Goal: Task Accomplishment & Management: Manage account settings

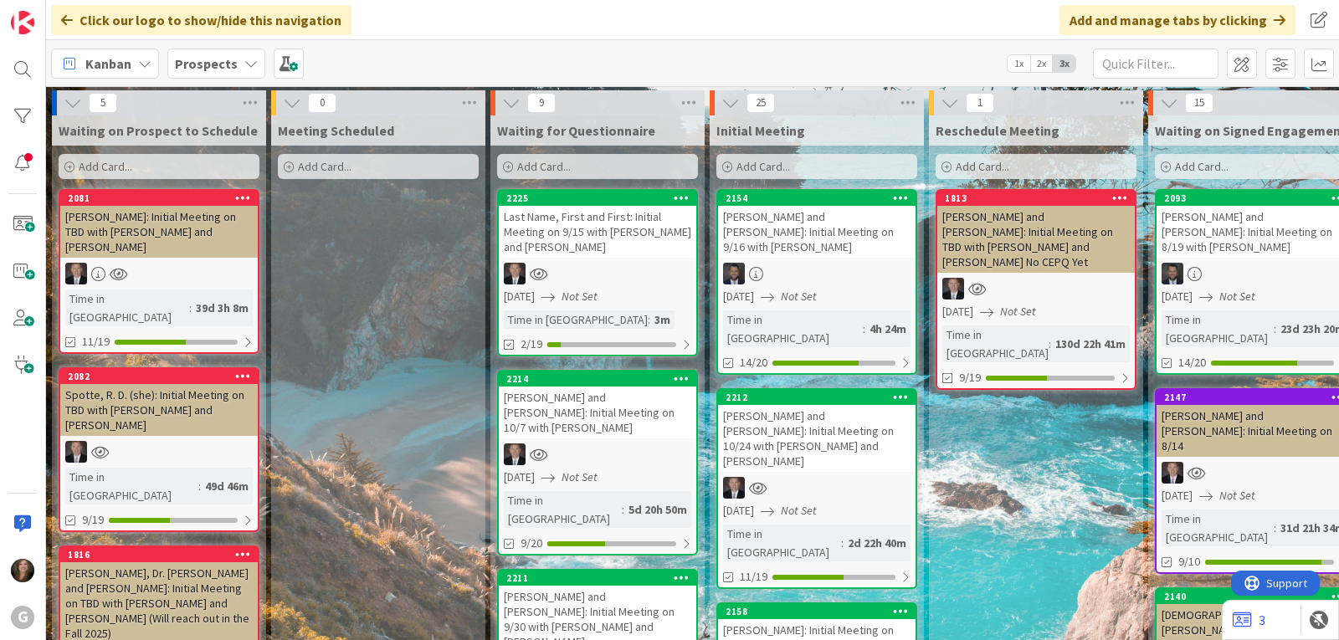
click at [248, 68] on icon at bounding box center [250, 63] width 13 height 13
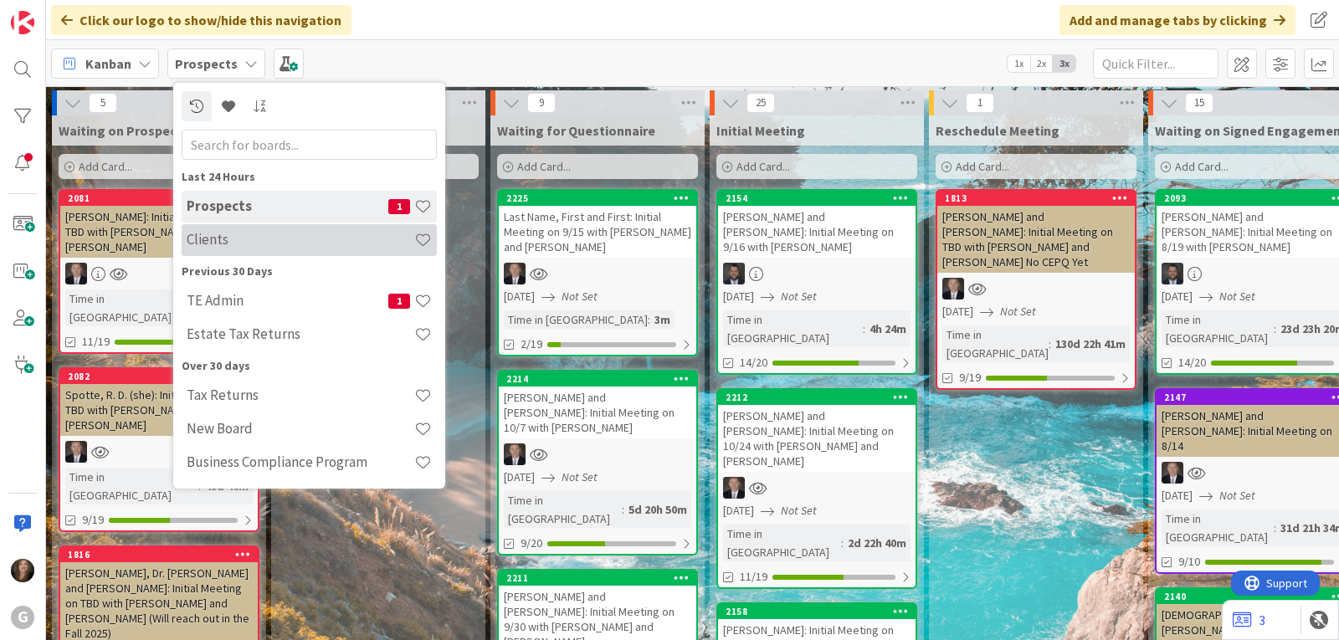
click at [221, 253] on div "Clients" at bounding box center [309, 240] width 255 height 32
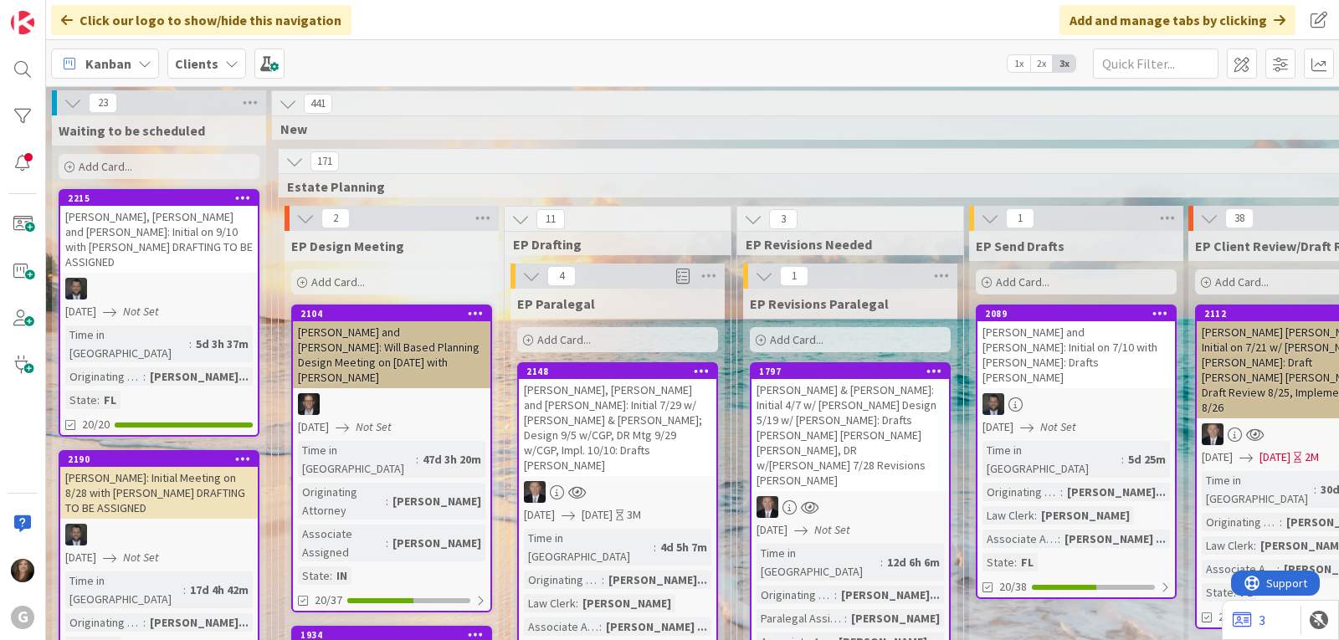
click at [594, 494] on link "2148 Herzog, Dr. Richard and Lois: Initial 7/29 w/ Brad & Chris; Design 9/5 w/C…" at bounding box center [617, 524] width 201 height 325
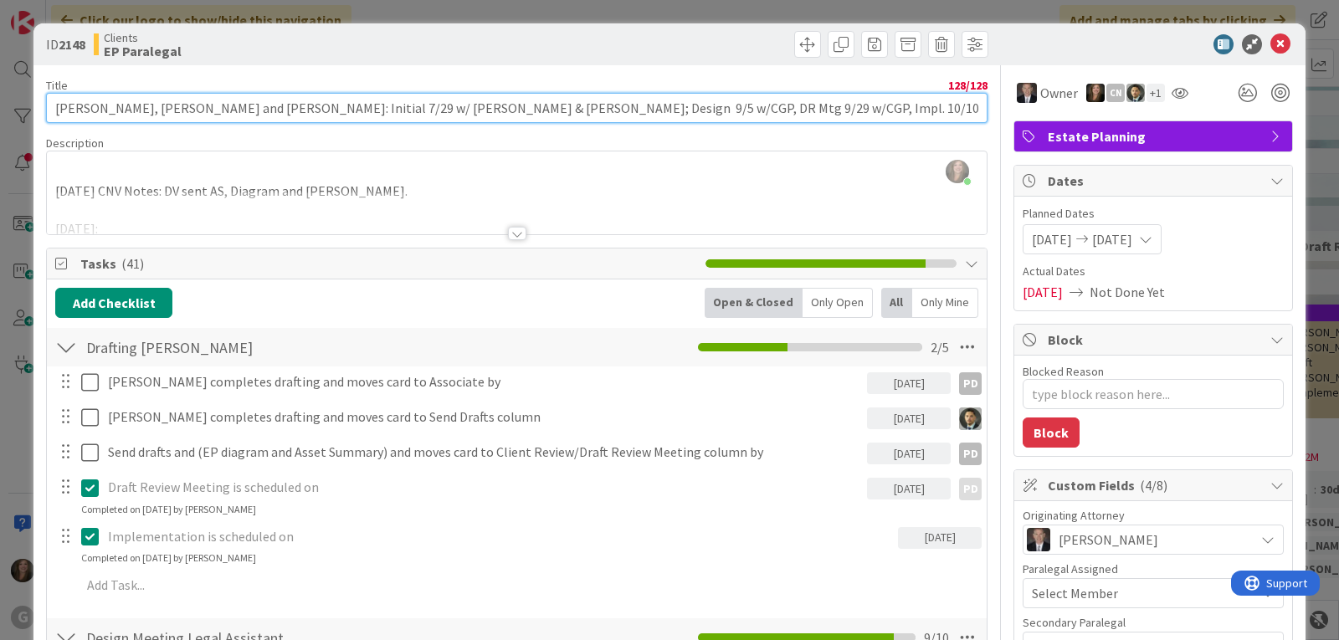
click at [819, 106] on input "[PERSON_NAME], [PERSON_NAME] and [PERSON_NAME]: Initial 7/29 w/ [PERSON_NAME] &…" at bounding box center [516, 108] width 941 height 30
click at [657, 110] on input "[PERSON_NAME], [PERSON_NAME] and [PERSON_NAME]: Initial 7/29 w/ [PERSON_NAME] &…" at bounding box center [516, 108] width 941 height 30
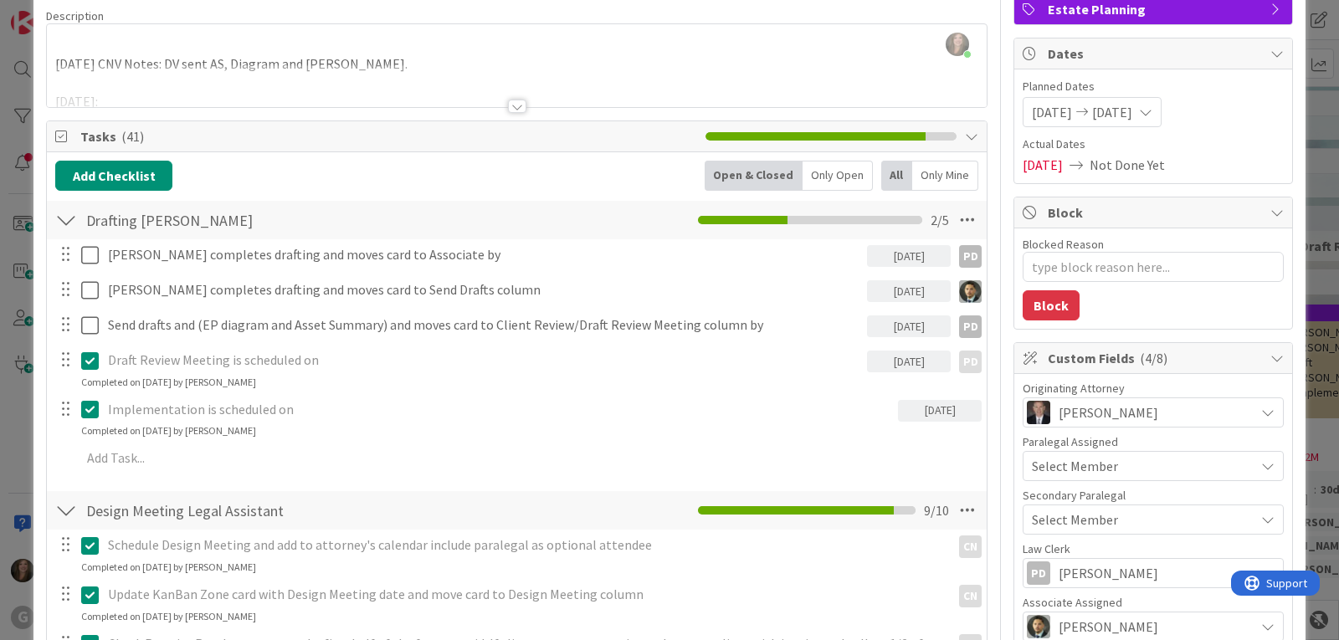
scroll to position [251, 0]
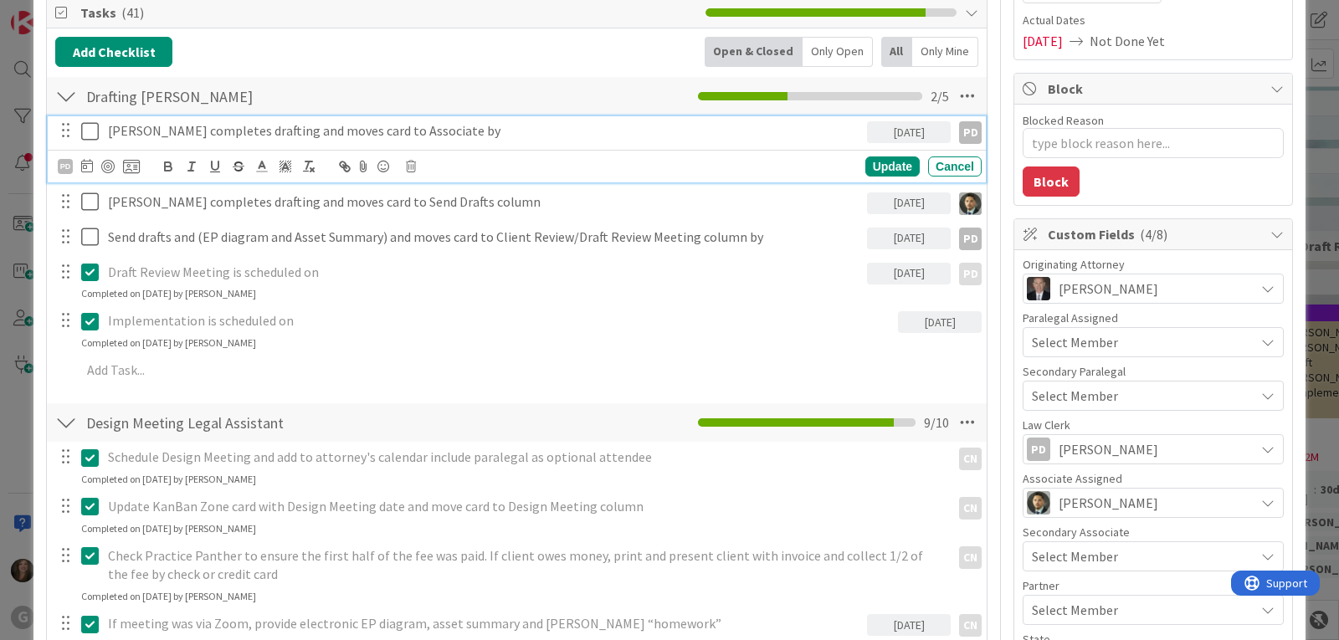
click at [285, 137] on p "[PERSON_NAME] completes drafting and moves card to Associate by" at bounding box center [484, 130] width 752 height 19
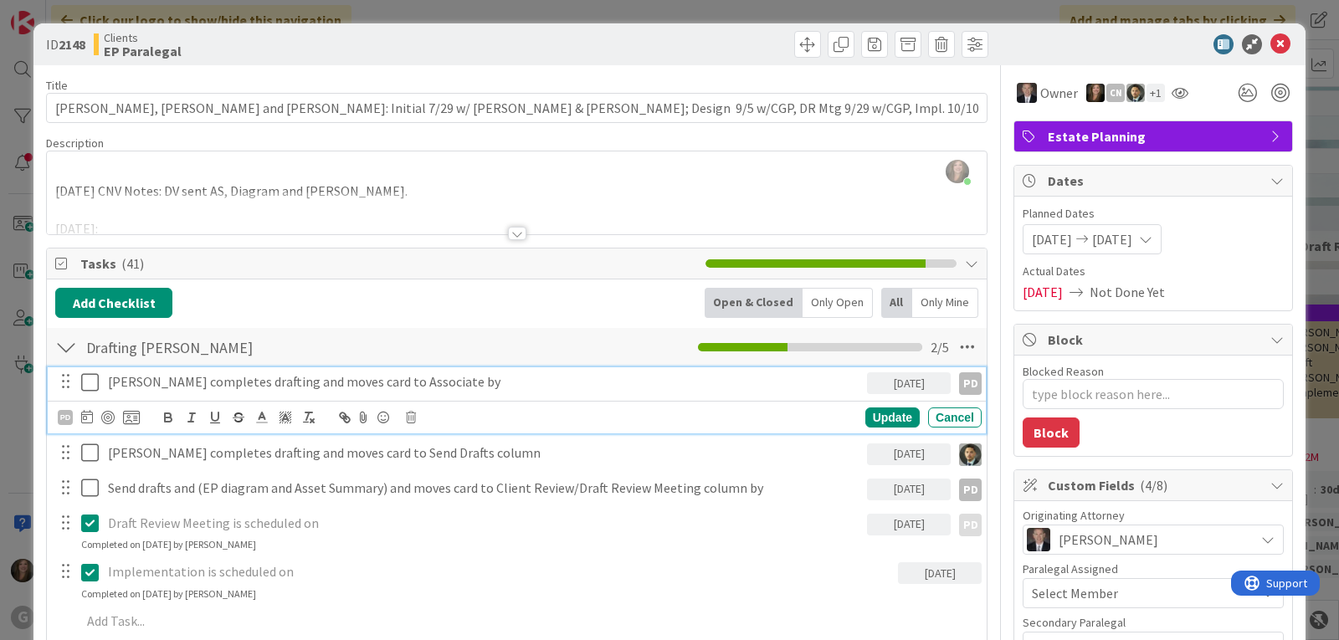
click at [508, 233] on div at bounding box center [517, 233] width 18 height 13
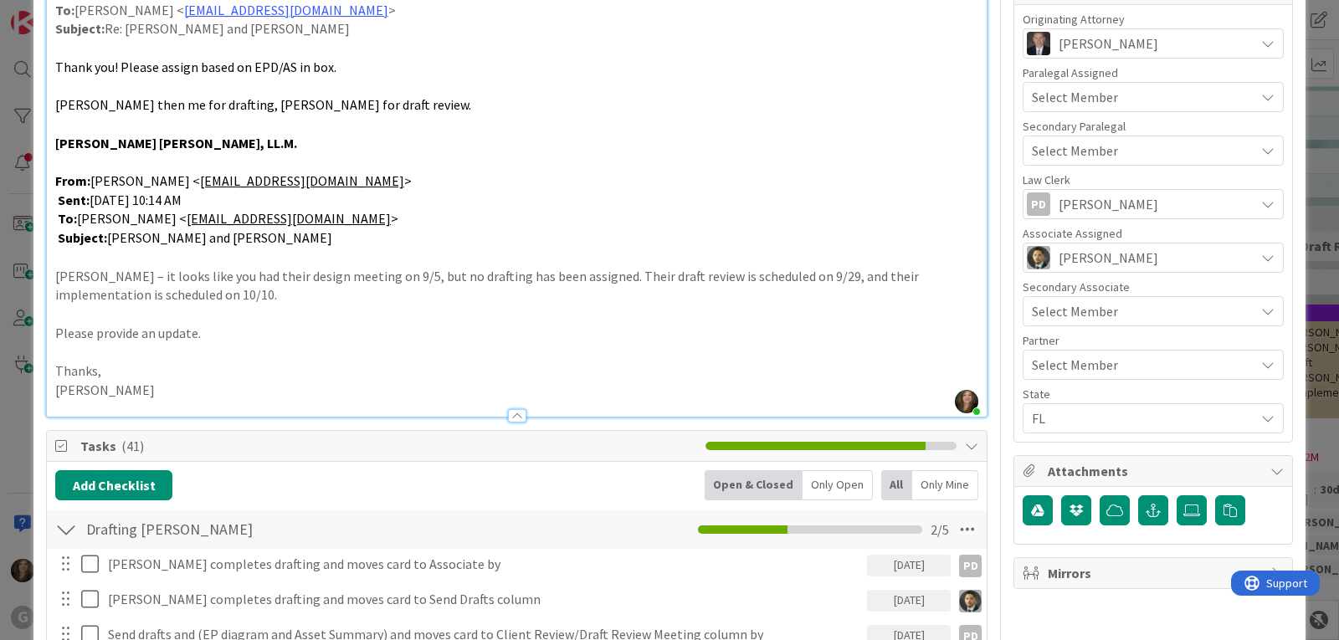
scroll to position [502, 0]
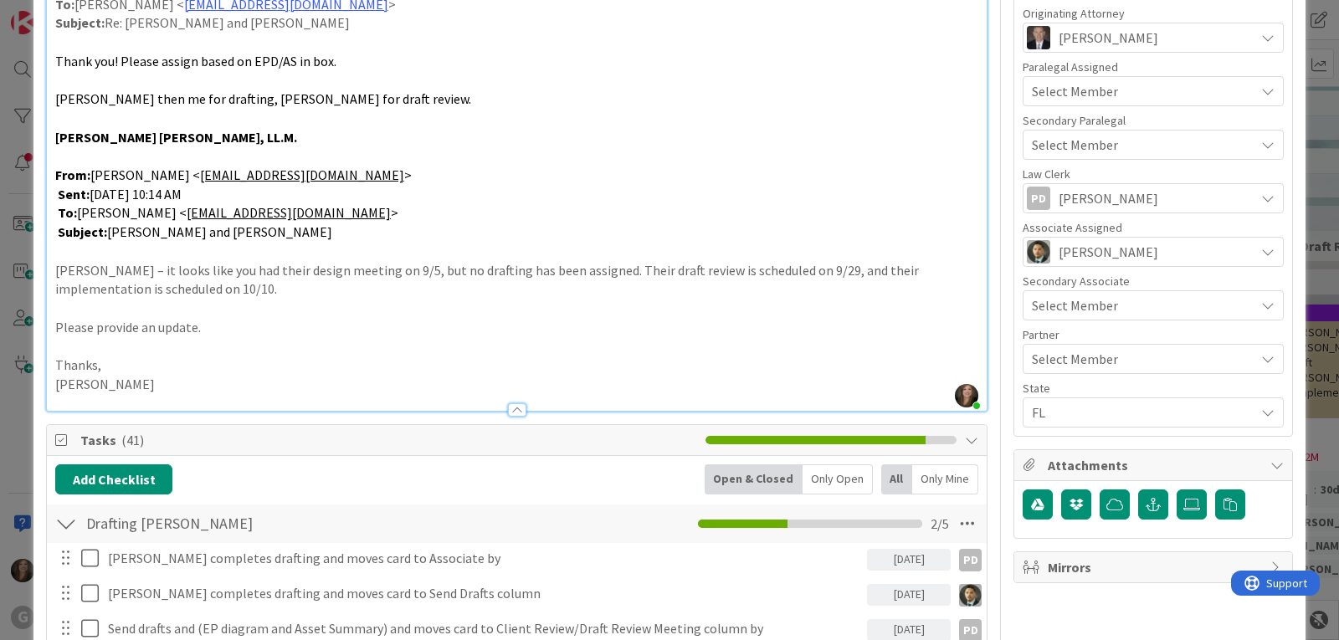
click at [152, 273] on p "Chris – it looks like you had their design meeting on 9/5, but no drafting has …" at bounding box center [516, 280] width 923 height 38
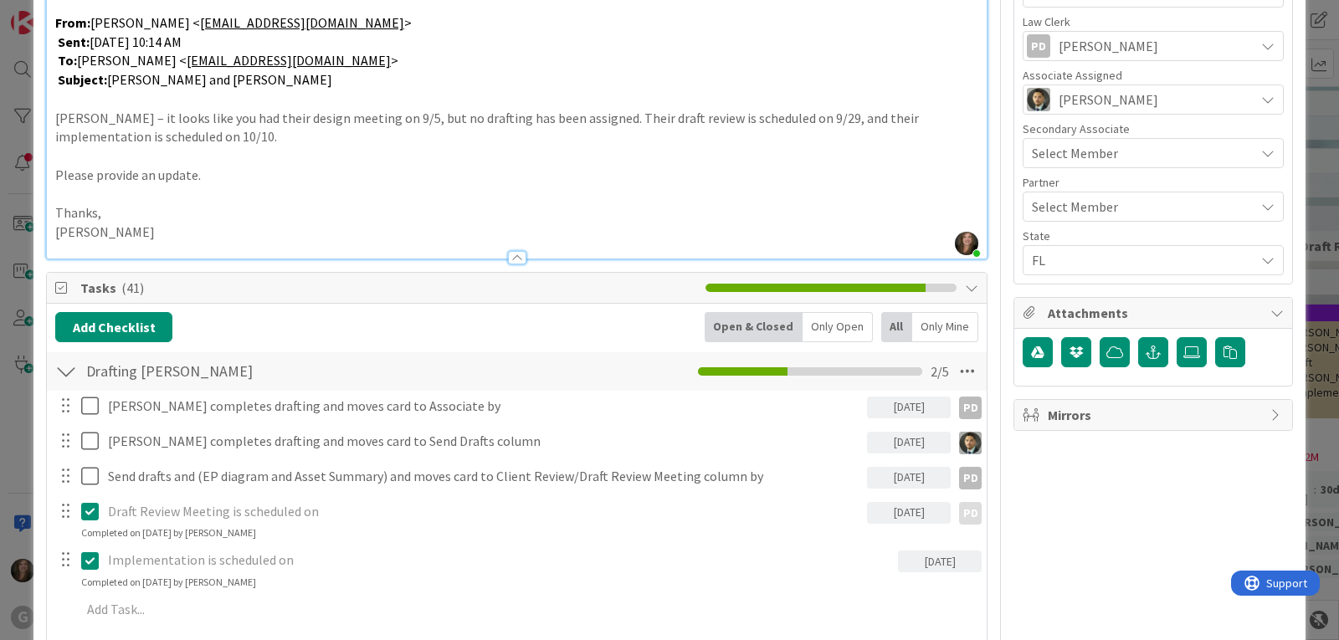
scroll to position [669, 0]
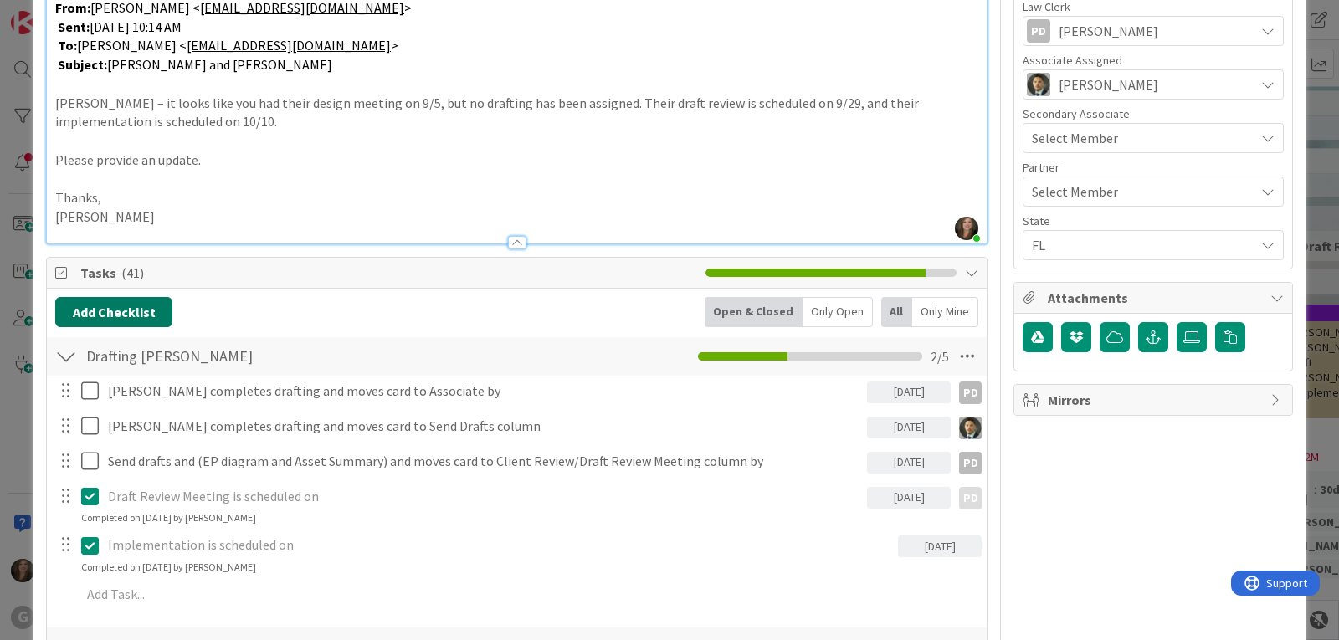
click at [75, 315] on button "Add Checklist" at bounding box center [113, 312] width 117 height 30
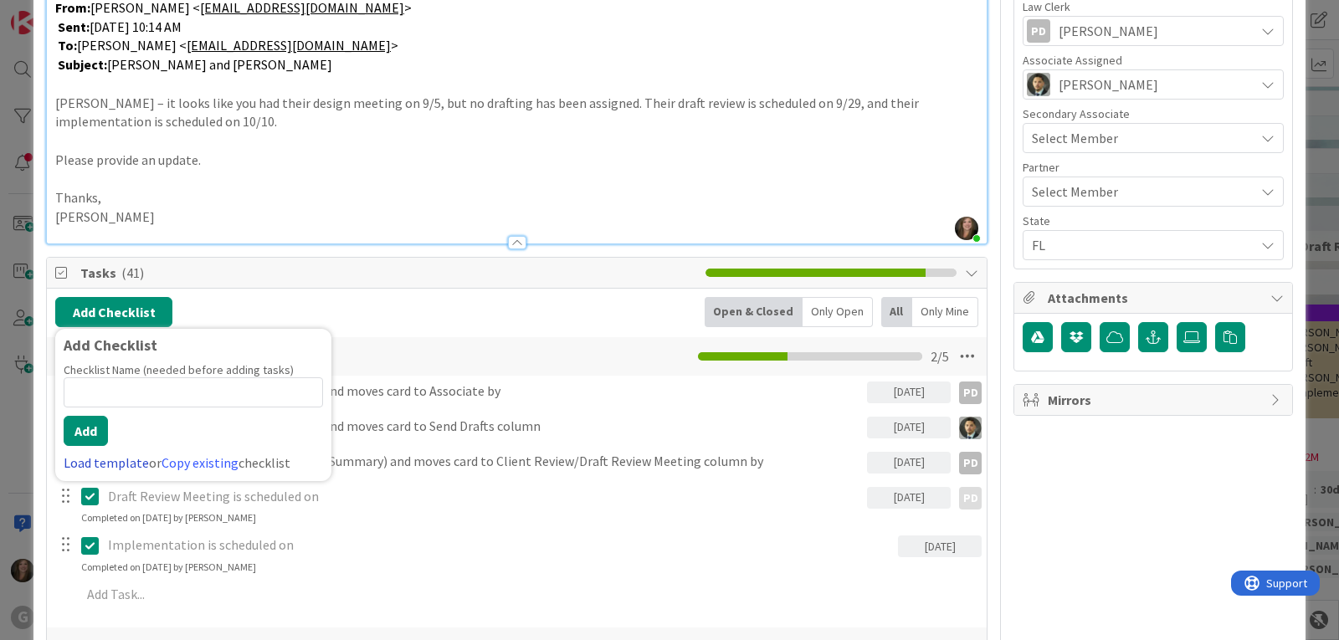
click at [85, 466] on link "Load template" at bounding box center [106, 462] width 85 height 17
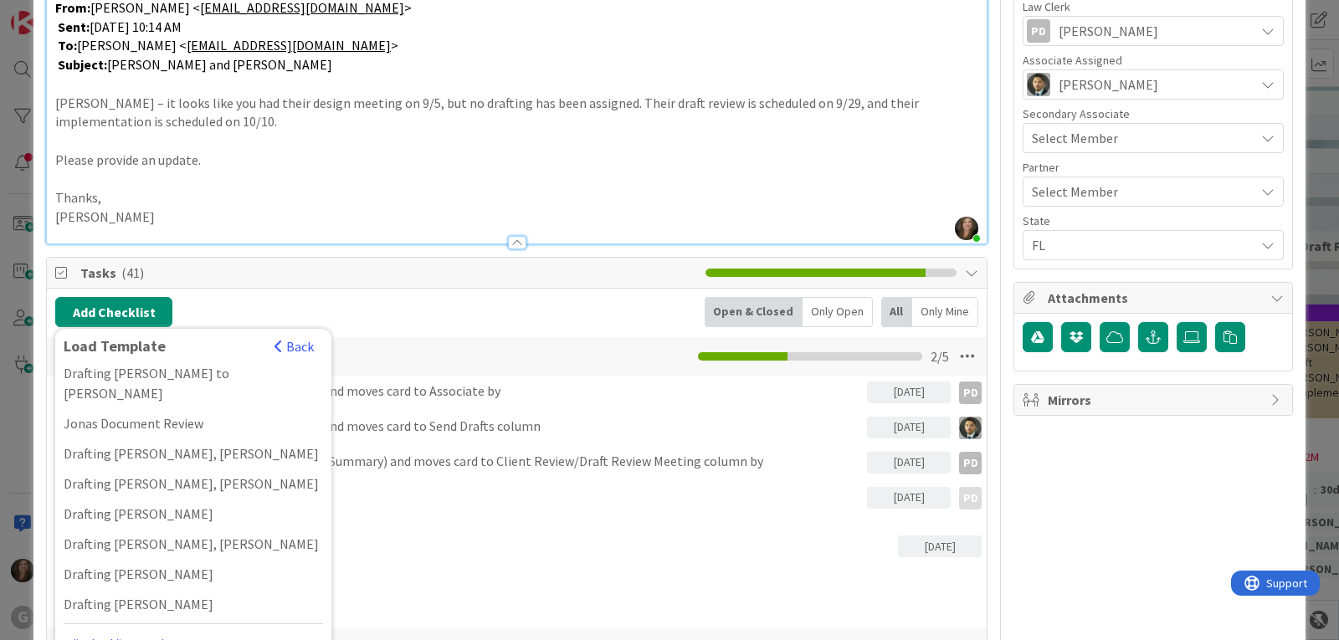
scroll to position [1255, 0]
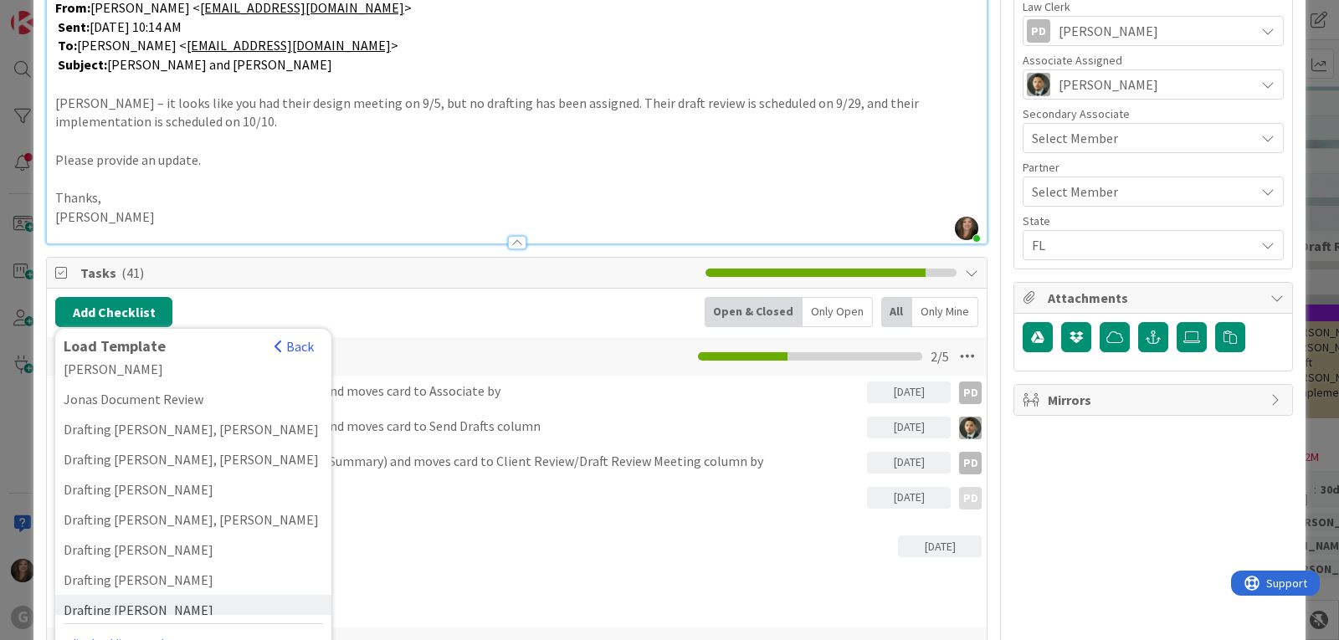
click at [169, 595] on div "Drafting [PERSON_NAME]" at bounding box center [193, 610] width 276 height 30
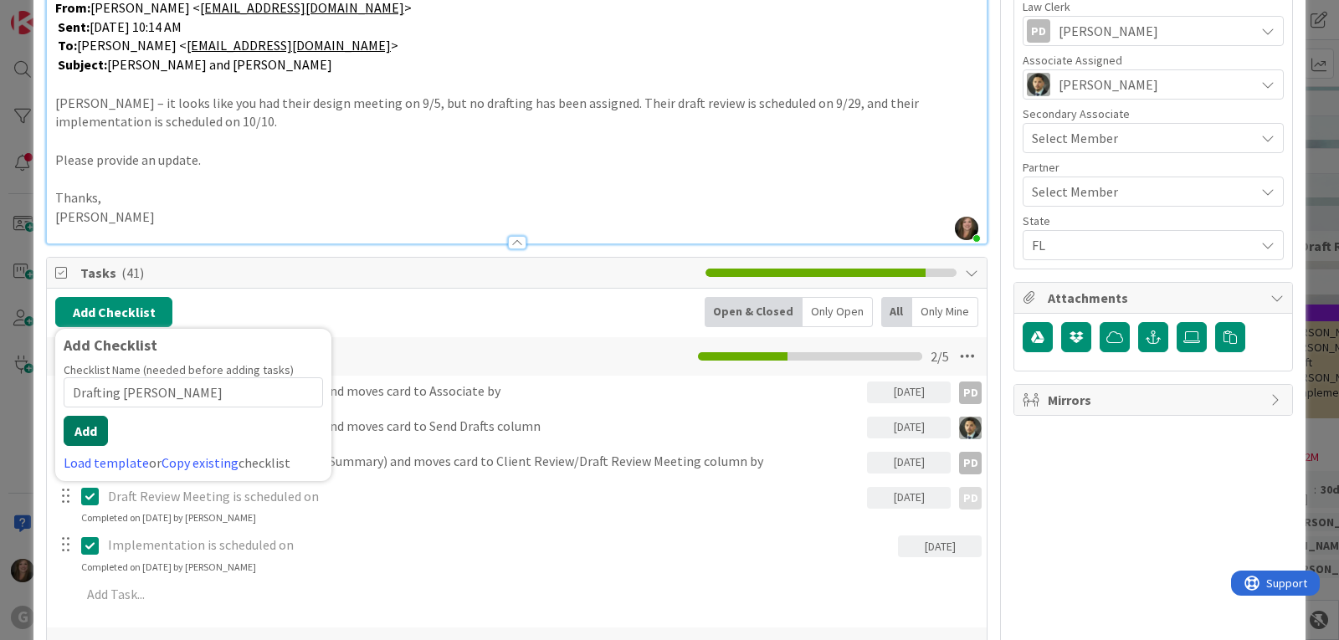
click at [88, 429] on button "Add" at bounding box center [86, 431] width 44 height 30
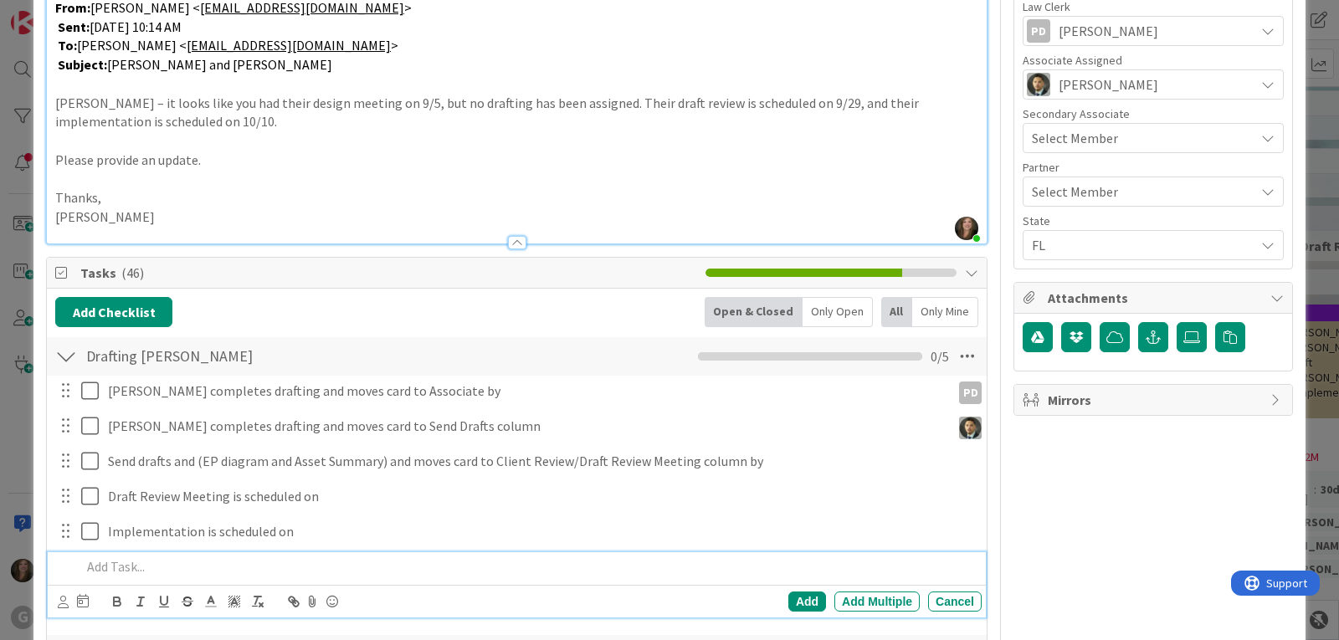
scroll to position [753, 0]
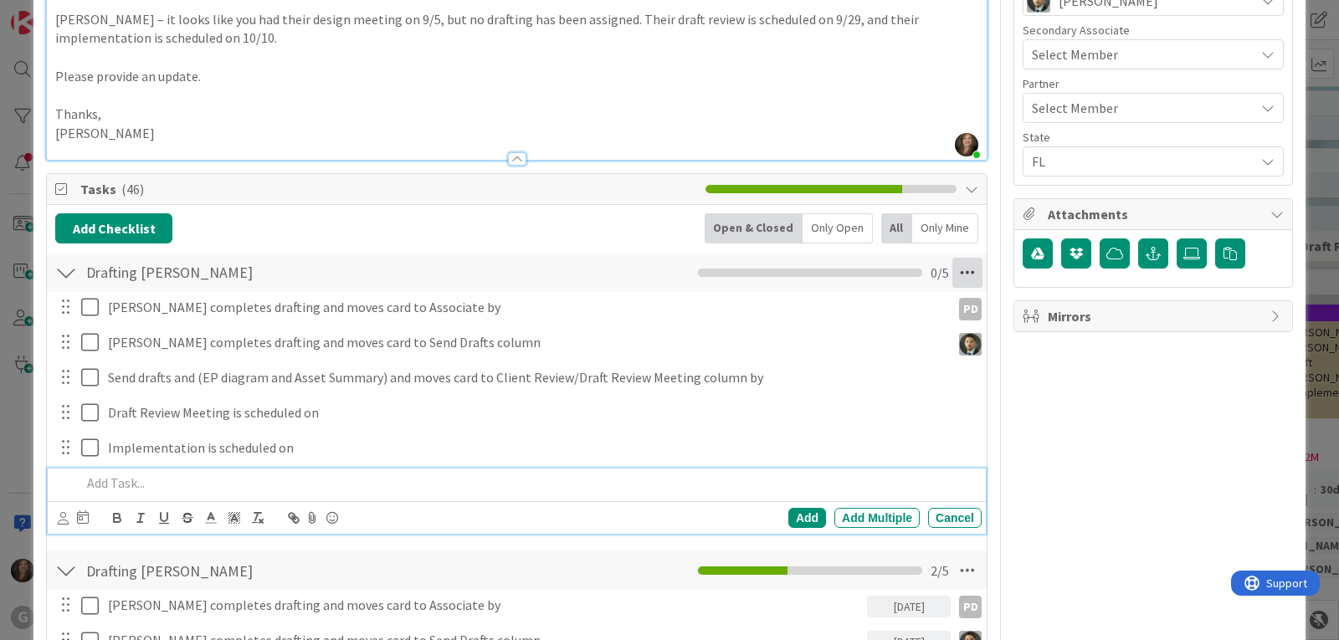
click at [952, 275] on icon at bounding box center [967, 273] width 30 height 30
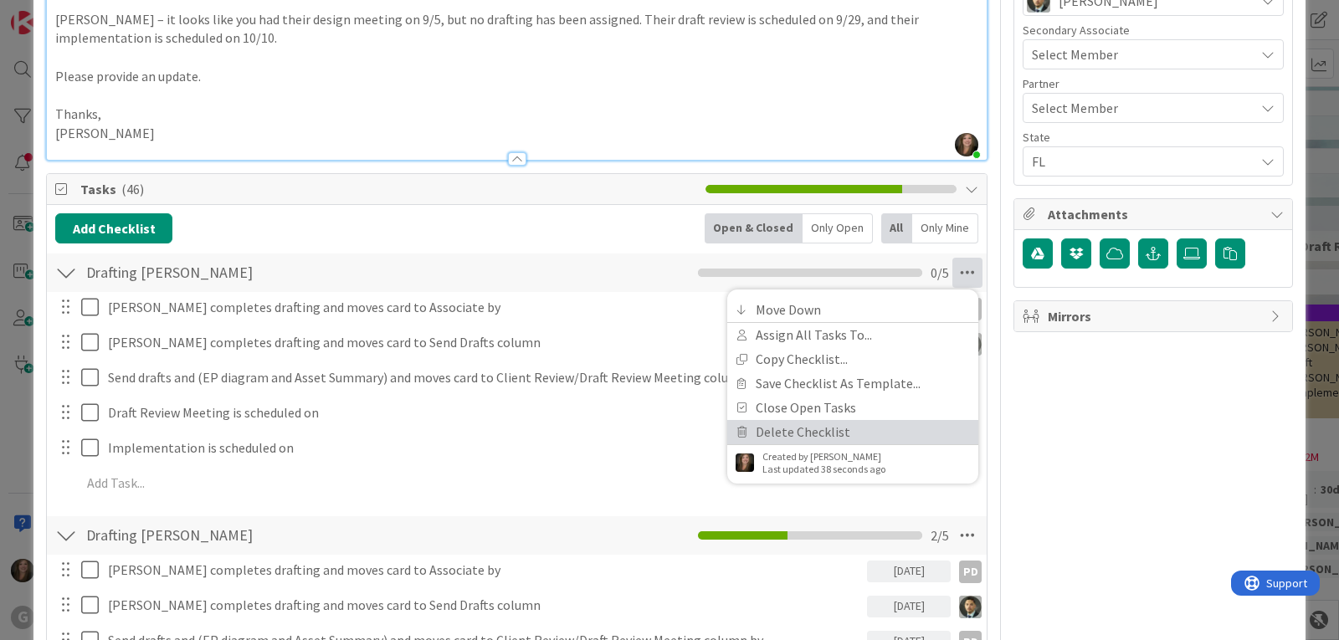
click at [856, 430] on link "Delete Checklist" at bounding box center [852, 432] width 251 height 24
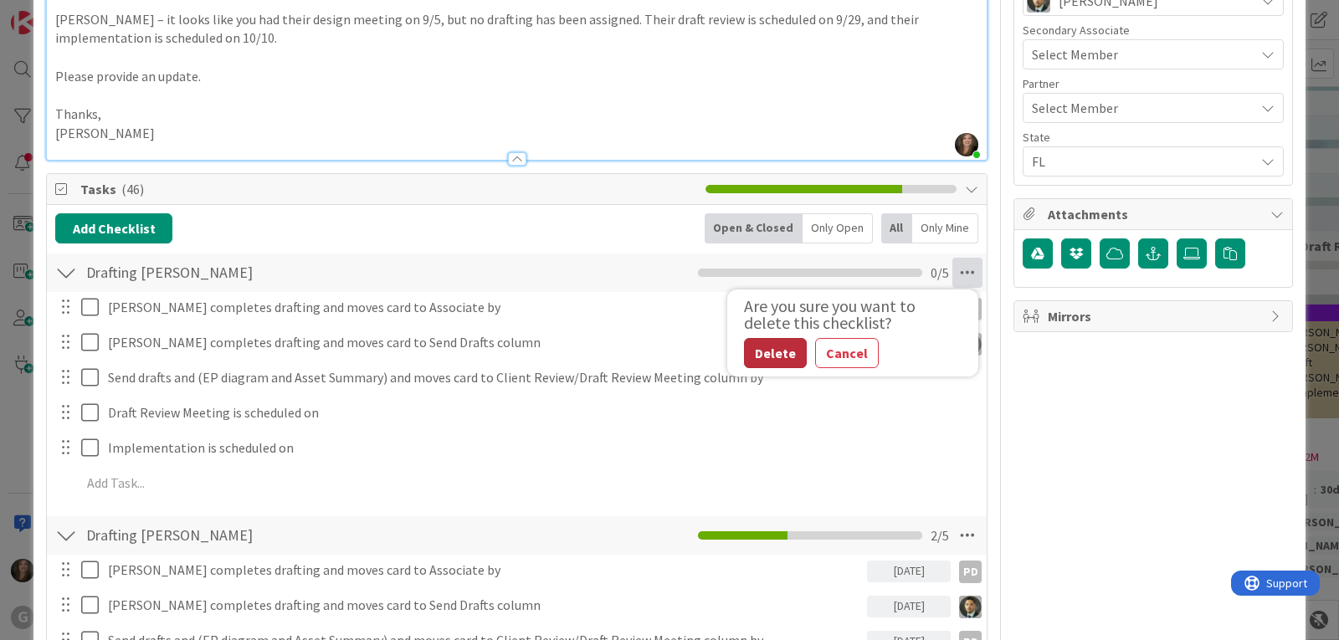
click at [755, 351] on button "Delete" at bounding box center [775, 353] width 63 height 30
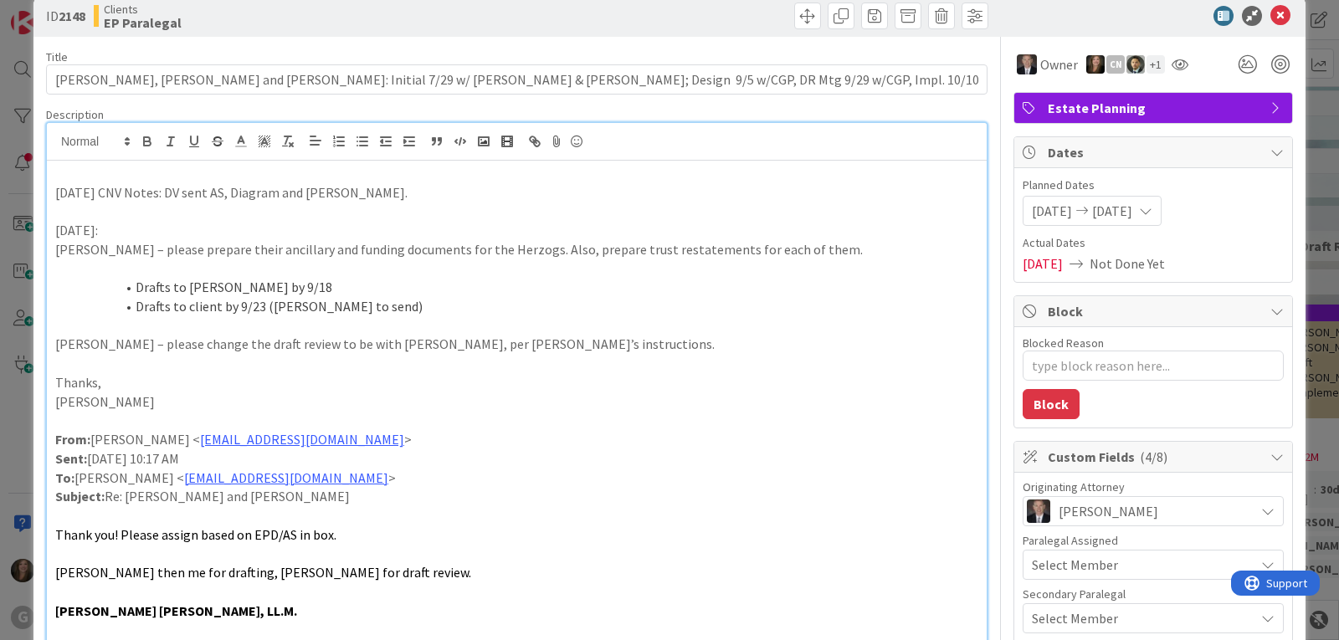
scroll to position [0, 0]
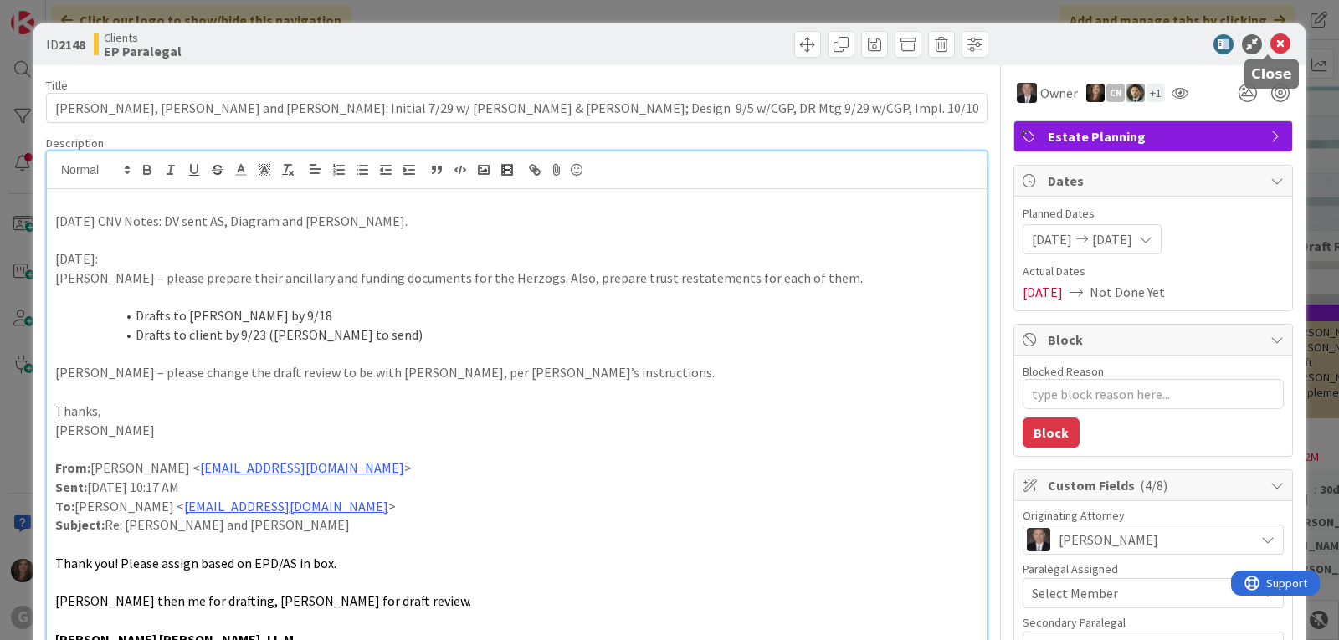
click at [1270, 44] on icon at bounding box center [1280, 44] width 20 height 20
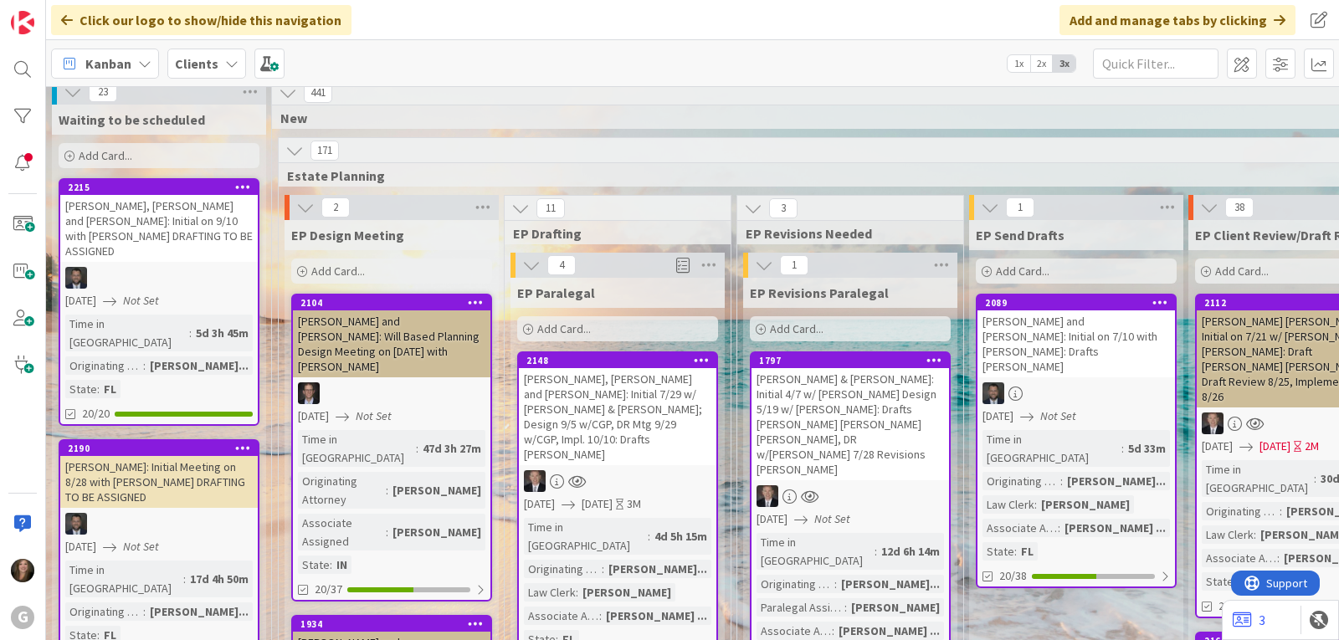
click at [1015, 317] on div "[PERSON_NAME] and [PERSON_NAME]: Initial on 7/10 with [PERSON_NAME]: Drafts [PE…" at bounding box center [1075, 343] width 197 height 67
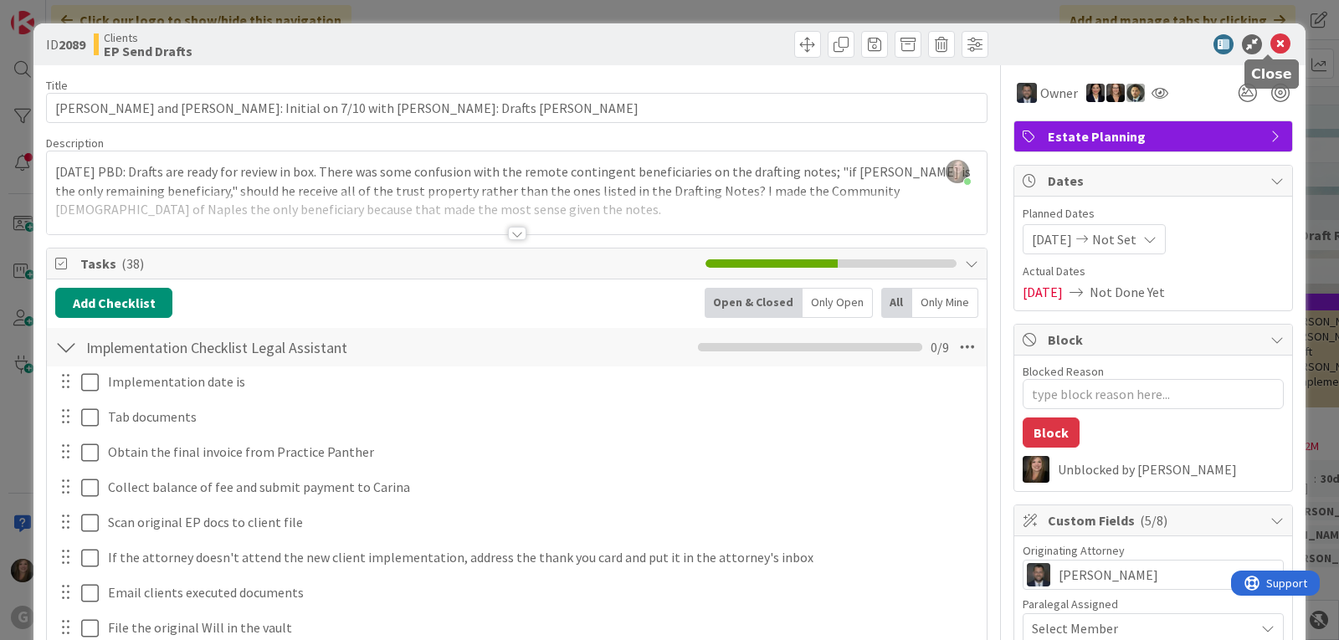
click at [1270, 44] on icon at bounding box center [1280, 44] width 20 height 20
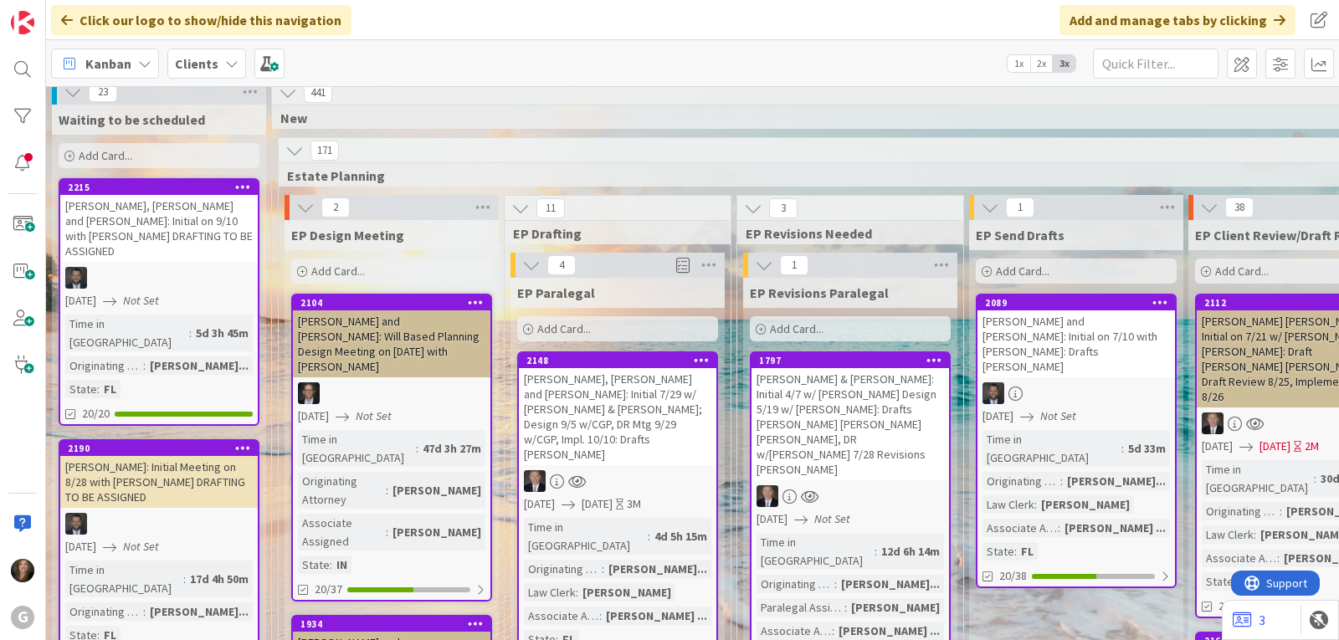
click at [613, 414] on div "[PERSON_NAME], [PERSON_NAME] and [PERSON_NAME]: Initial 7/29 w/ [PERSON_NAME] &…" at bounding box center [617, 416] width 197 height 97
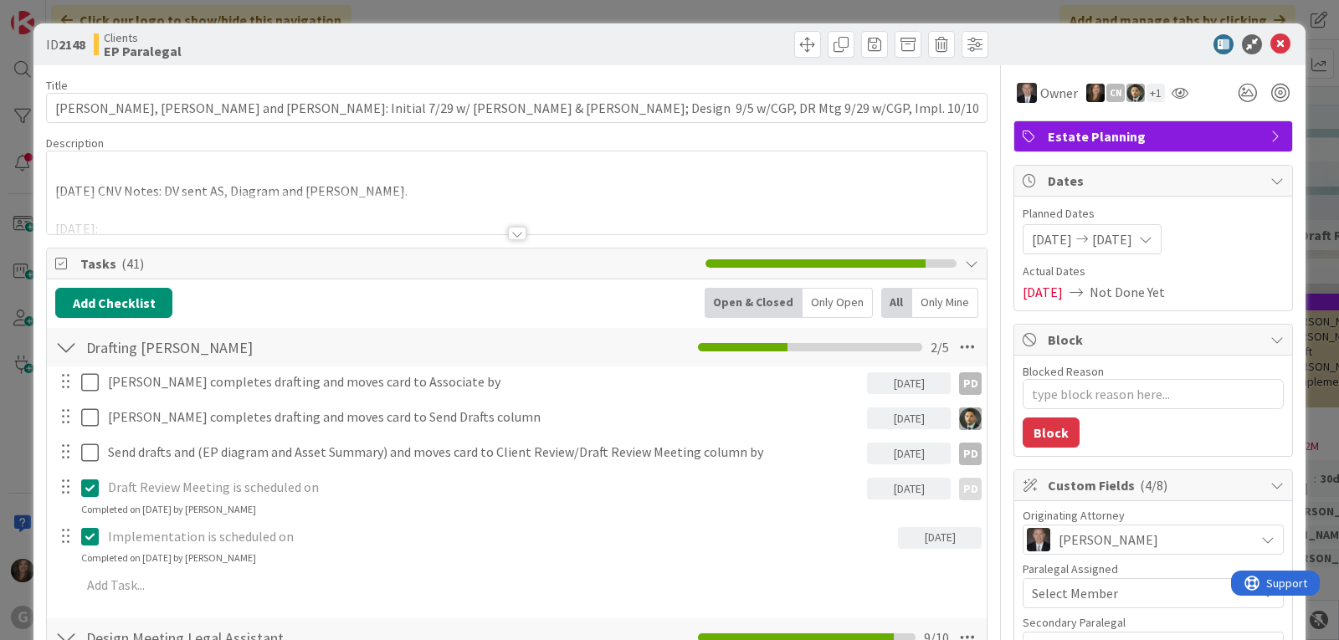
click at [511, 236] on div at bounding box center [517, 233] width 18 height 13
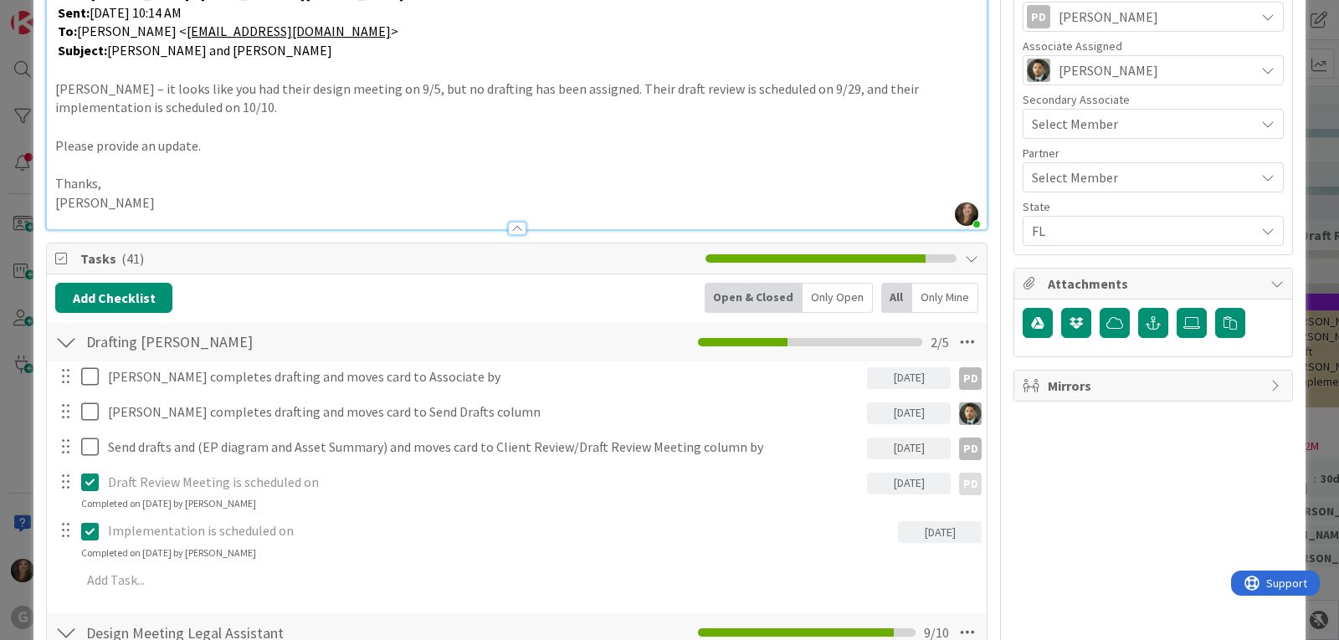
scroll to position [586, 0]
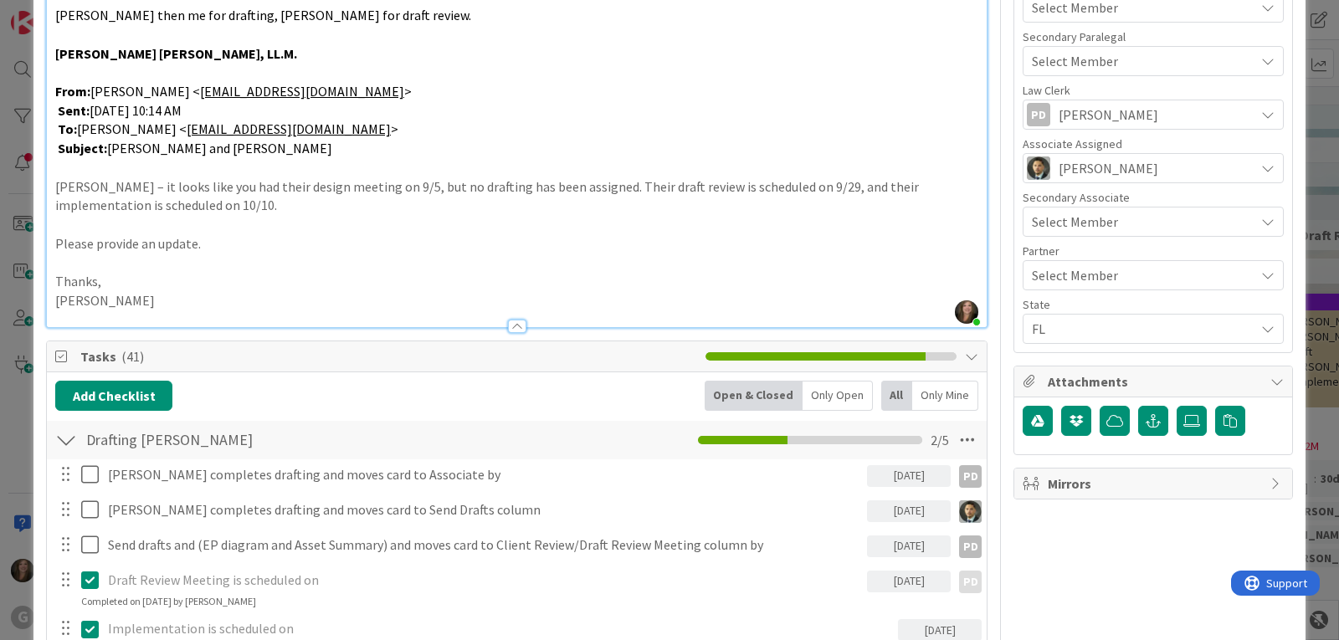
click at [1270, 382] on icon at bounding box center [1276, 381] width 13 height 13
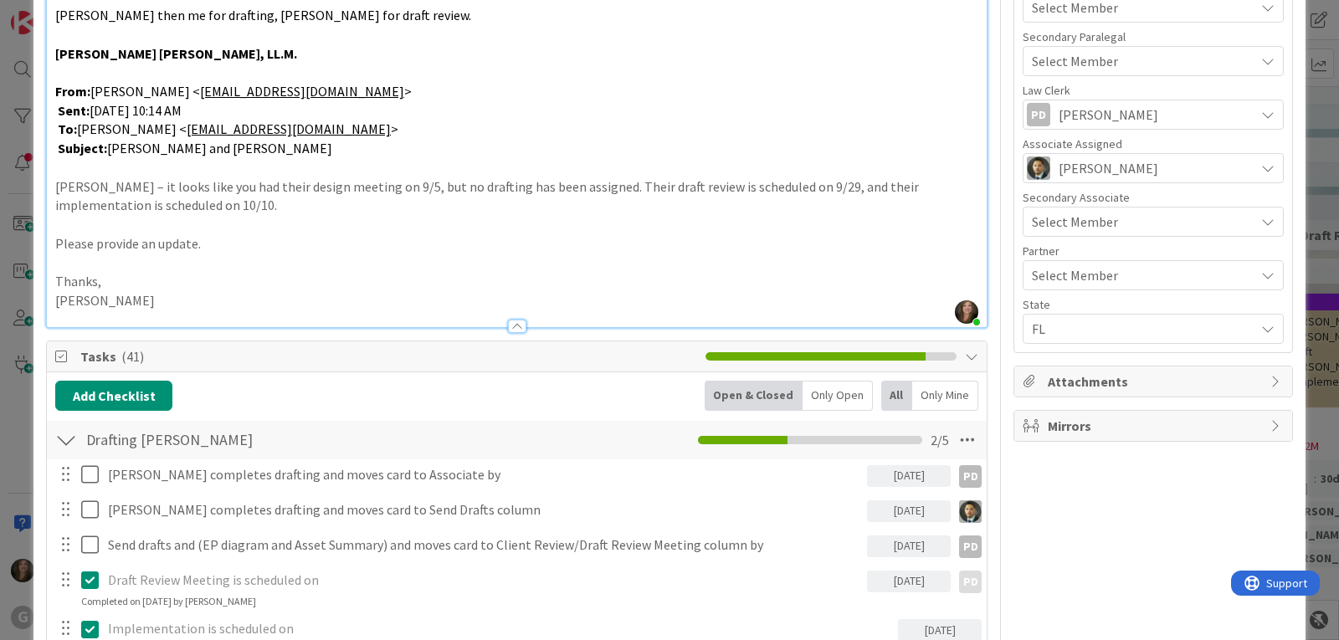
click at [1270, 384] on icon at bounding box center [1276, 381] width 13 height 13
type textarea "x"
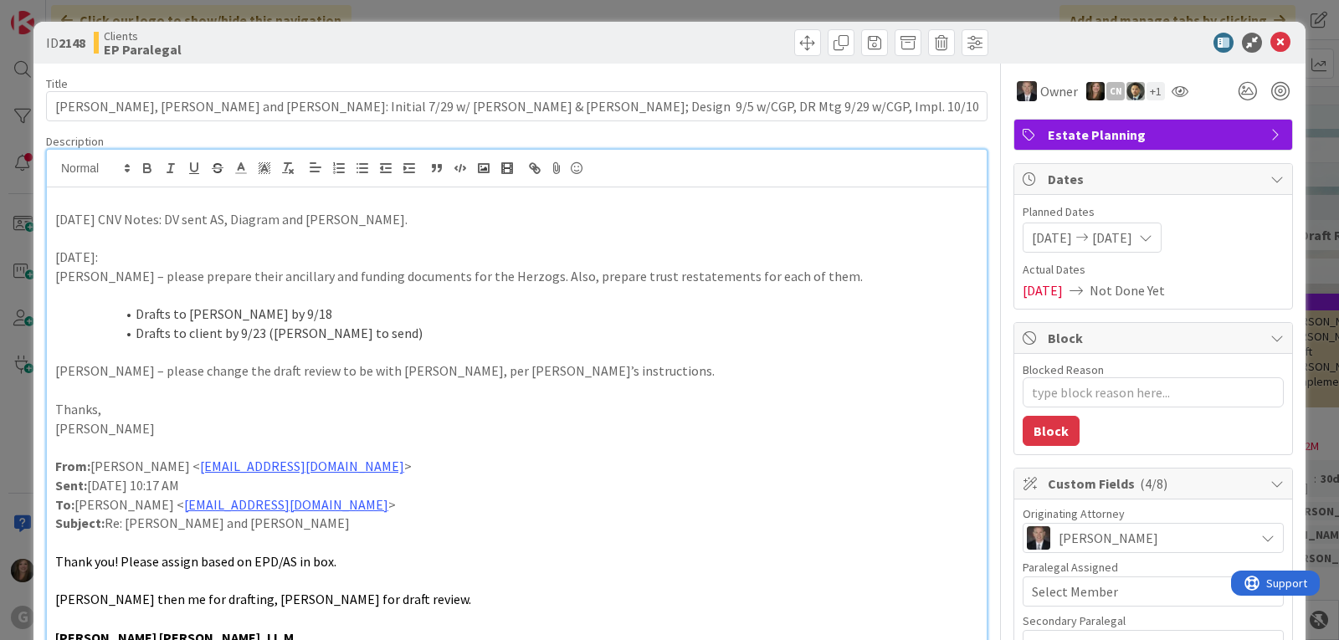
scroll to position [0, 0]
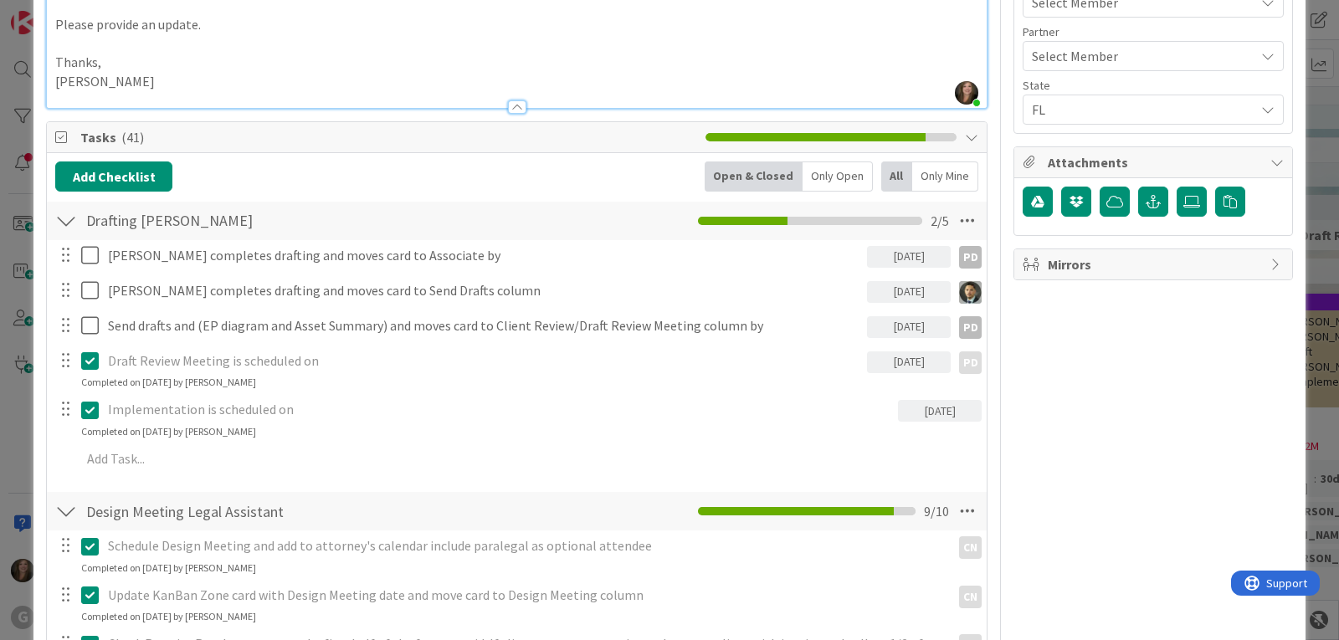
scroll to position [837, 0]
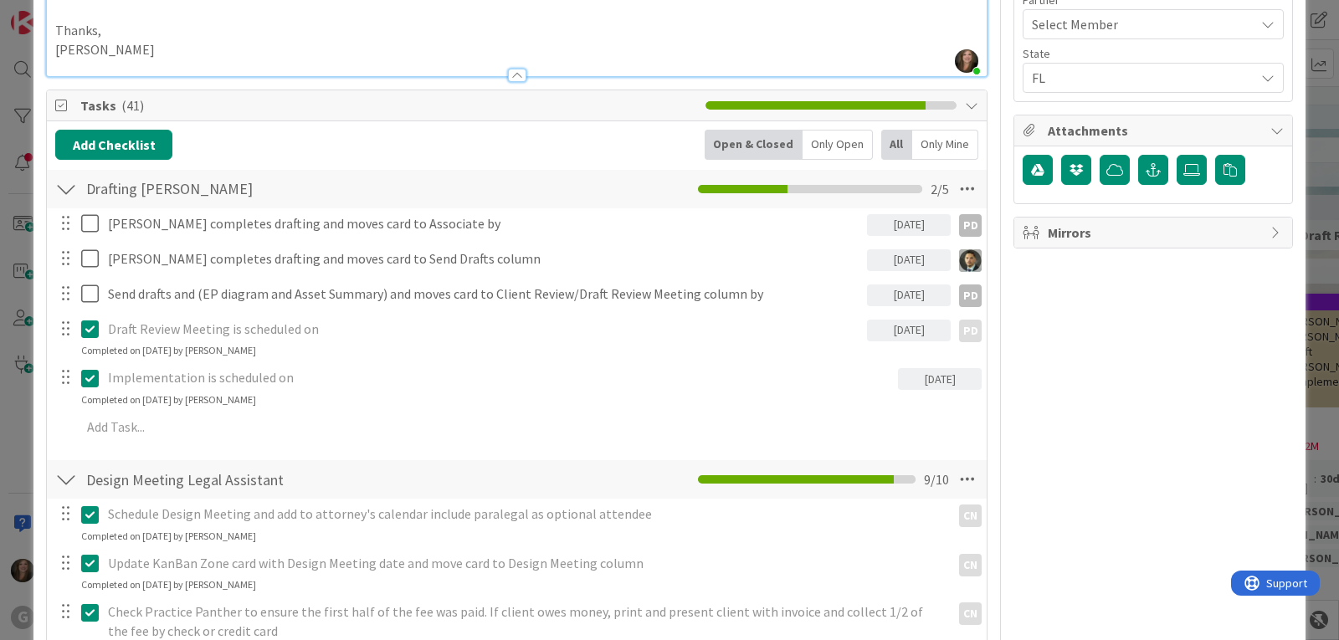
click at [125, 47] on p "Shari" at bounding box center [516, 49] width 923 height 19
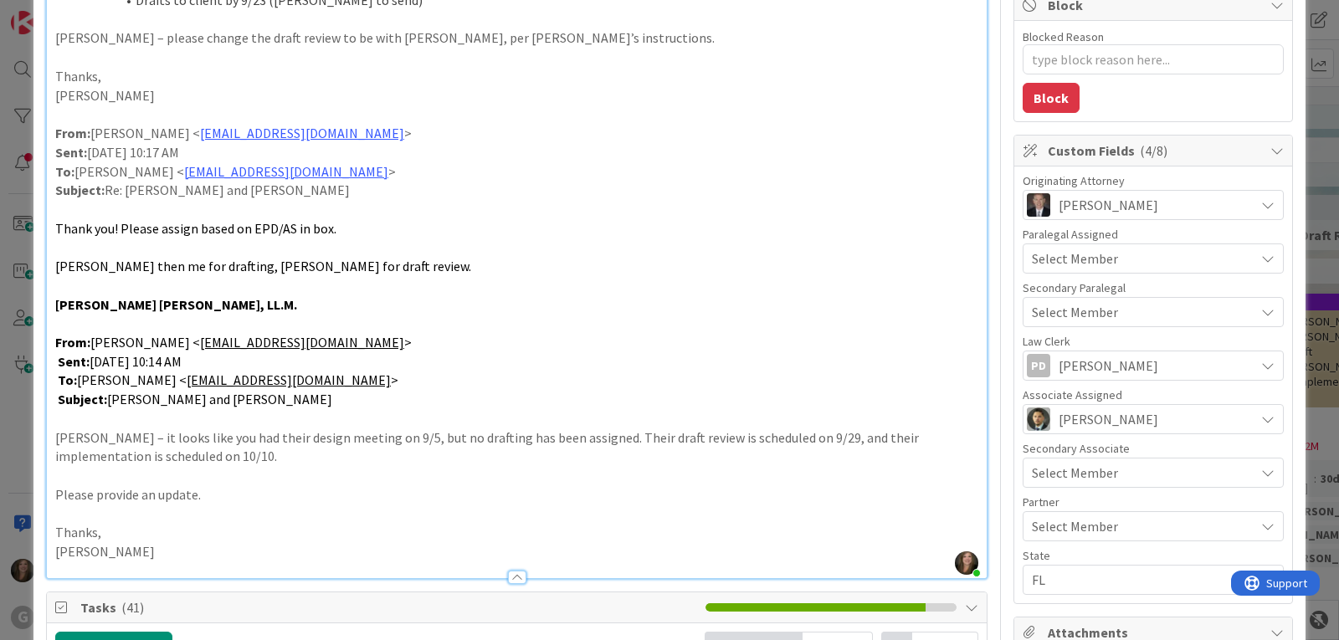
scroll to position [0, 0]
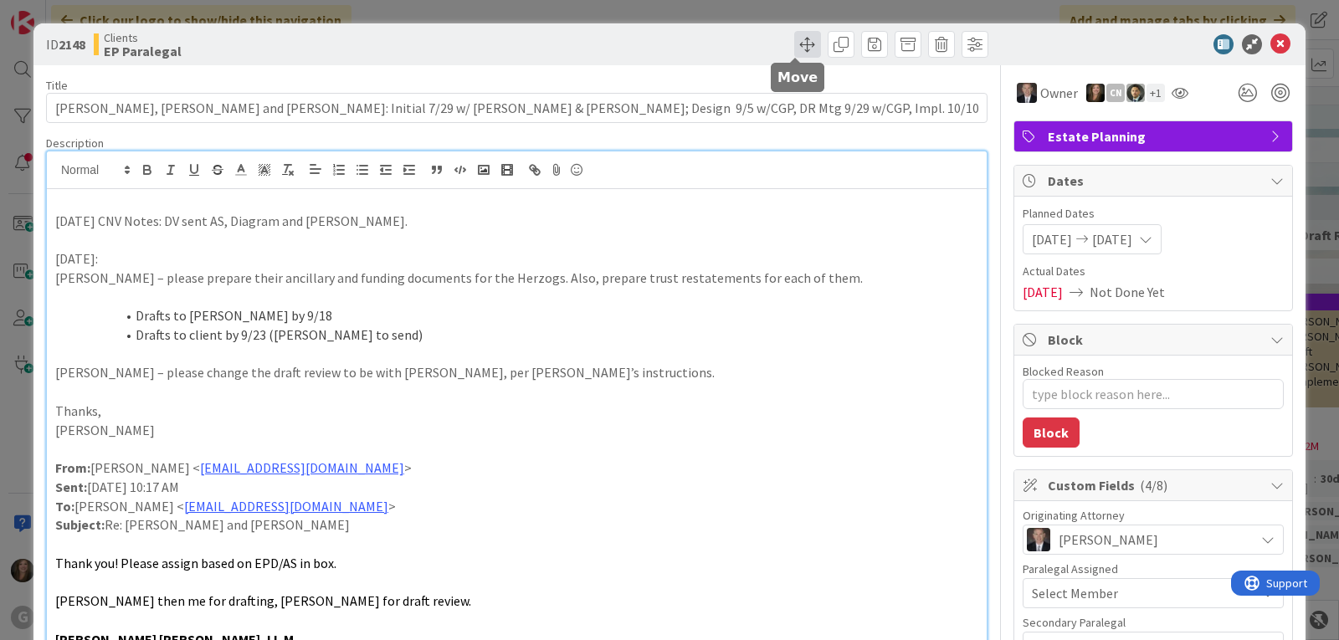
click at [799, 44] on span at bounding box center [807, 44] width 27 height 27
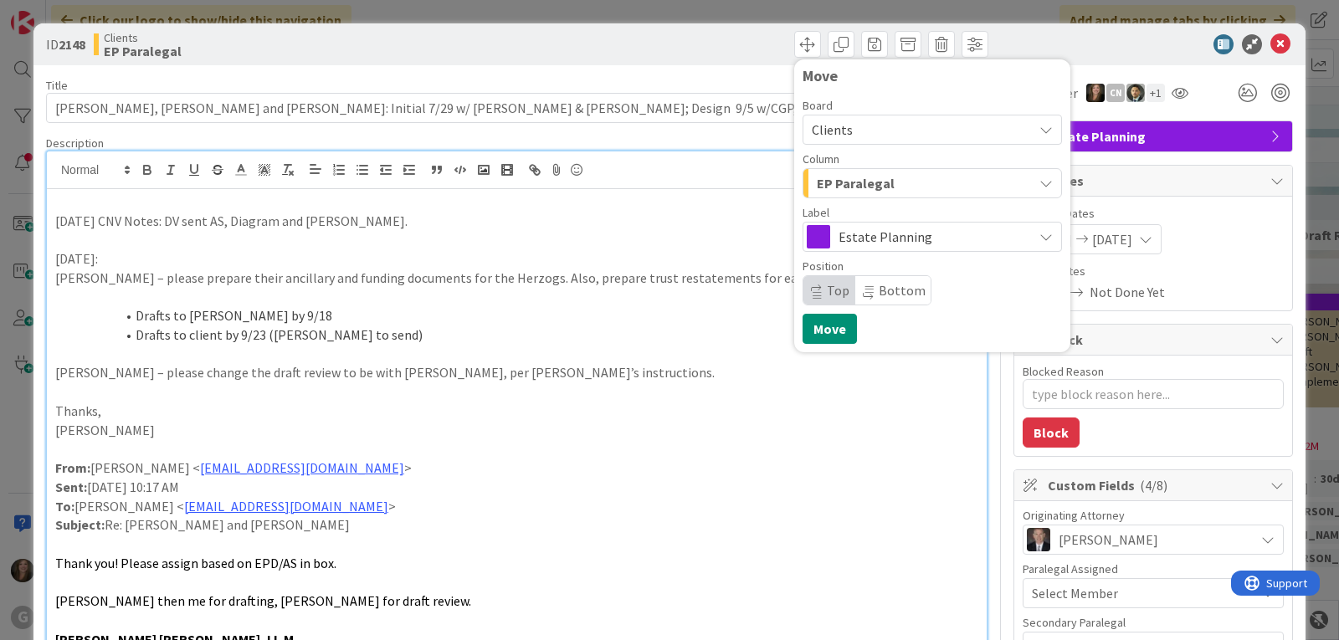
click at [1046, 179] on button "EP Paralegal" at bounding box center [931, 183] width 259 height 30
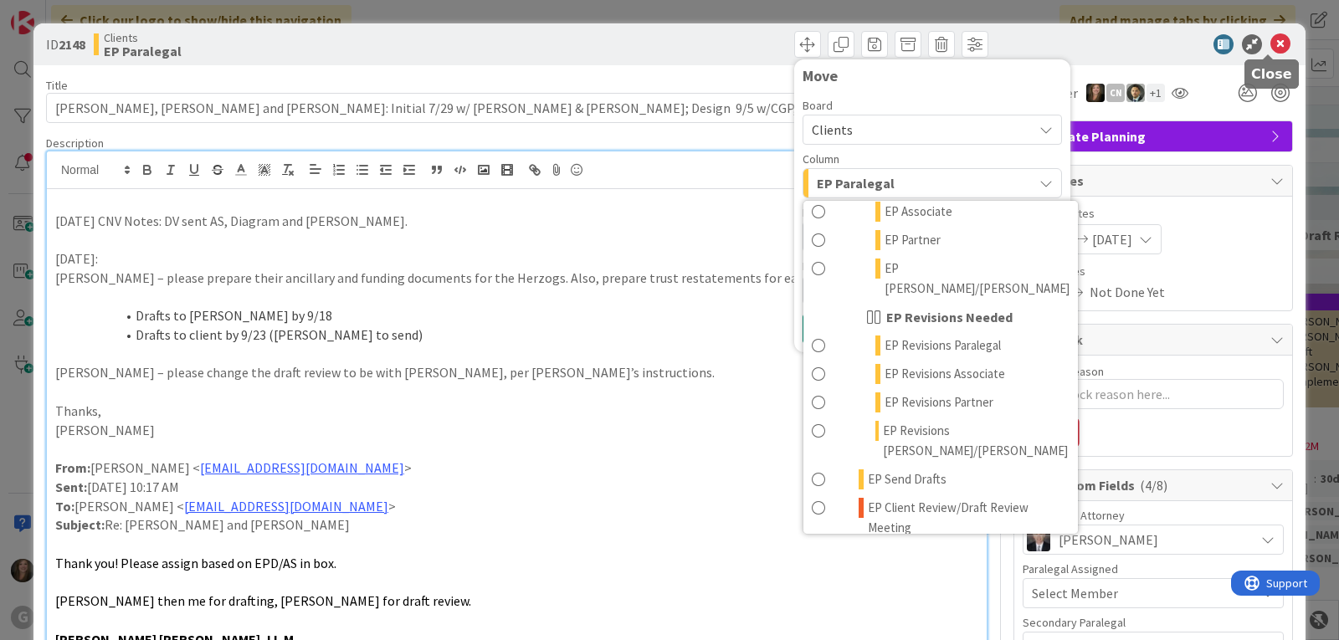
click at [1270, 40] on icon at bounding box center [1280, 44] width 20 height 20
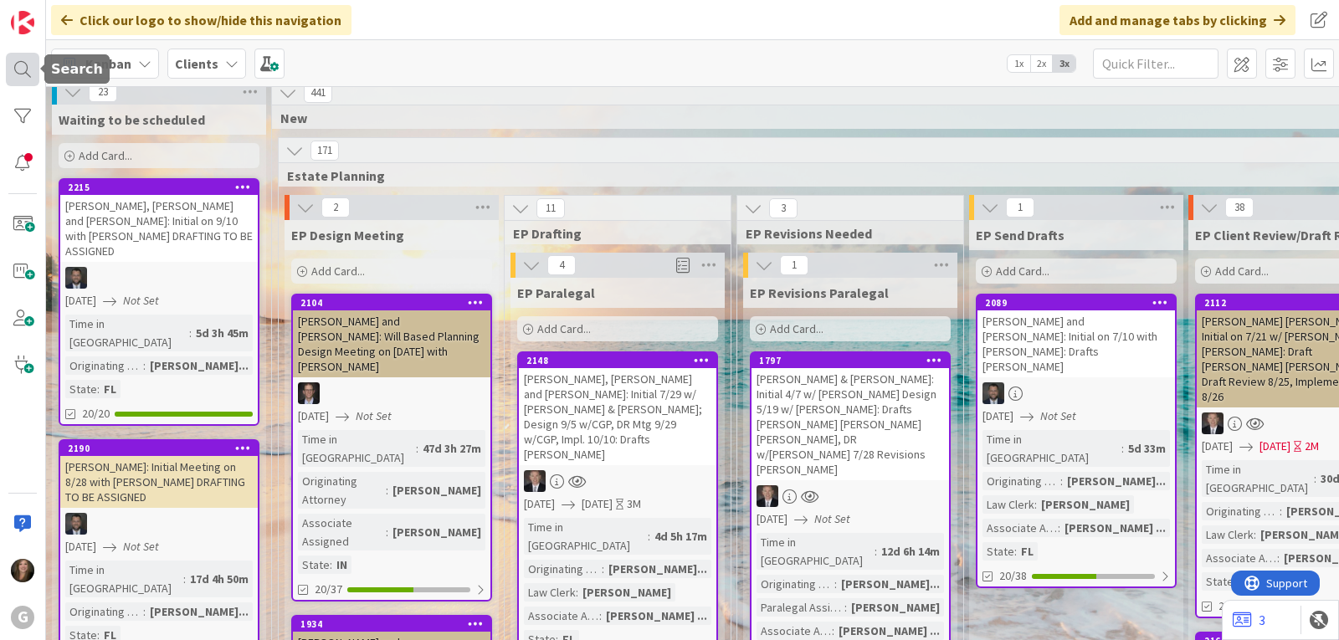
click at [18, 74] on div at bounding box center [22, 69] width 33 height 33
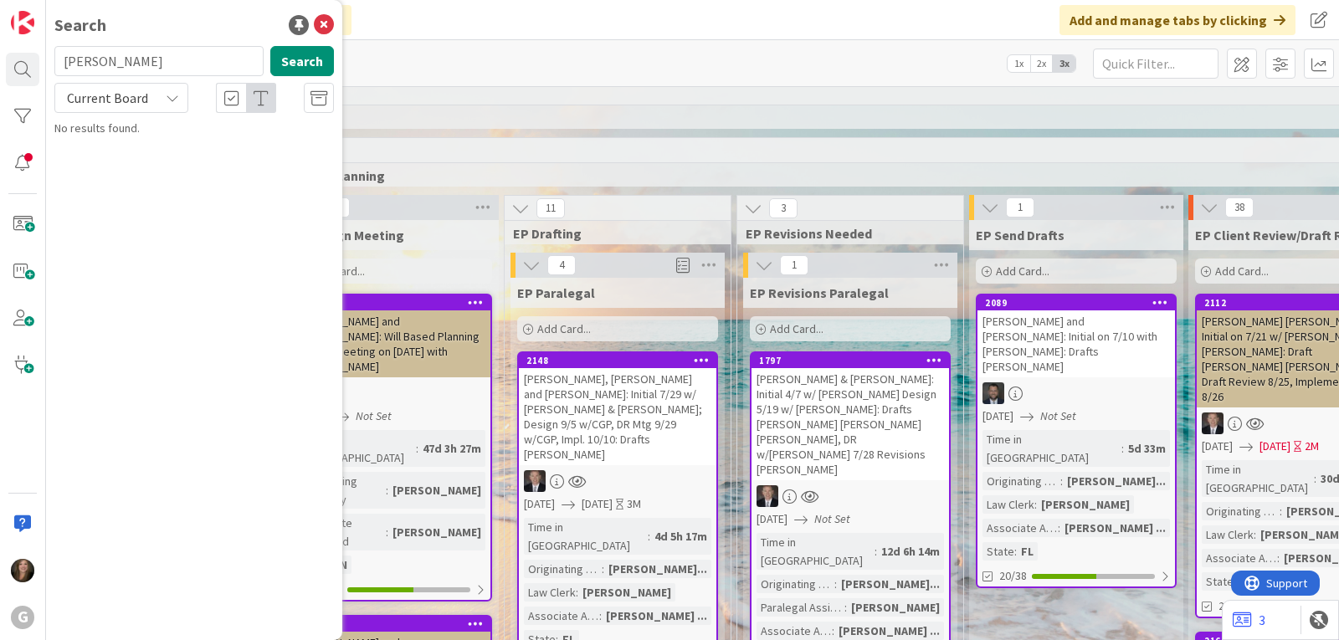
type input "dwight"
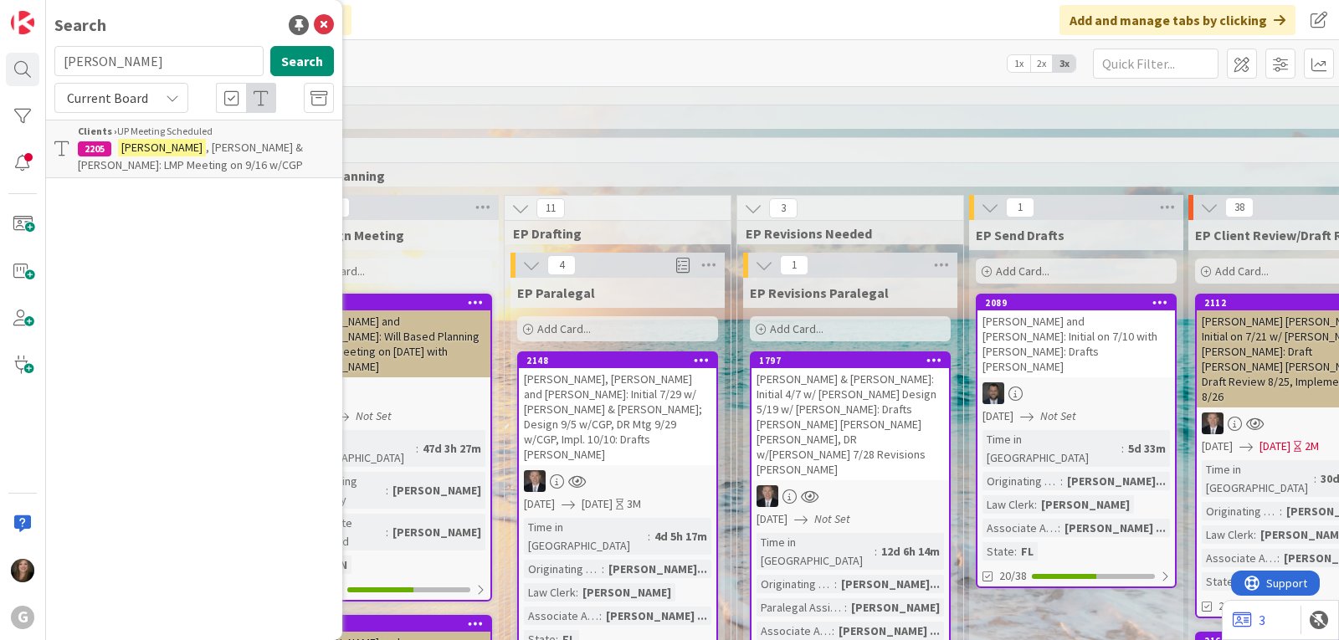
click at [140, 149] on mark "Dwight" at bounding box center [162, 148] width 88 height 18
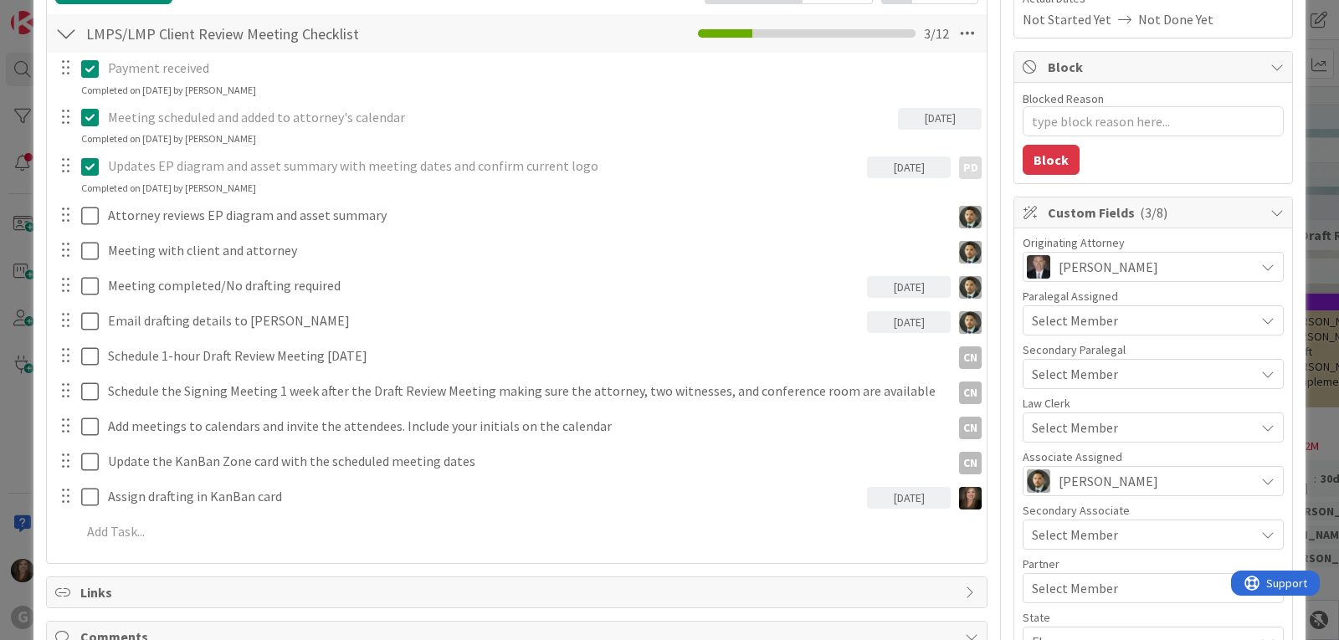
scroll to position [335, 0]
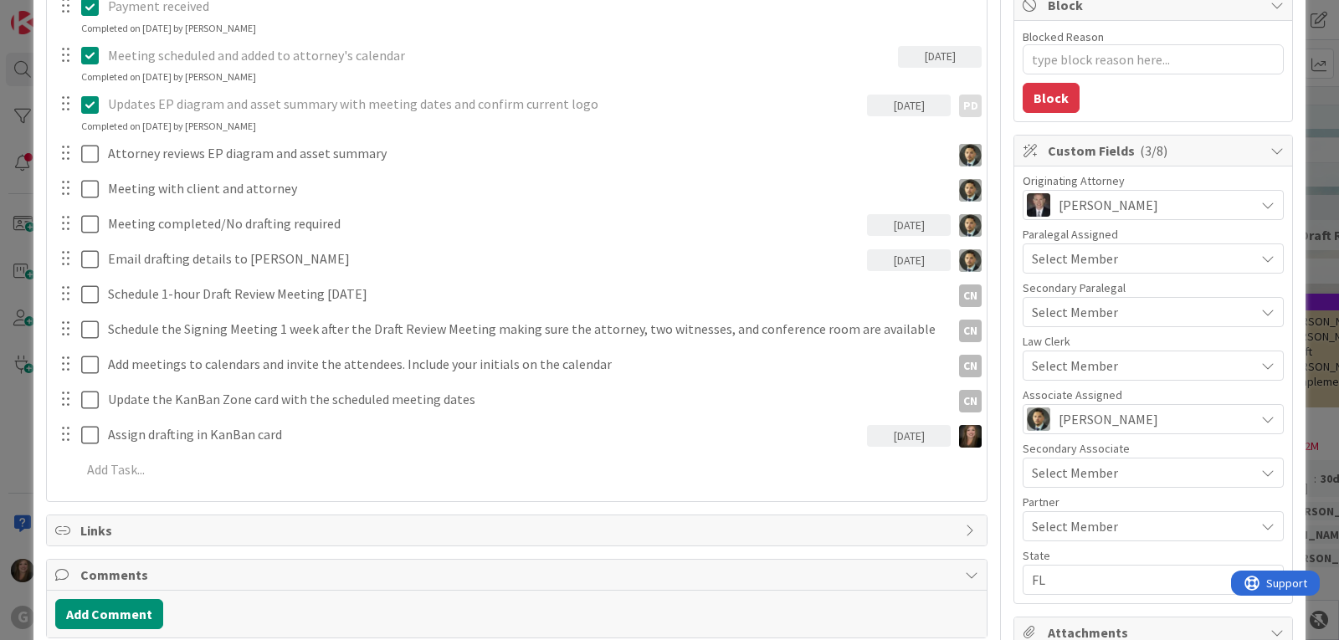
click at [1261, 365] on icon at bounding box center [1267, 365] width 13 height 13
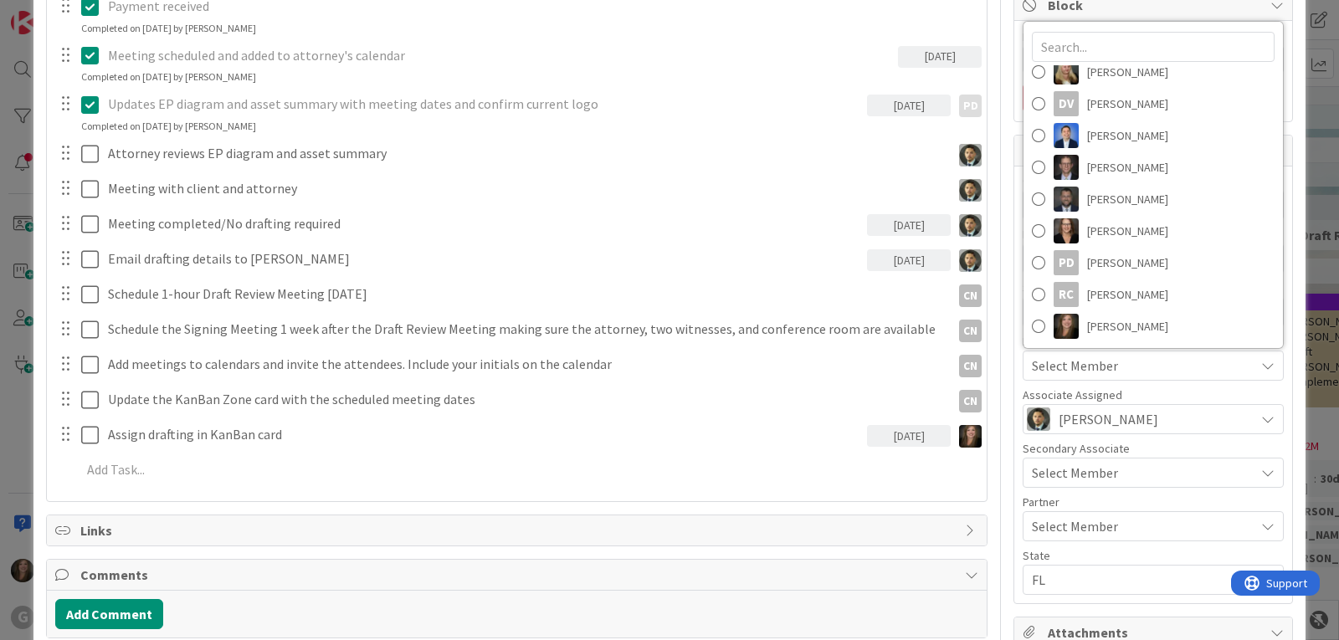
scroll to position [201, 0]
click at [1149, 266] on span "[PERSON_NAME]" at bounding box center [1127, 261] width 81 height 25
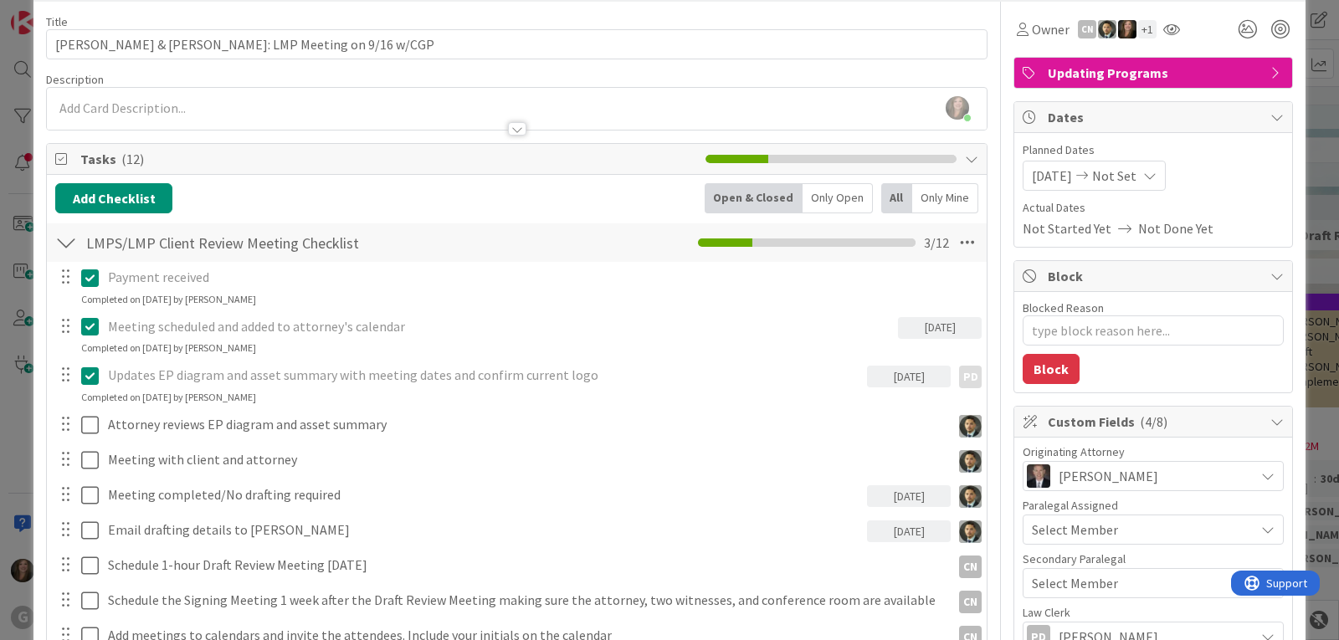
scroll to position [0, 0]
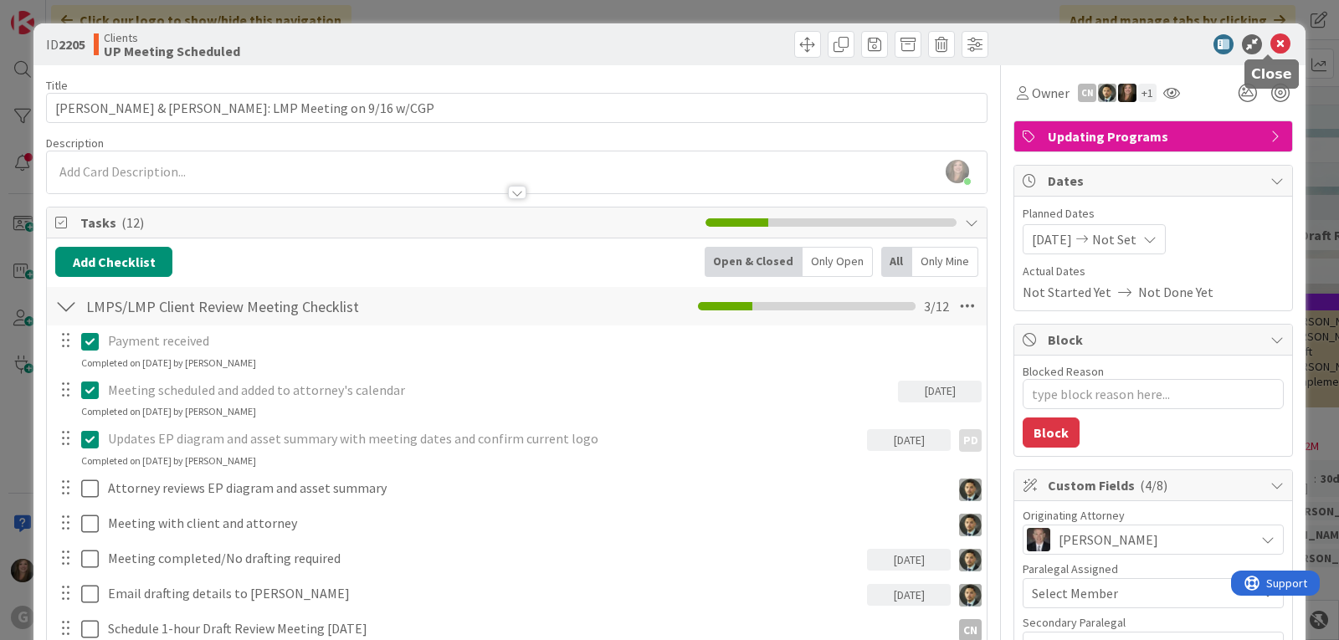
click at [1270, 39] on icon at bounding box center [1280, 44] width 20 height 20
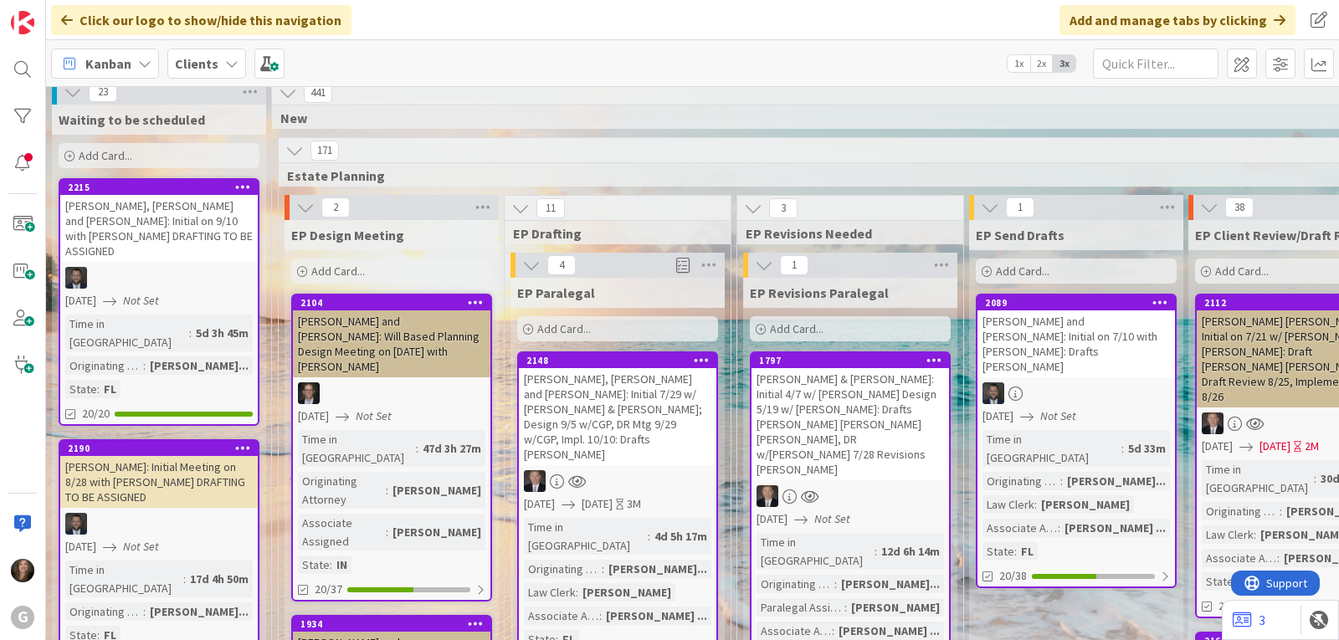
click at [653, 392] on div "[PERSON_NAME], [PERSON_NAME] and [PERSON_NAME]: Initial 7/29 w/ [PERSON_NAME] &…" at bounding box center [617, 416] width 197 height 97
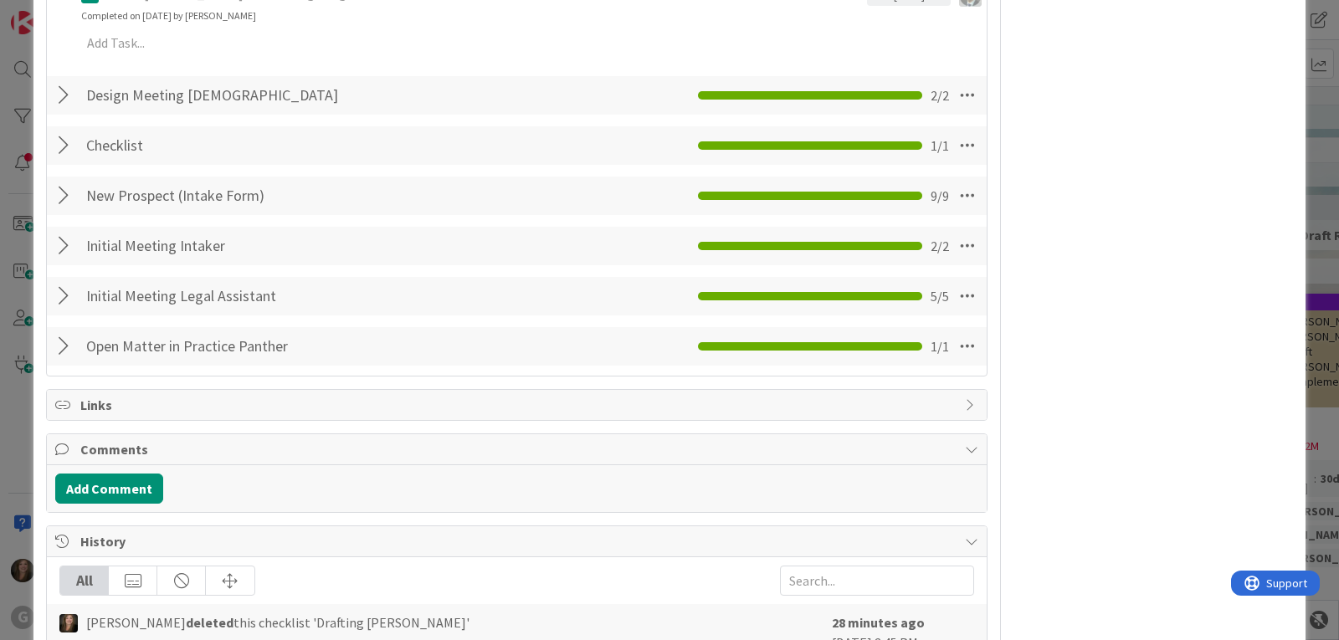
scroll to position [1506, 0]
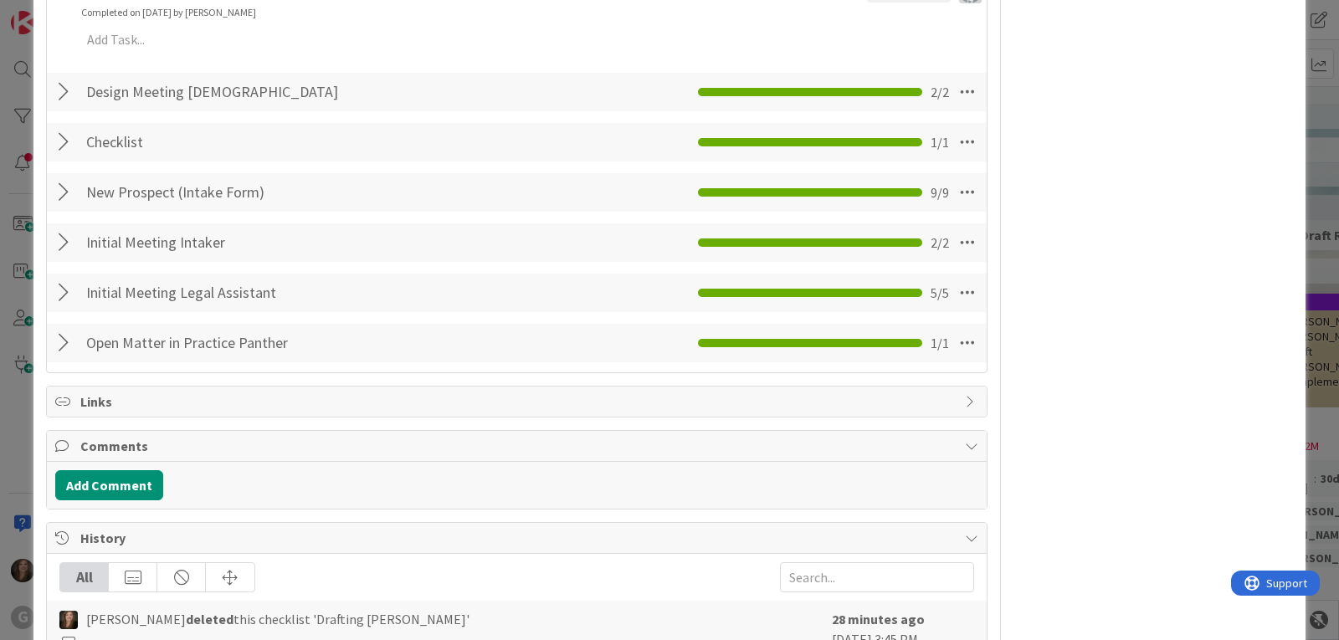
click at [73, 401] on div "Links" at bounding box center [516, 401] width 939 height 30
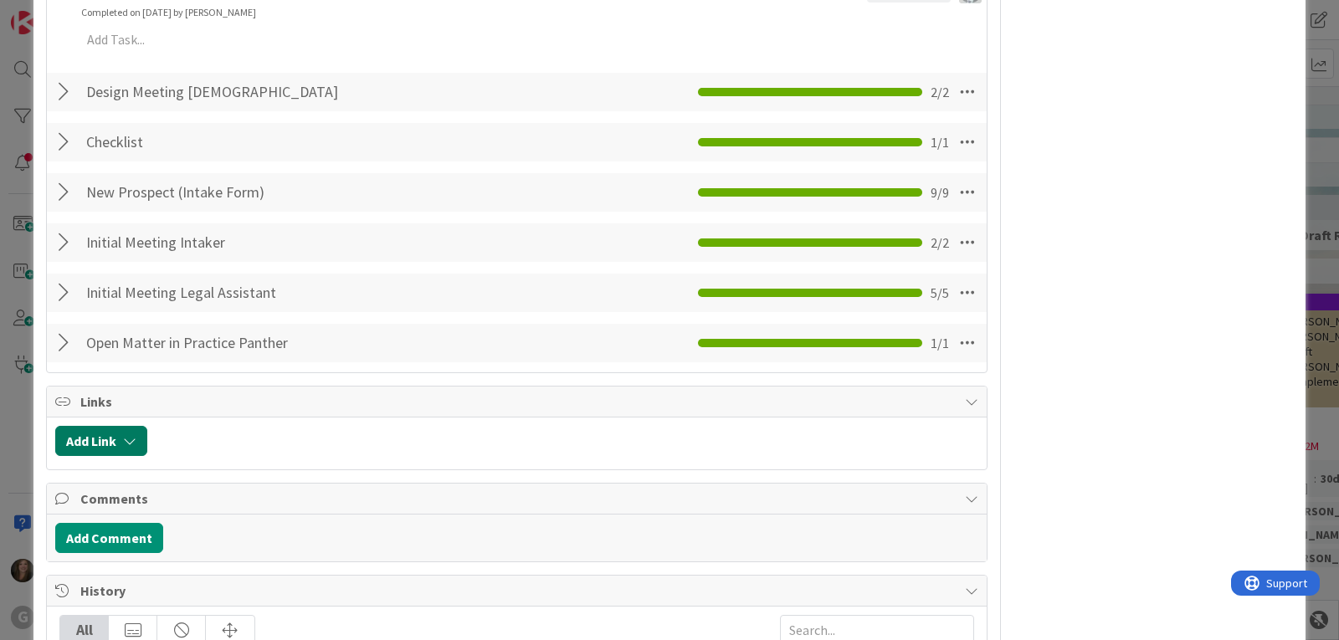
type textarea "x"
click at [101, 445] on button "Add Link" at bounding box center [101, 441] width 92 height 30
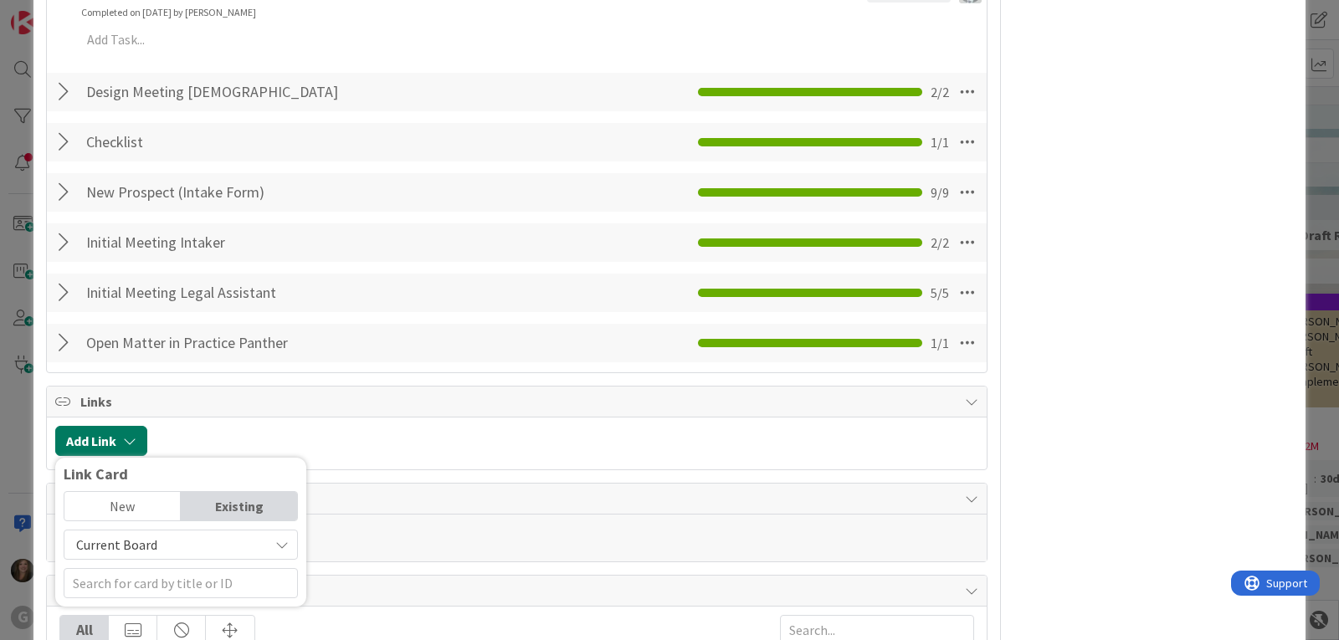
scroll to position [1673, 0]
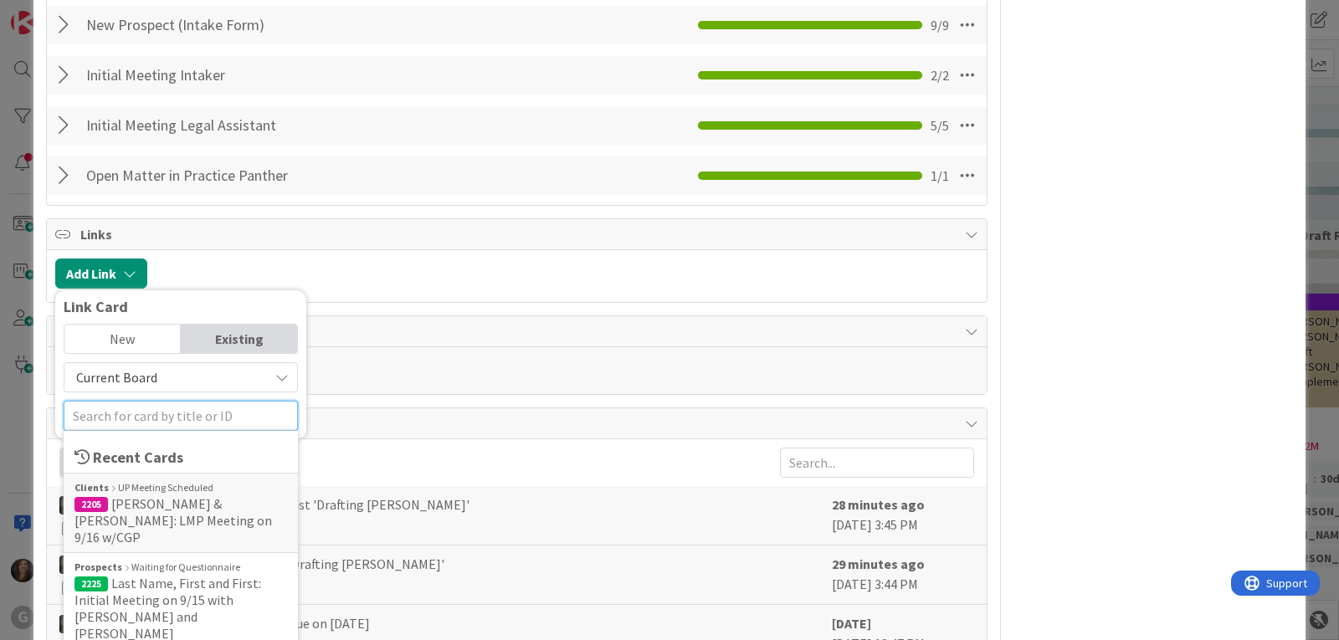
click at [255, 412] on input "text" at bounding box center [181, 416] width 234 height 30
click at [799, 284] on div at bounding box center [567, 273] width 822 height 30
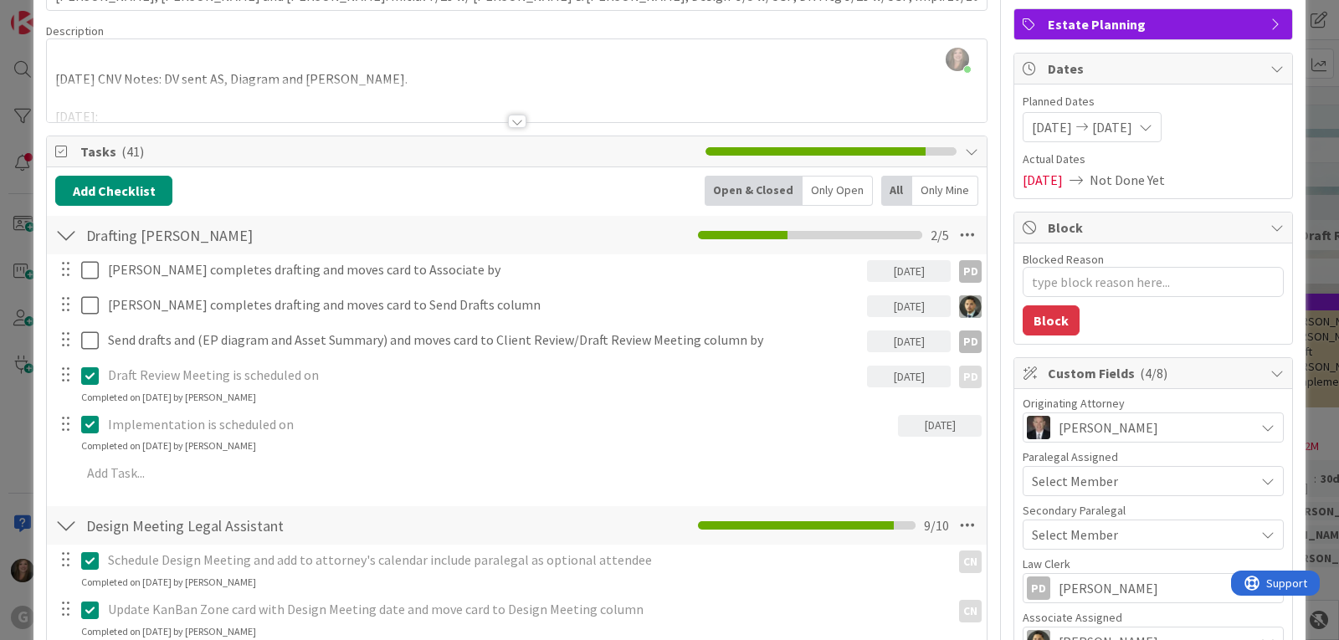
scroll to position [0, 0]
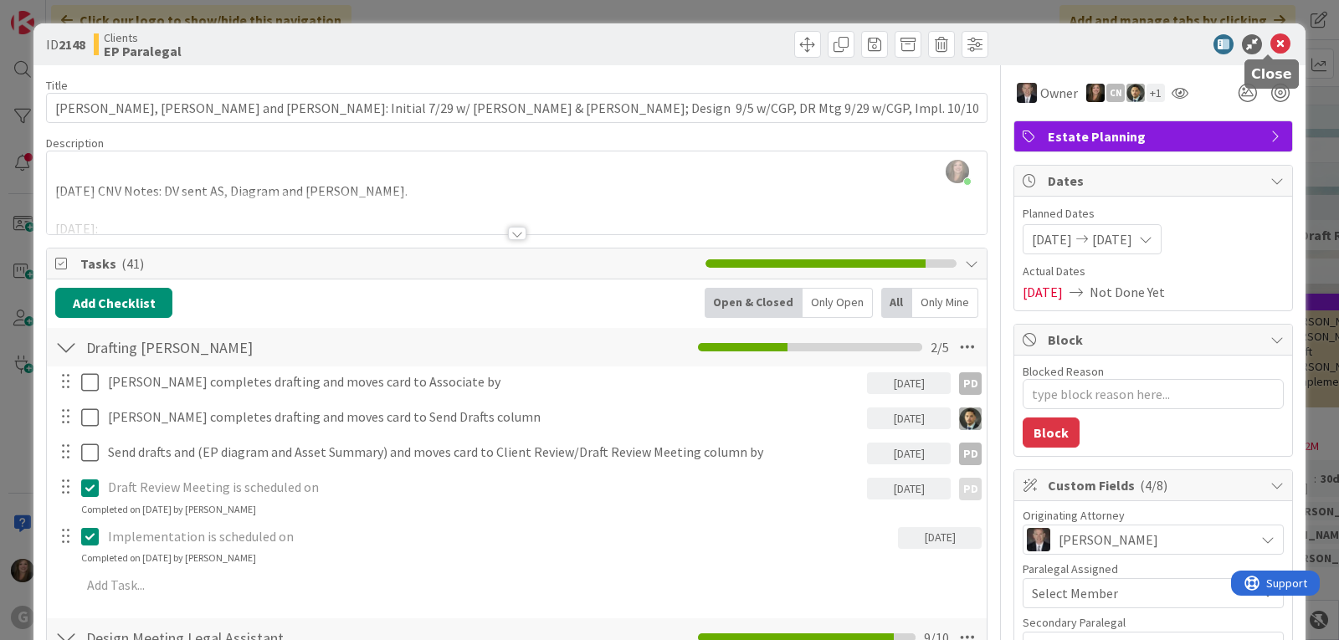
click at [1270, 41] on icon at bounding box center [1280, 44] width 20 height 20
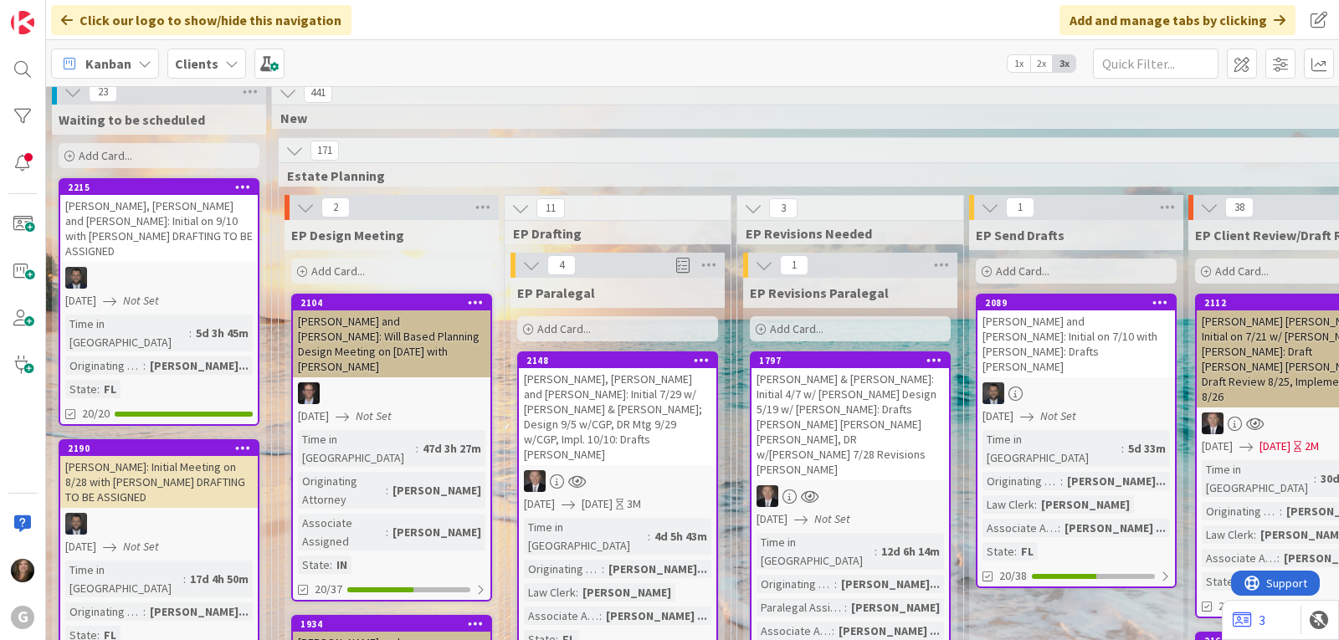
click at [765, 55] on div "Kanban Clients 1x 2x 3x" at bounding box center [692, 63] width 1292 height 46
click at [775, 71] on div "Kanban Clients 1x 2x 3x" at bounding box center [692, 63] width 1292 height 46
click at [13, 58] on div at bounding box center [22, 69] width 33 height 33
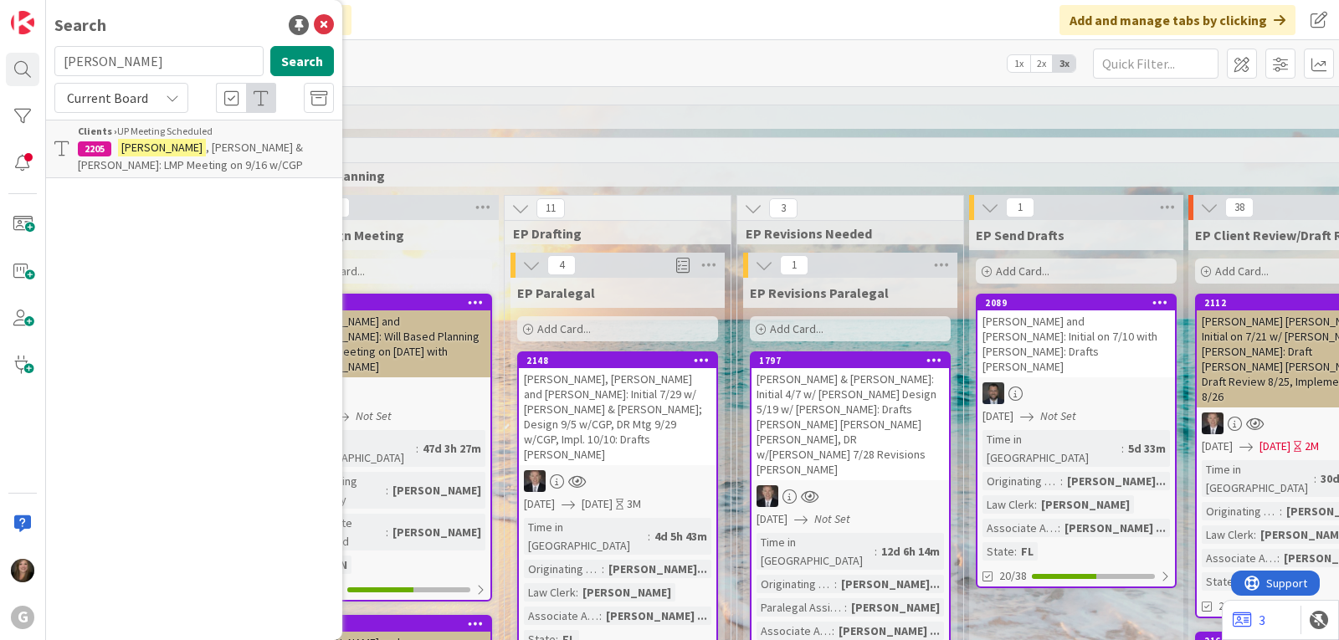
drag, startPoint x: 138, startPoint y: 59, endPoint x: 29, endPoint y: 50, distance: 109.1
click at [29, 50] on div "G Search dwight Search Current Board Clients › UP Meeting Scheduled 2205 Dwight…" at bounding box center [23, 320] width 46 height 640
type input "1797"
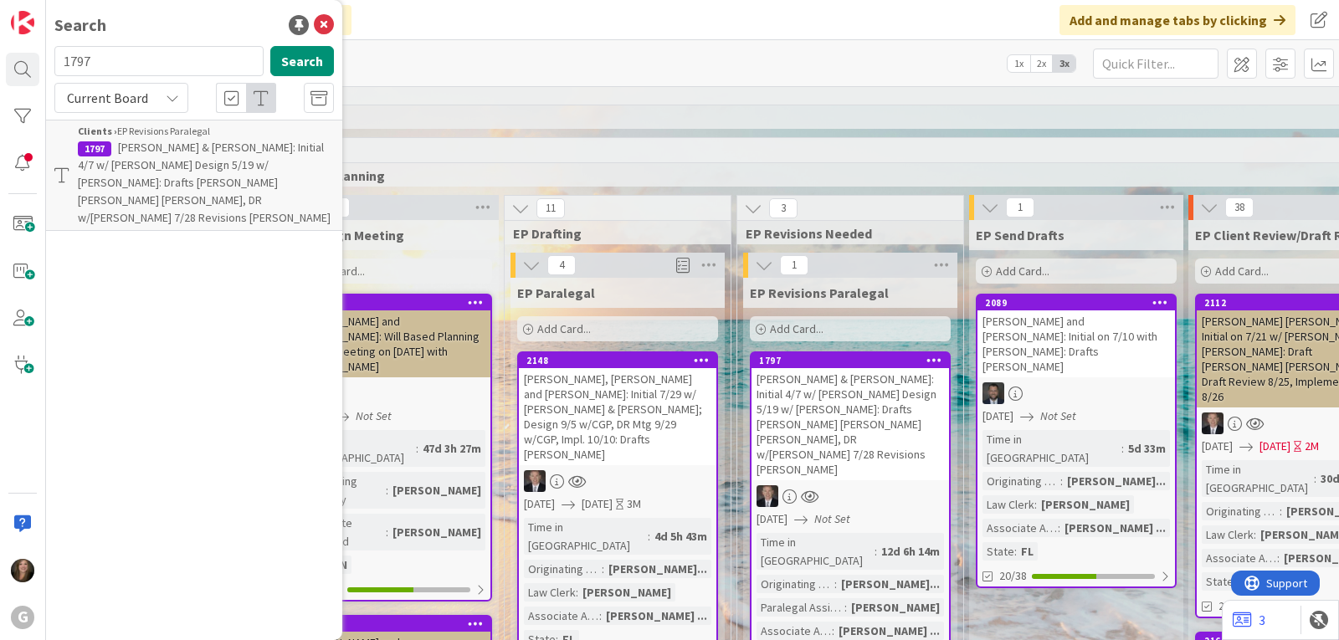
click at [1060, 336] on div "[PERSON_NAME] and [PERSON_NAME]: Initial on 7/10 with [PERSON_NAME]: Drafts [PE…" at bounding box center [1075, 343] width 197 height 67
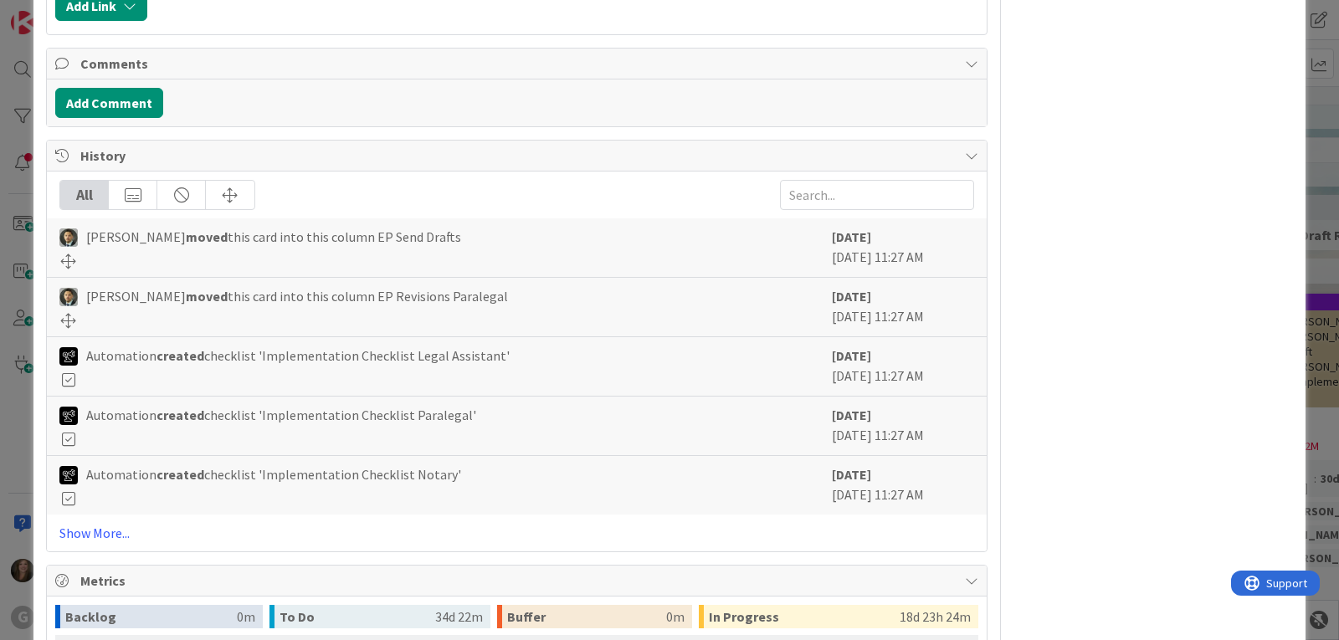
scroll to position [2091, 0]
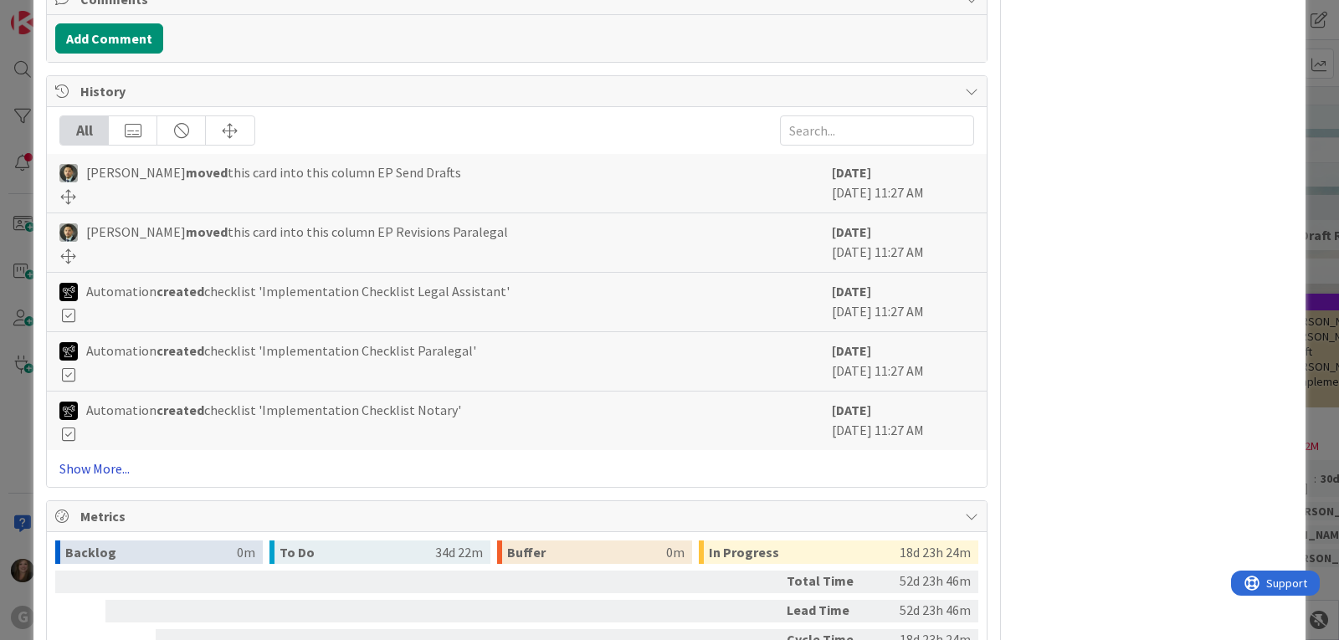
click at [92, 471] on link "Show More..." at bounding box center [516, 468] width 914 height 20
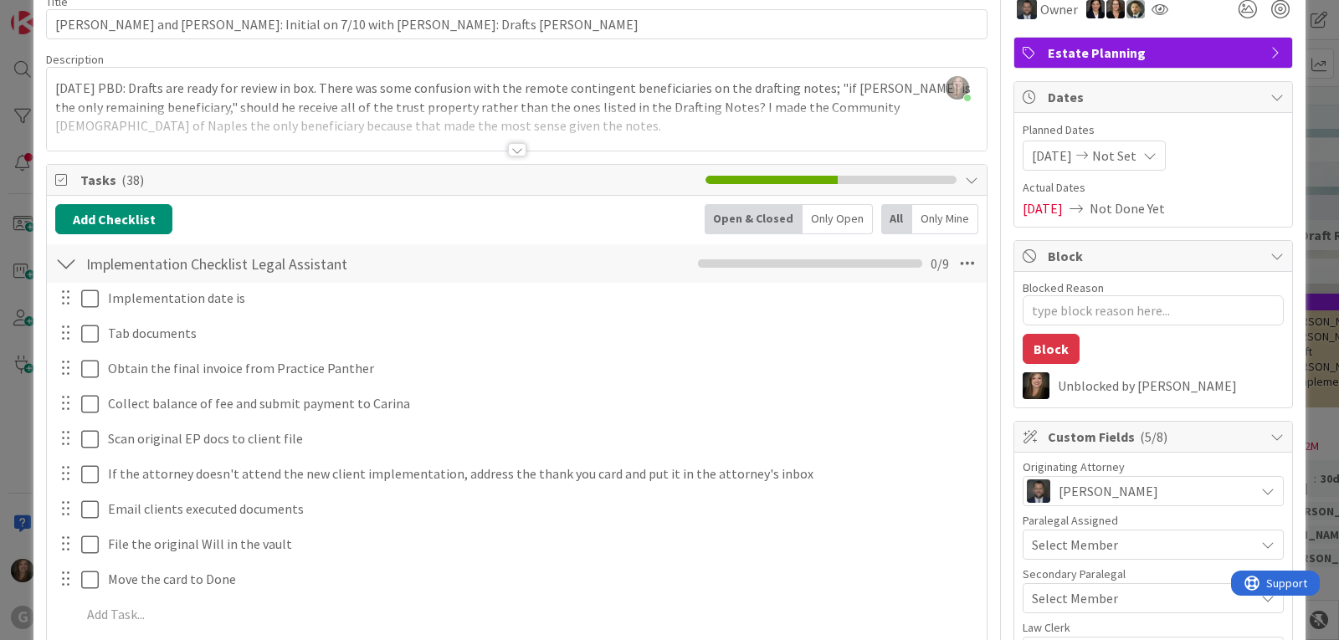
scroll to position [0, 0]
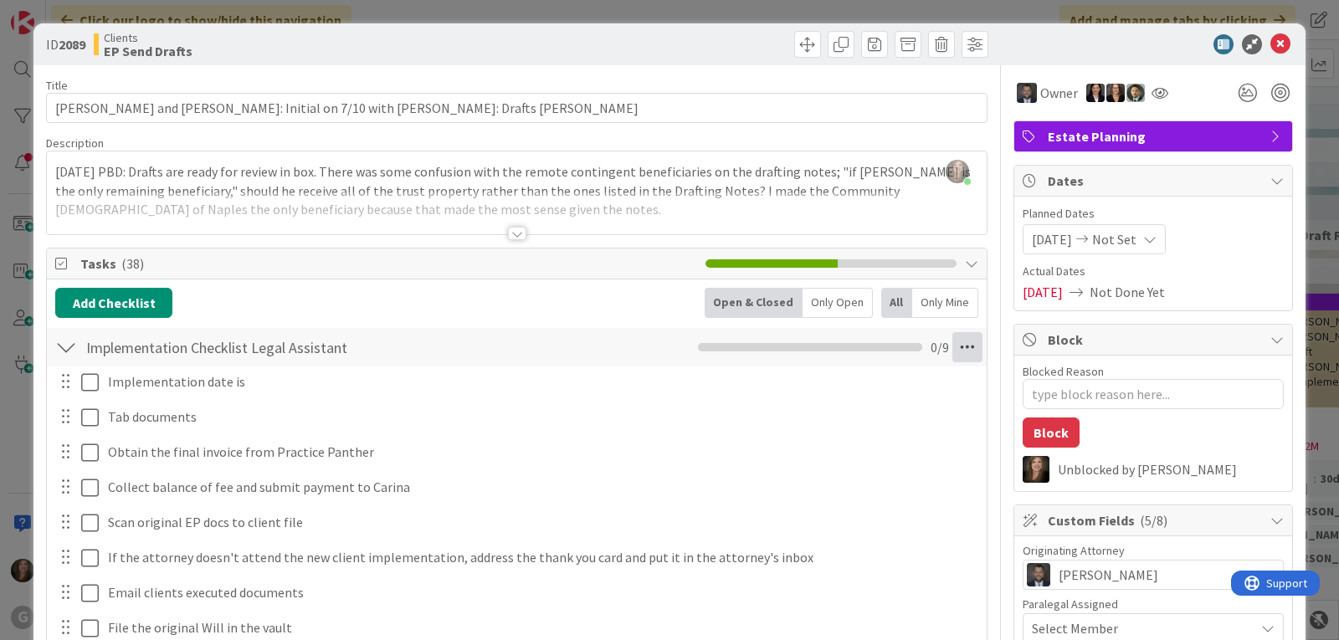
click at [963, 352] on icon at bounding box center [967, 347] width 30 height 30
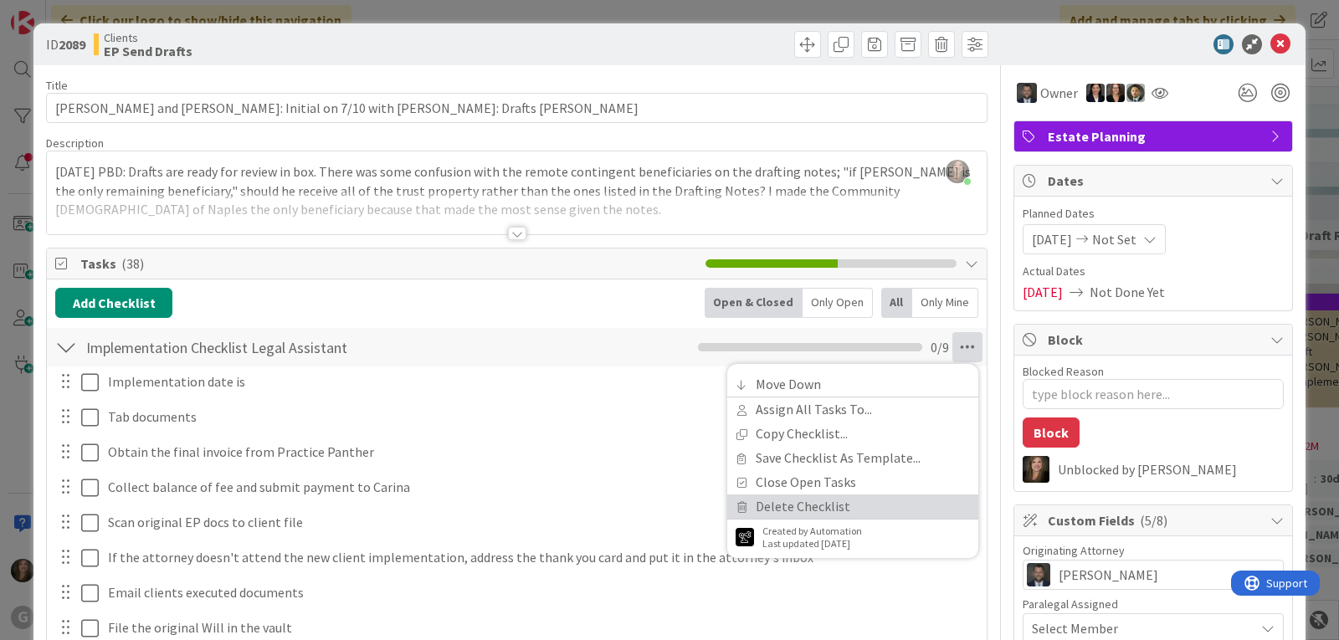
click at [824, 503] on link "Delete Checklist" at bounding box center [852, 506] width 251 height 24
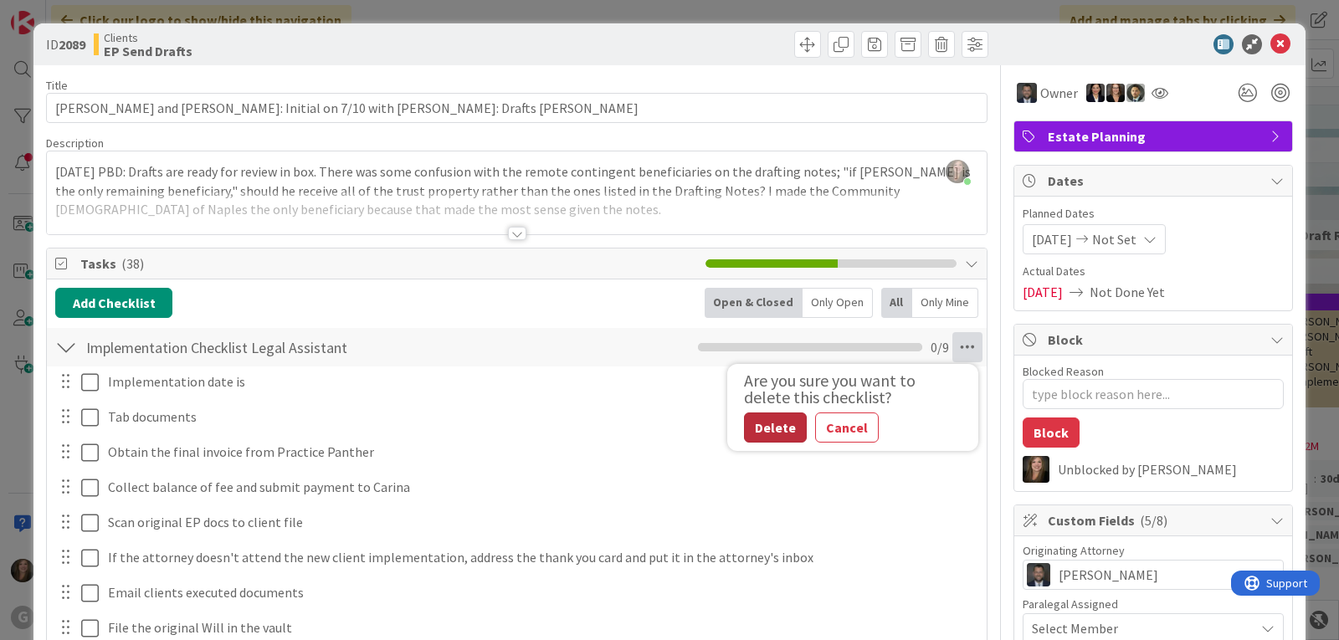
click at [771, 419] on button "Delete" at bounding box center [775, 427] width 63 height 30
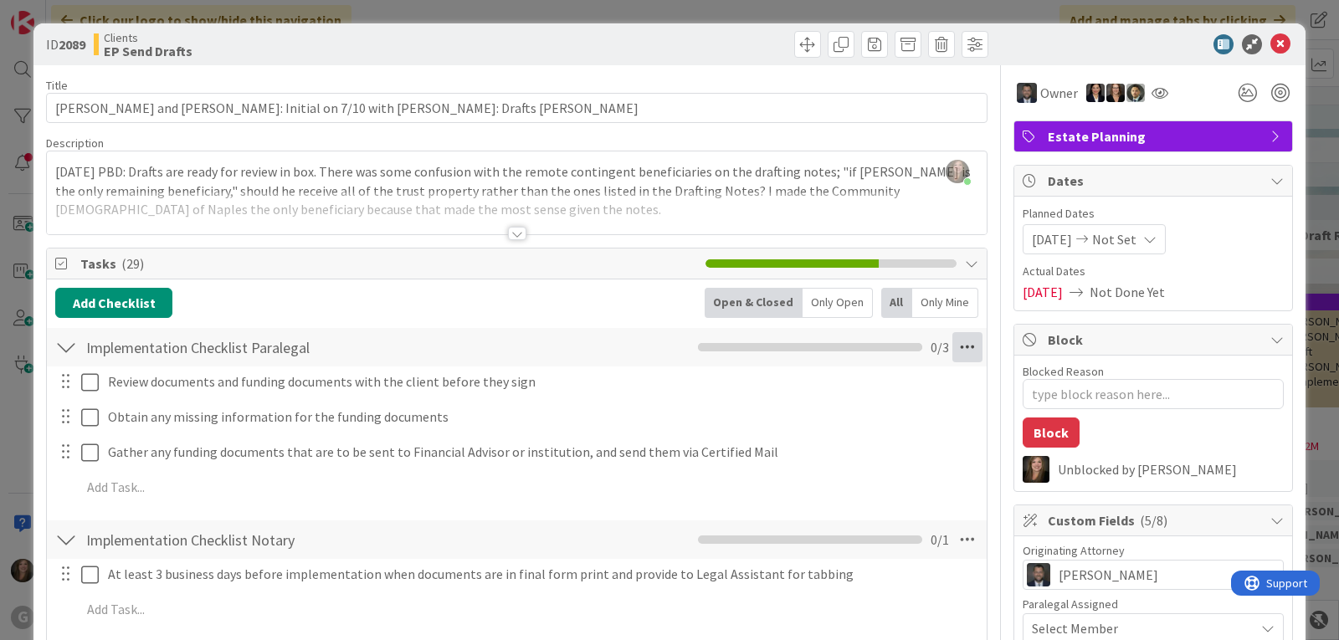
click at [952, 340] on icon at bounding box center [967, 347] width 30 height 30
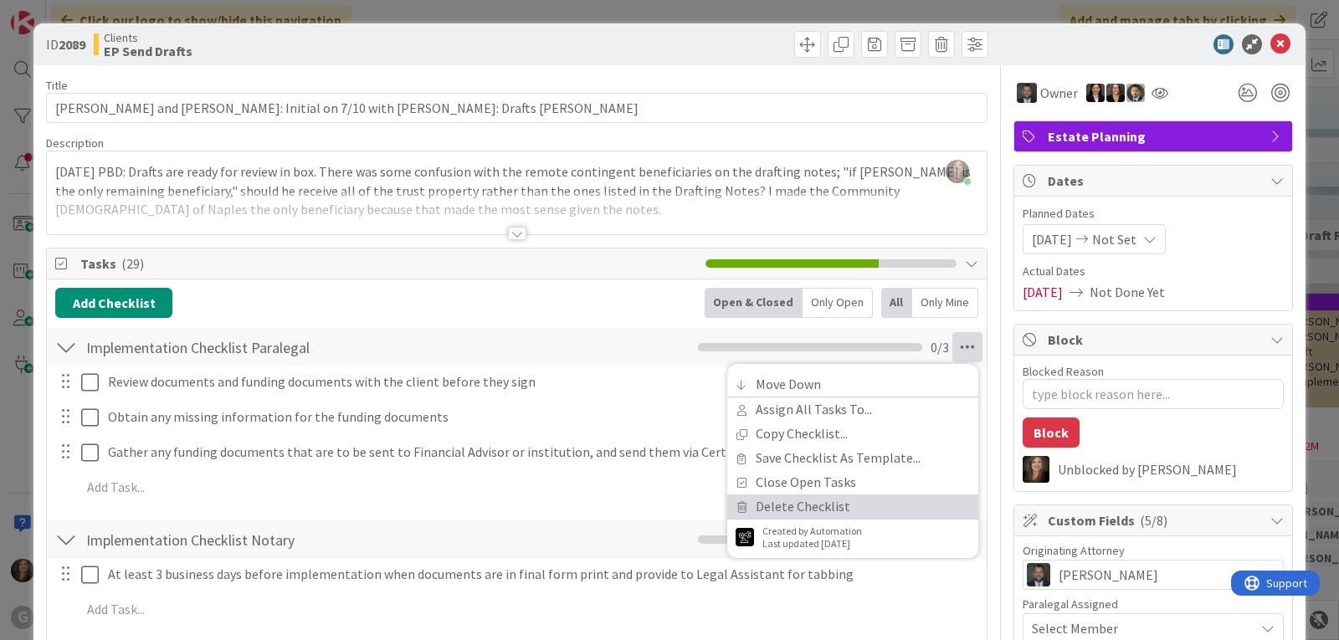
click at [813, 494] on link "Delete Checklist" at bounding box center [852, 506] width 251 height 24
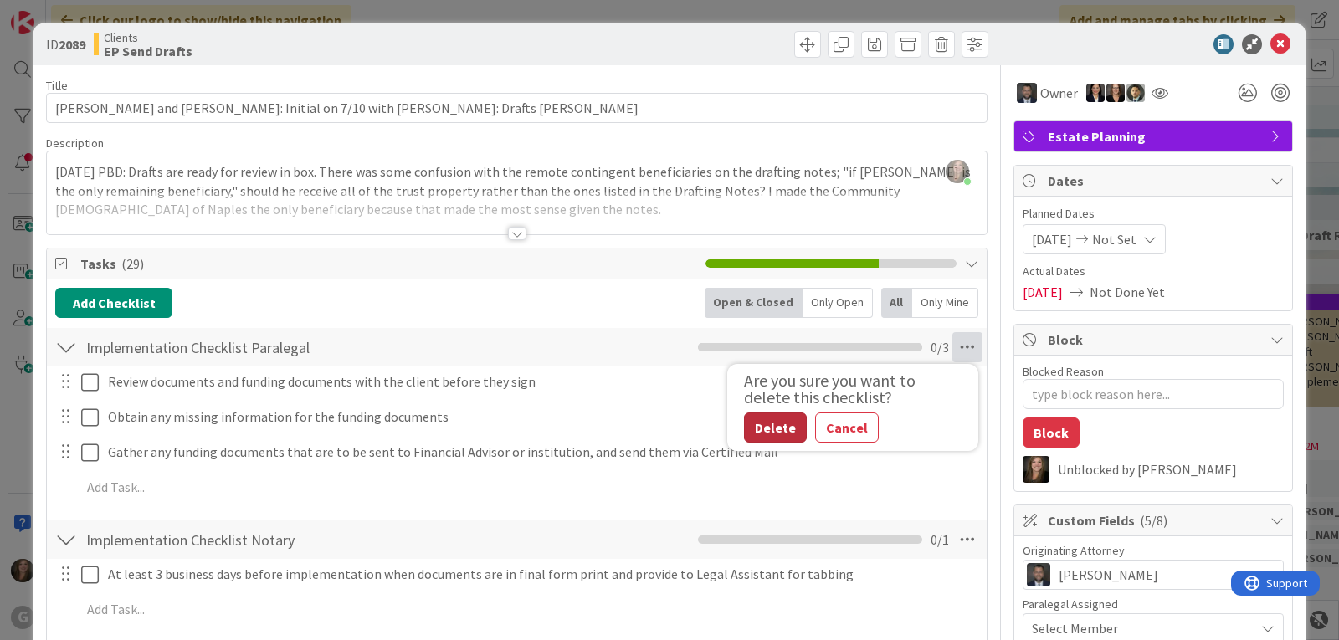
click at [769, 430] on button "Delete" at bounding box center [775, 427] width 63 height 30
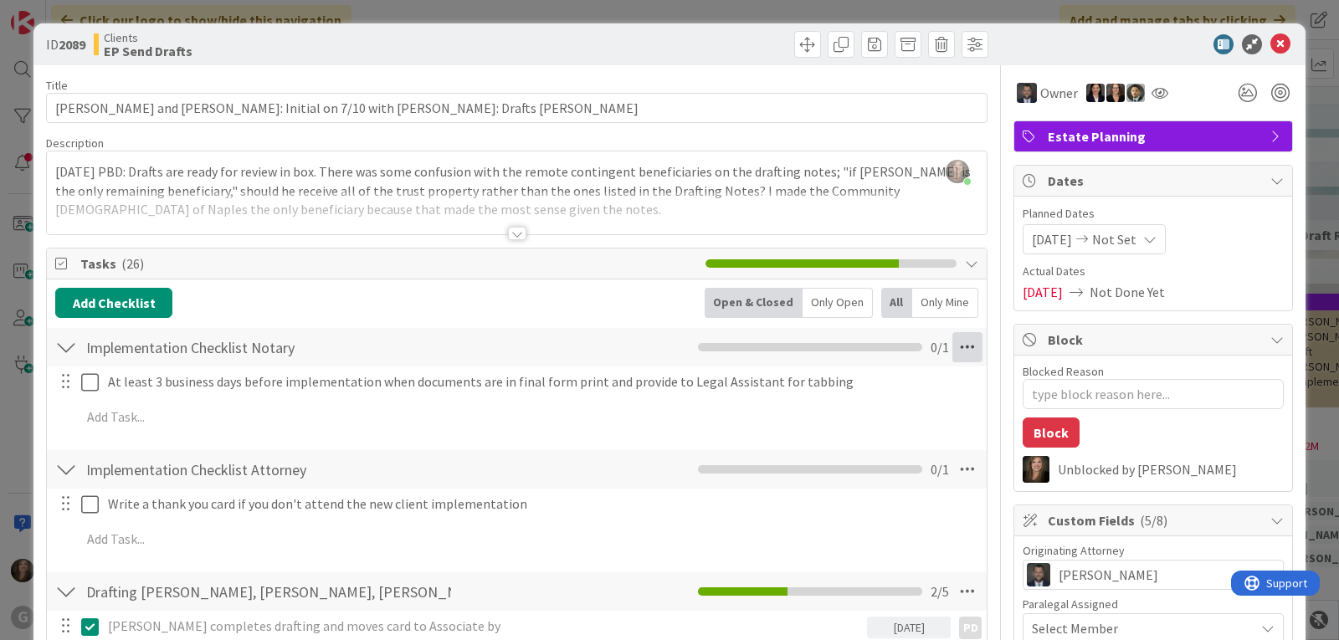
click at [965, 350] on icon at bounding box center [967, 347] width 30 height 30
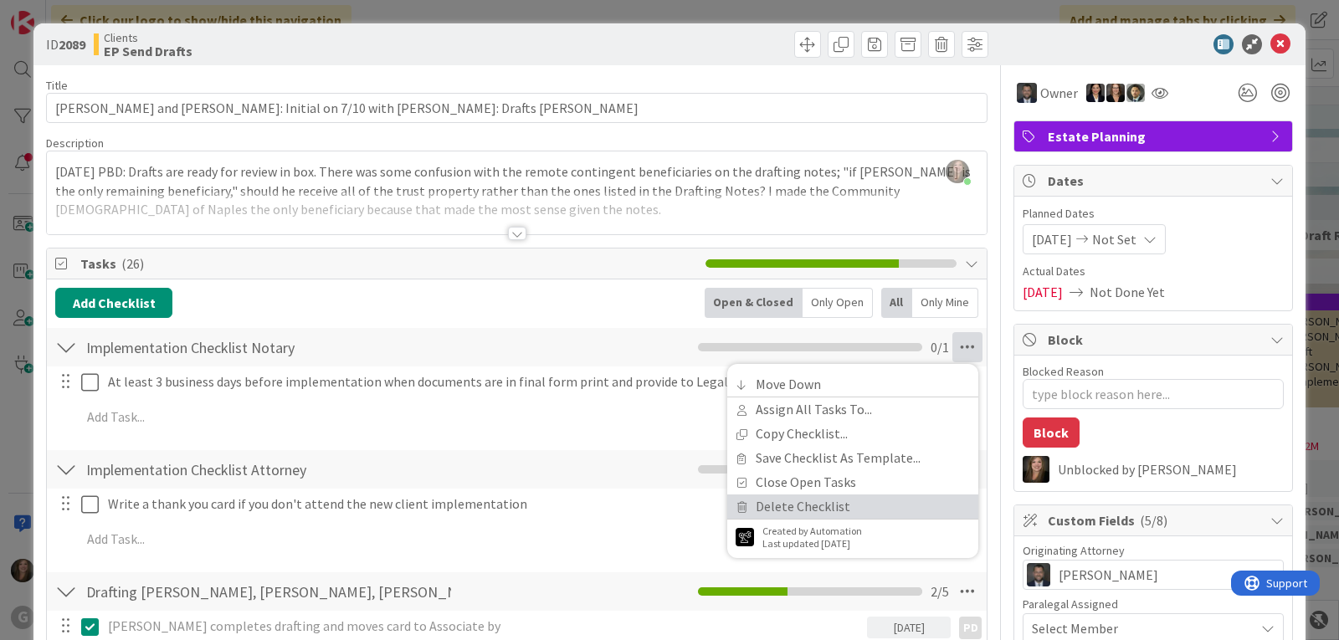
click at [803, 508] on link "Delete Checklist" at bounding box center [852, 506] width 251 height 24
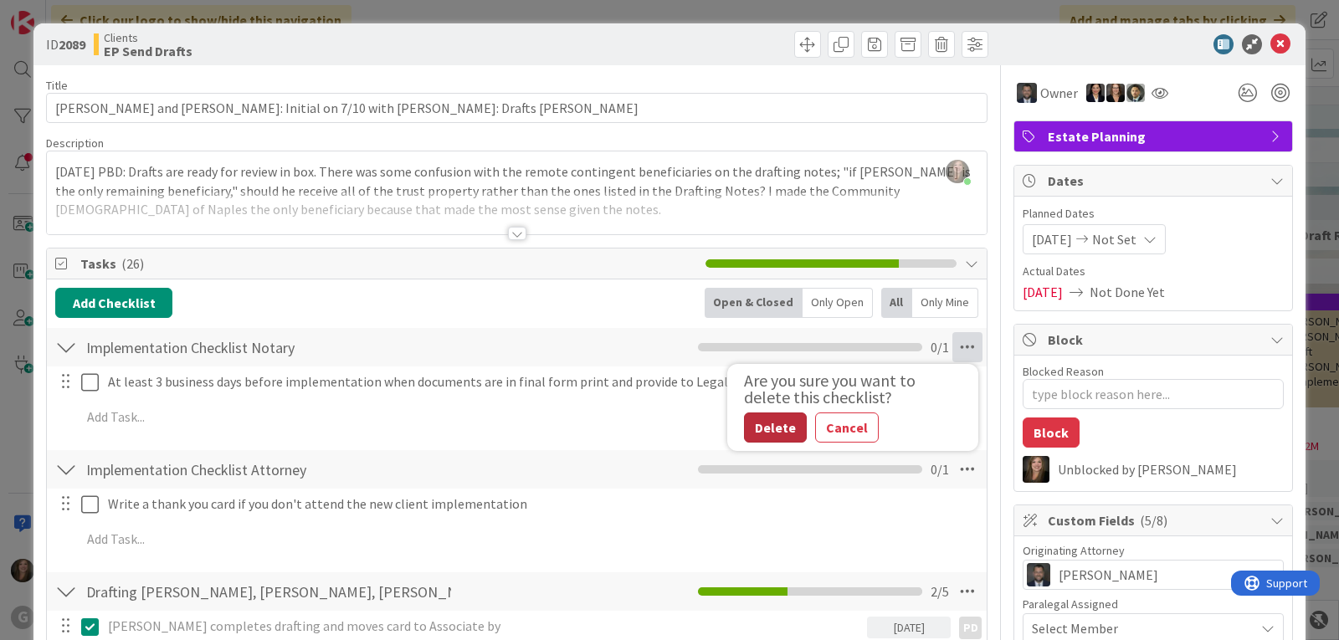
click at [745, 430] on button "Delete" at bounding box center [775, 427] width 63 height 30
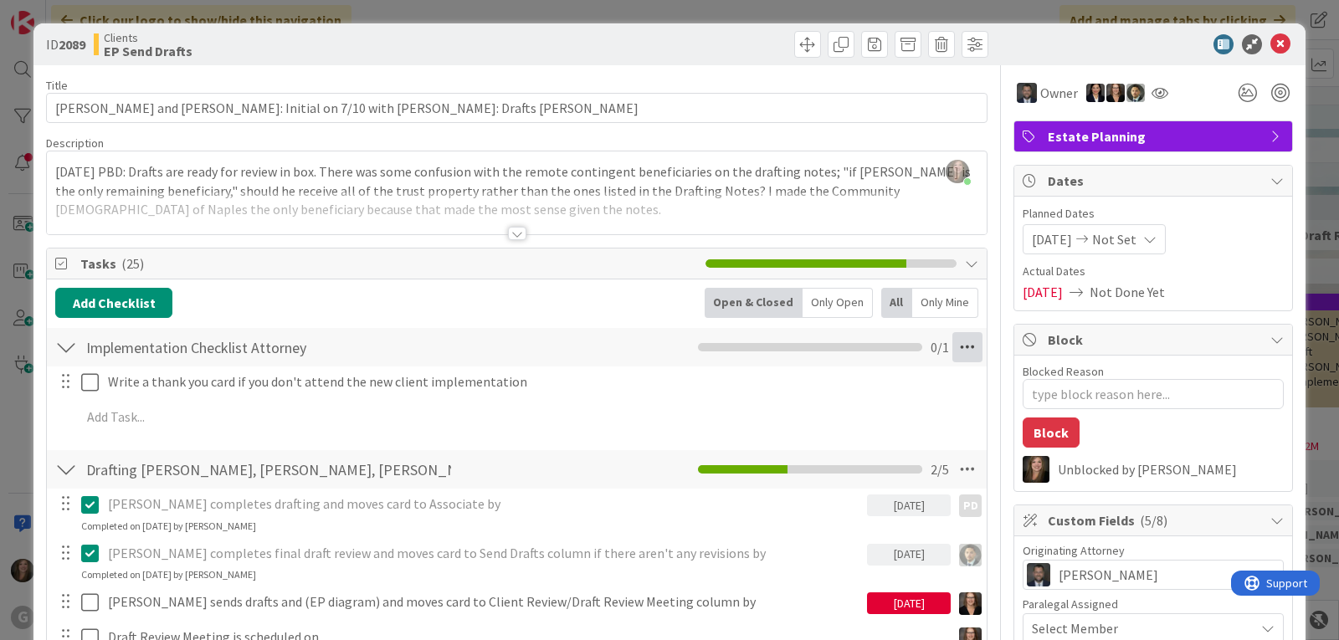
click at [952, 355] on icon at bounding box center [967, 347] width 30 height 30
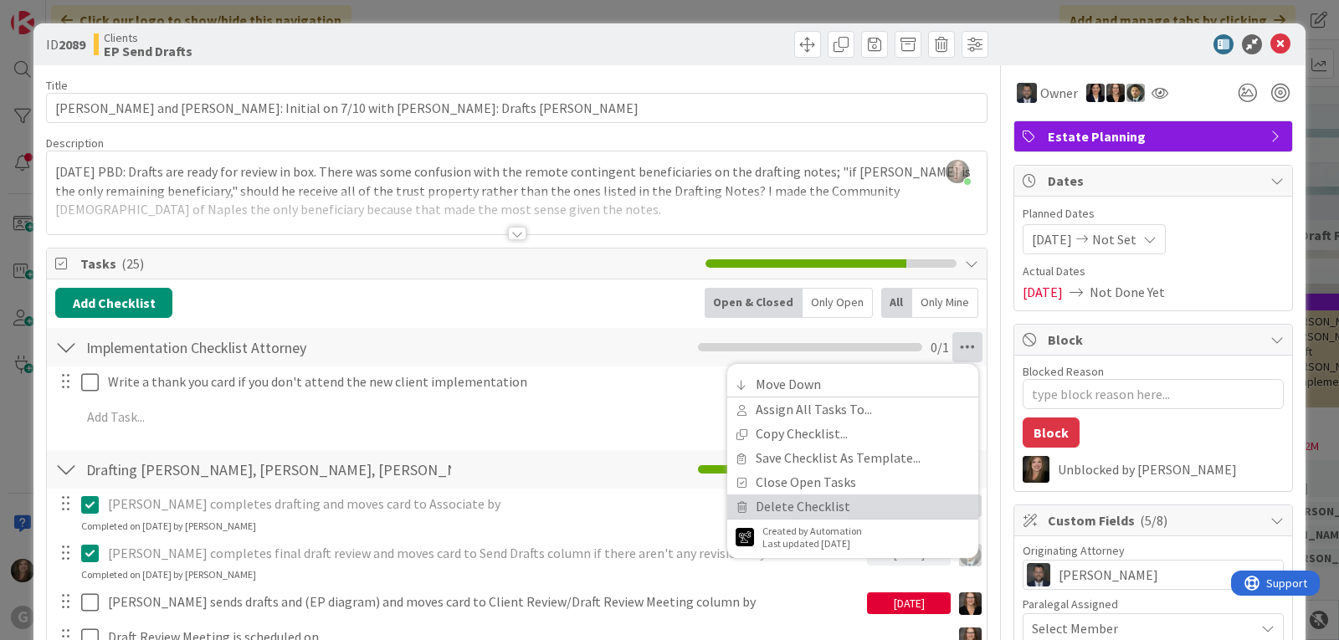
click at [848, 504] on link "Delete Checklist" at bounding box center [852, 506] width 251 height 24
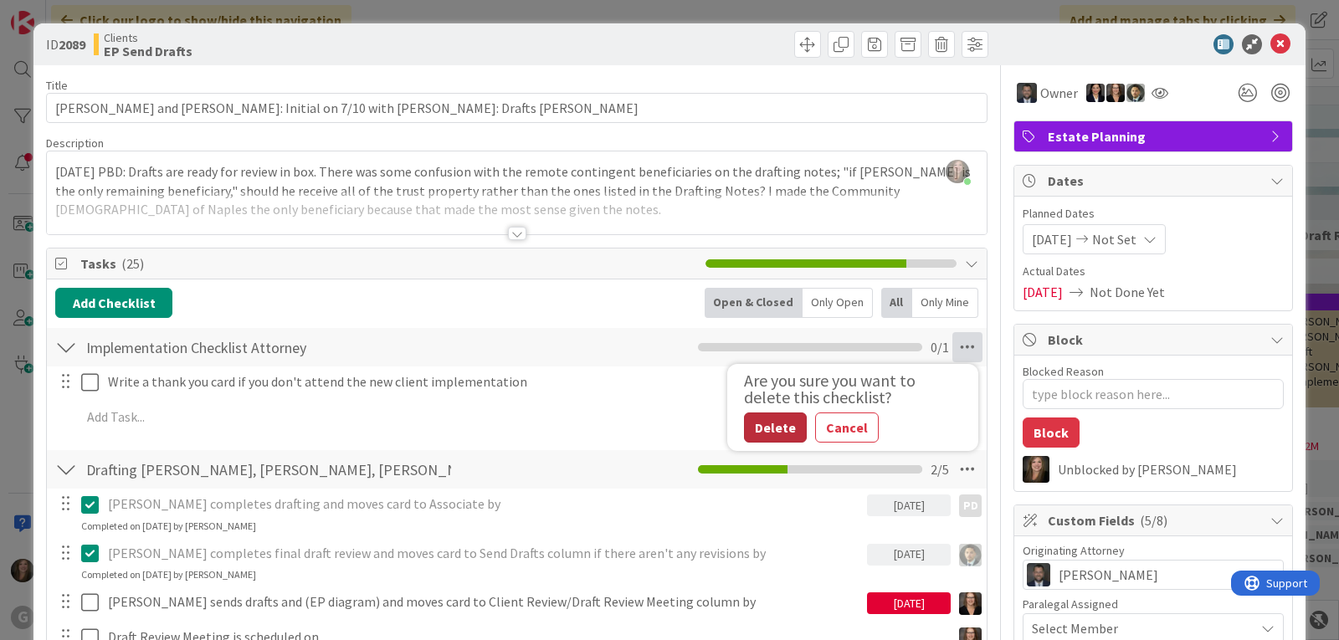
click at [776, 430] on button "Delete" at bounding box center [775, 427] width 63 height 30
type textarea "x"
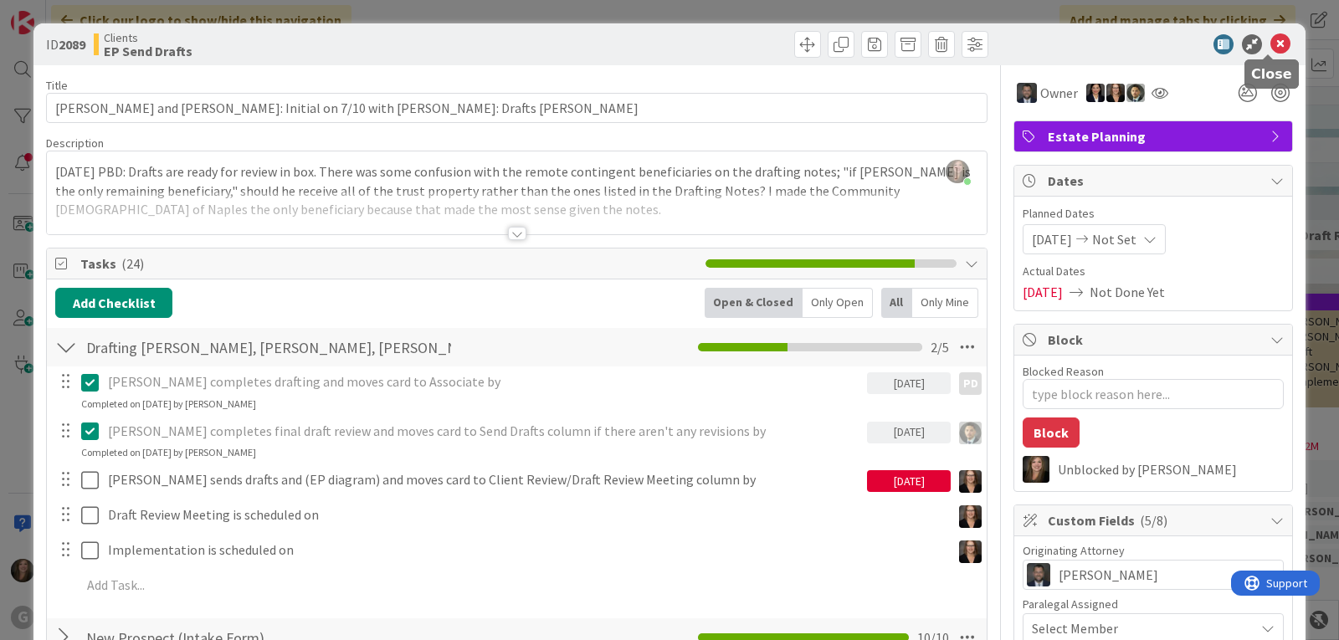
click at [1272, 44] on icon at bounding box center [1280, 44] width 20 height 20
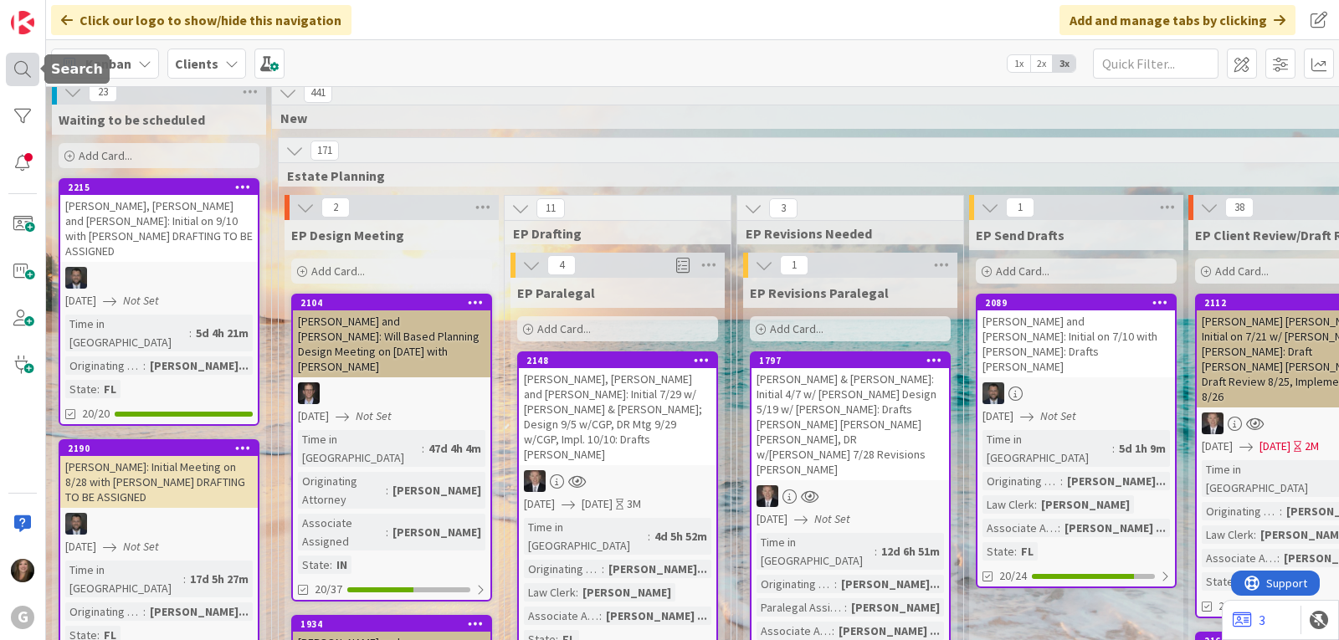
click at [18, 69] on div at bounding box center [22, 69] width 33 height 33
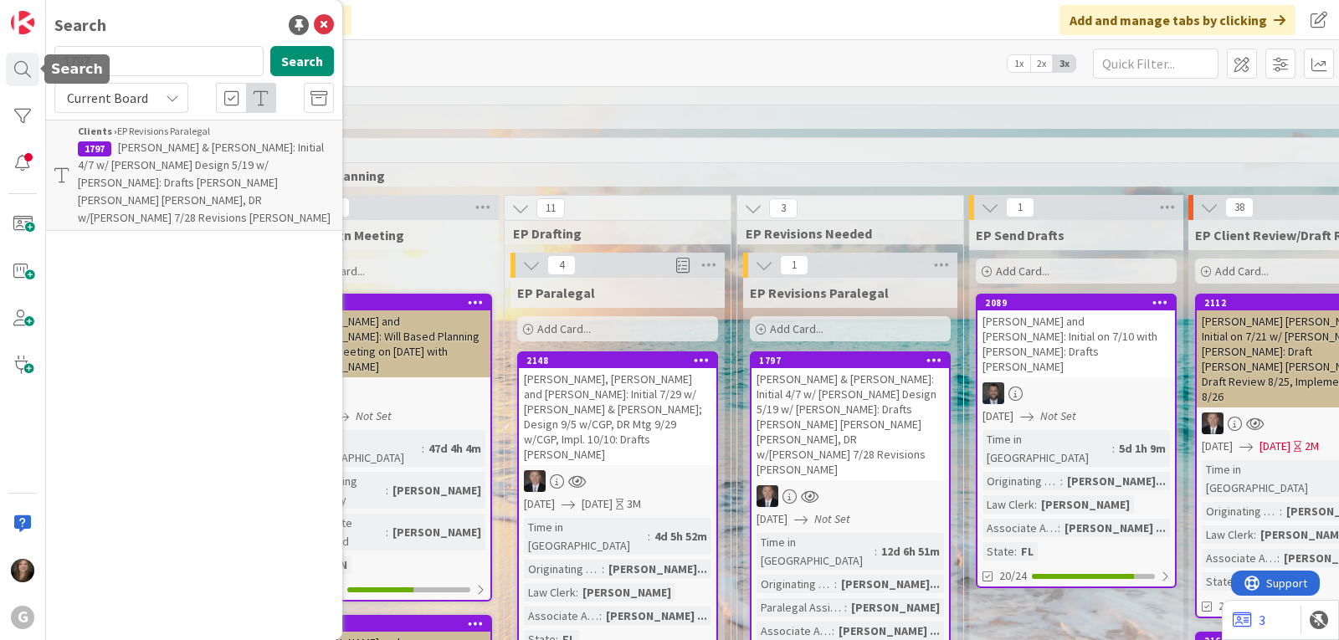
drag, startPoint x: 116, startPoint y: 60, endPoint x: 24, endPoint y: 52, distance: 92.4
click at [24, 52] on div "G Search 1797 Search Current Board Clients › EP Revisions Paralegal 1797 Delane…" at bounding box center [23, 320] width 46 height 640
type input "pulver"
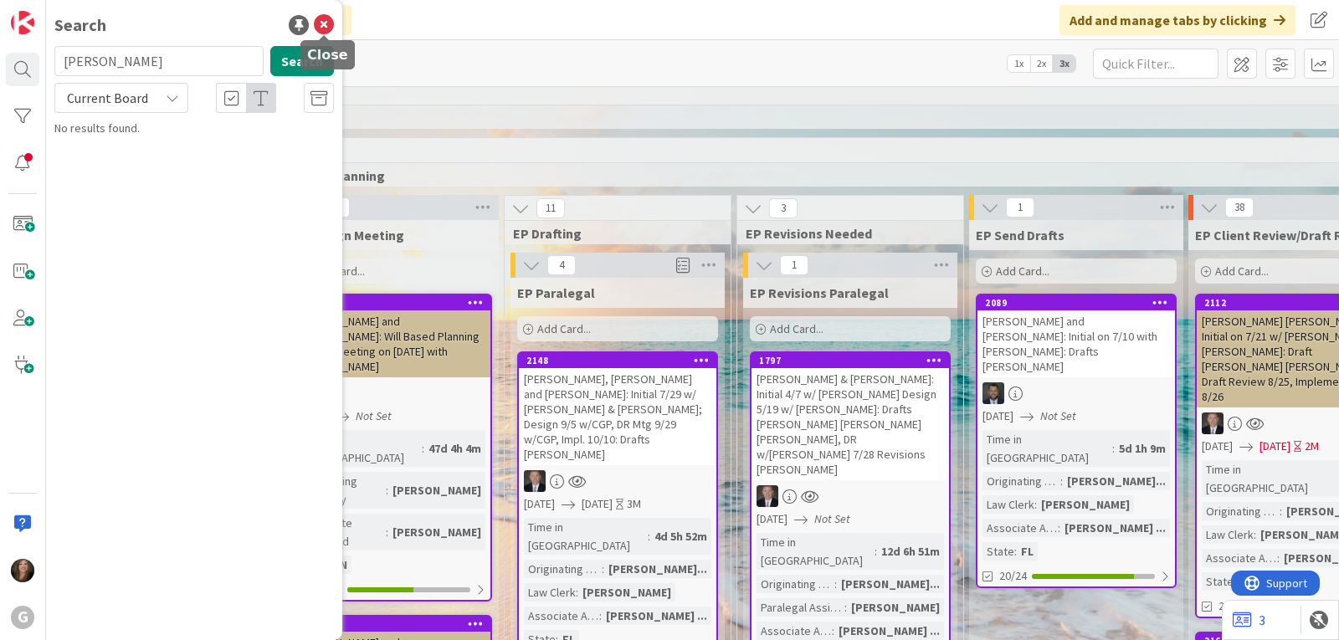
click at [324, 23] on icon at bounding box center [324, 25] width 20 height 20
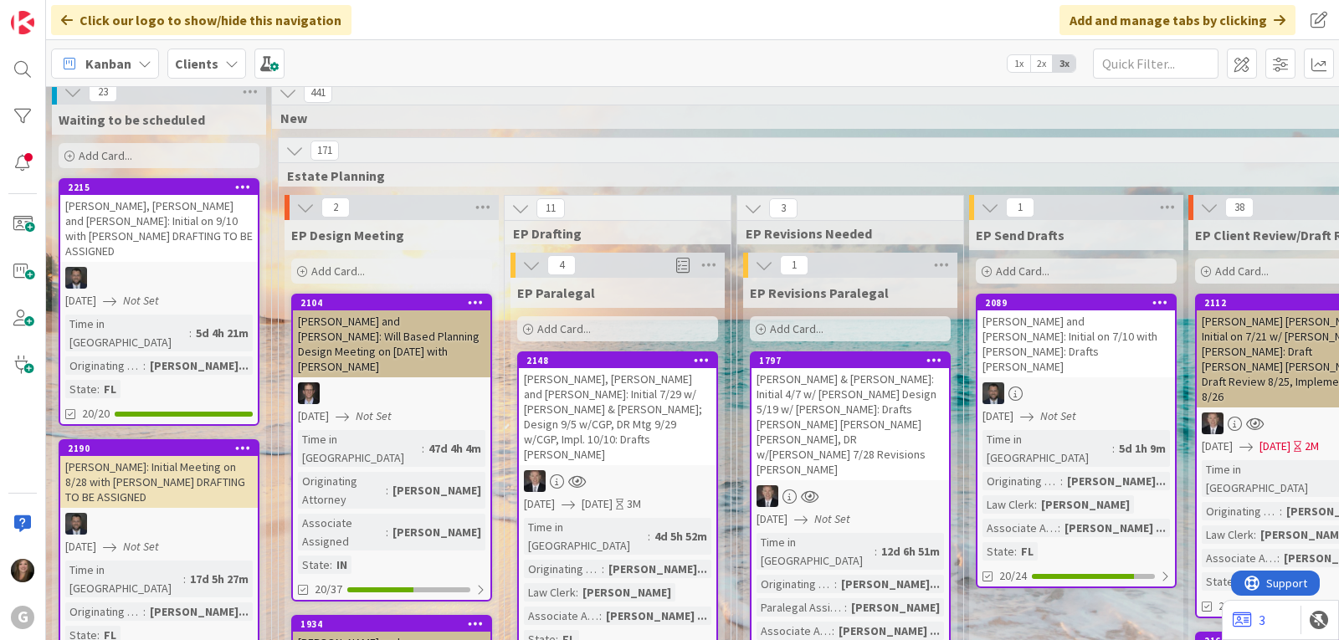
click at [218, 56] on div "Clients" at bounding box center [206, 64] width 79 height 30
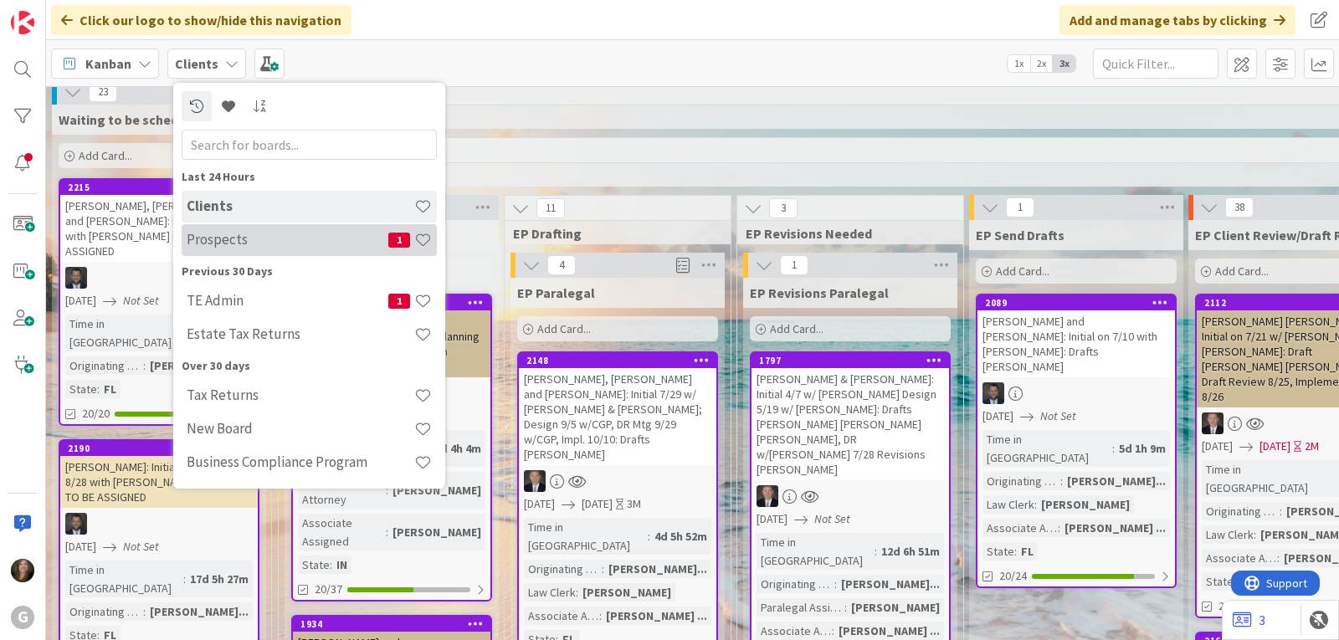
click at [223, 246] on h4 "Prospects" at bounding box center [288, 239] width 202 height 17
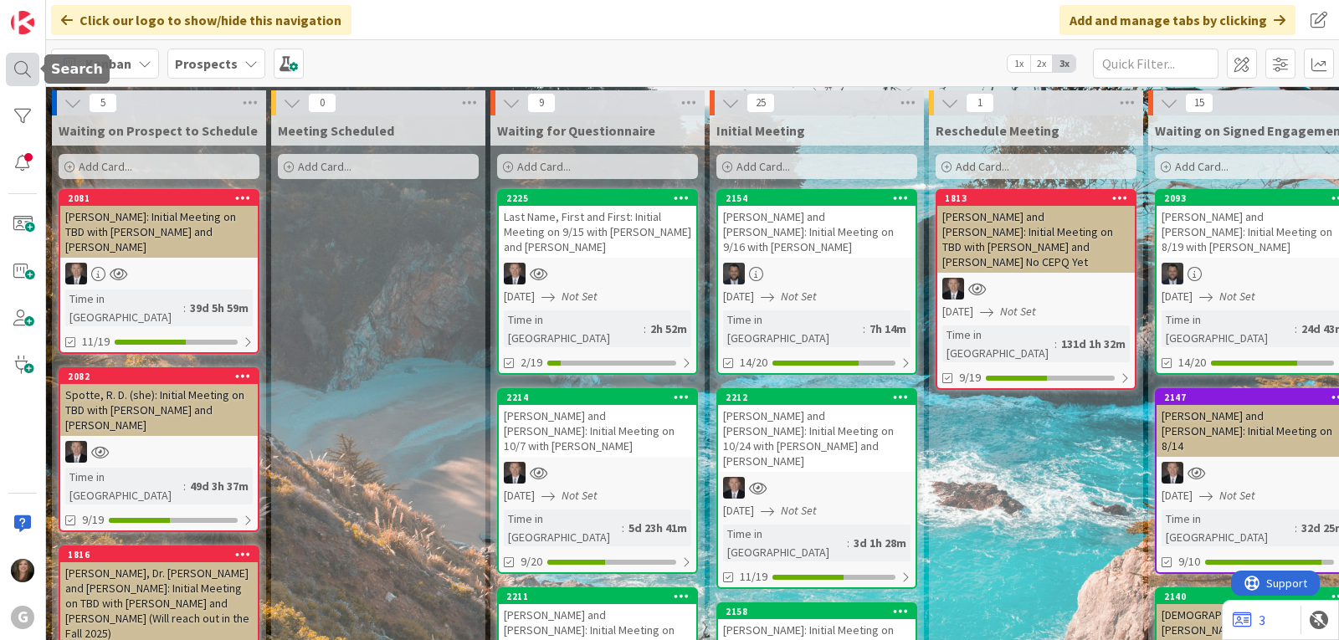
click at [13, 69] on div at bounding box center [22, 69] width 33 height 33
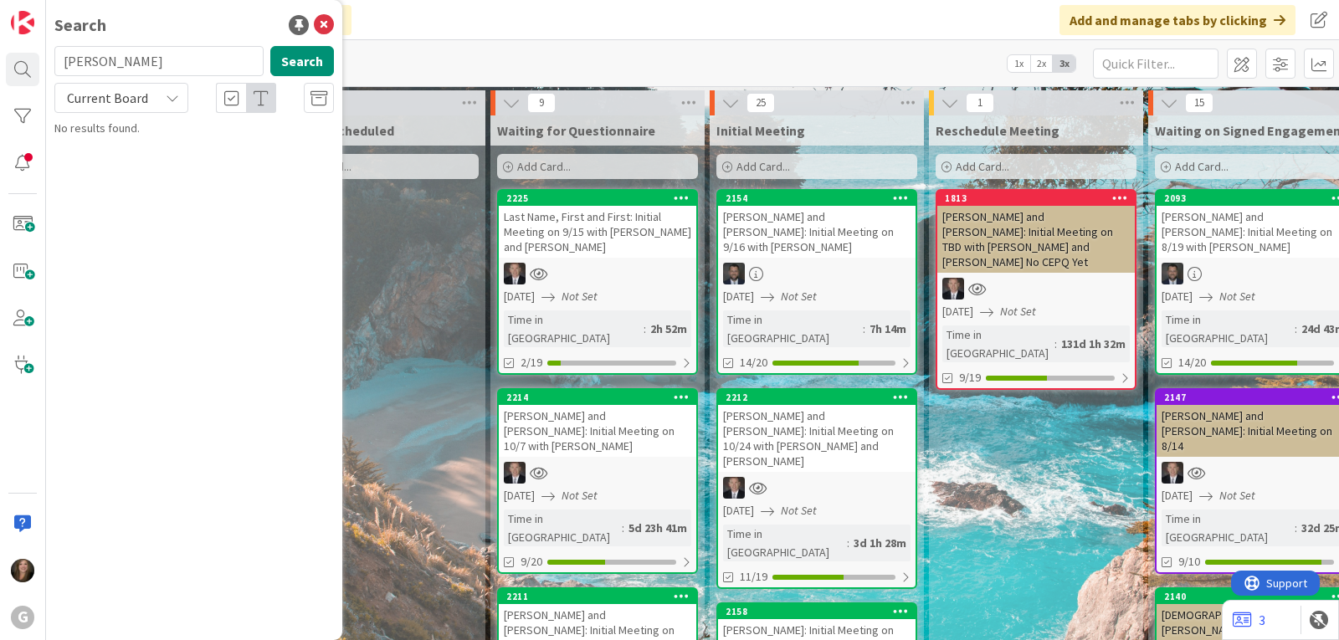
click at [151, 66] on input "pulver" at bounding box center [158, 61] width 209 height 30
click at [298, 64] on button "Search" at bounding box center [302, 61] width 64 height 30
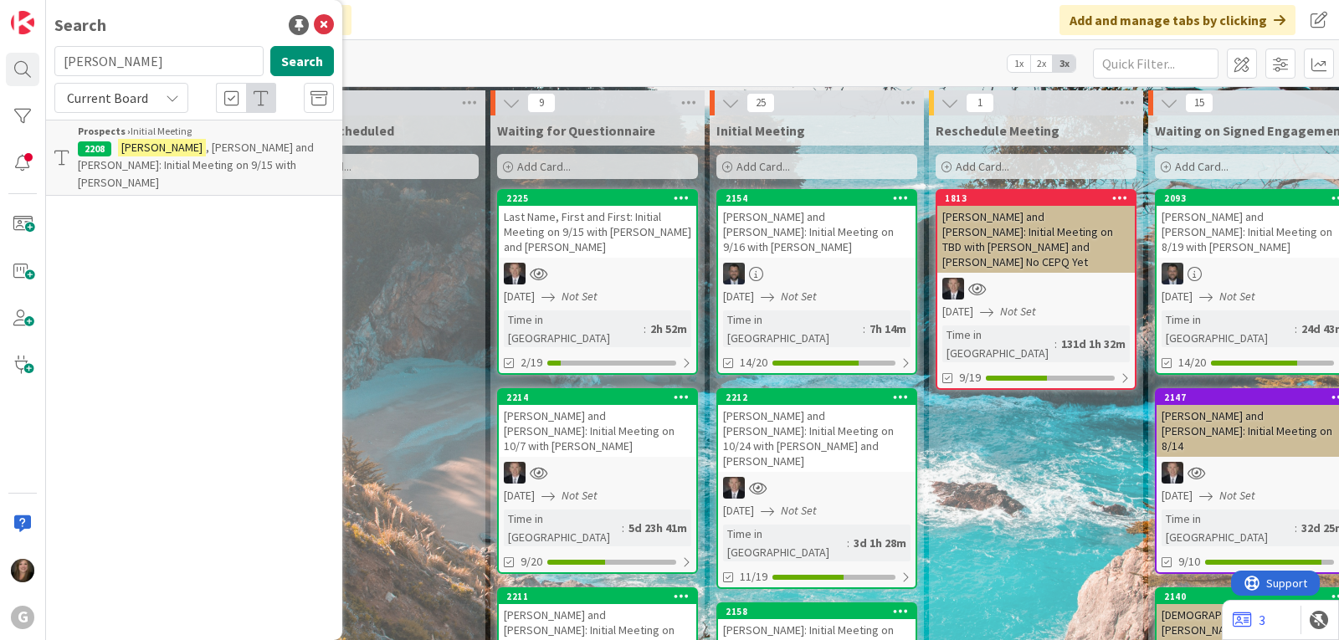
click at [163, 151] on span ", Brian and Kelly: Initial Meeting on 9/15 with Chris" at bounding box center [196, 165] width 236 height 50
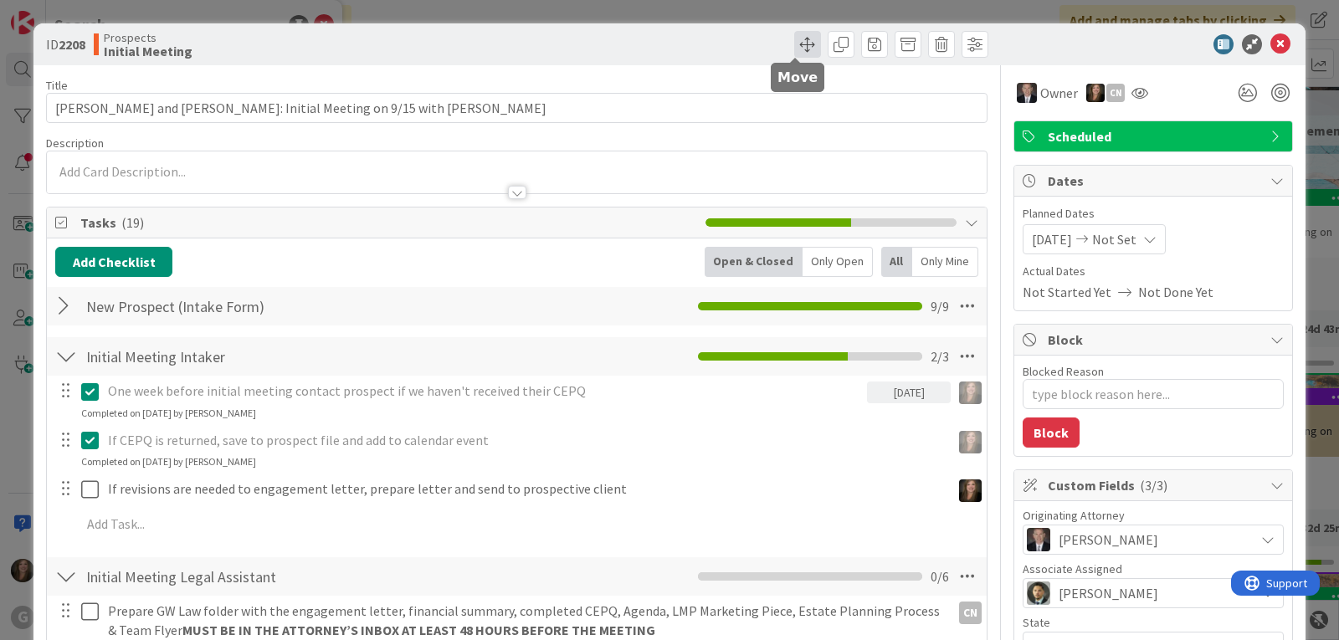
click at [796, 39] on span at bounding box center [807, 44] width 27 height 27
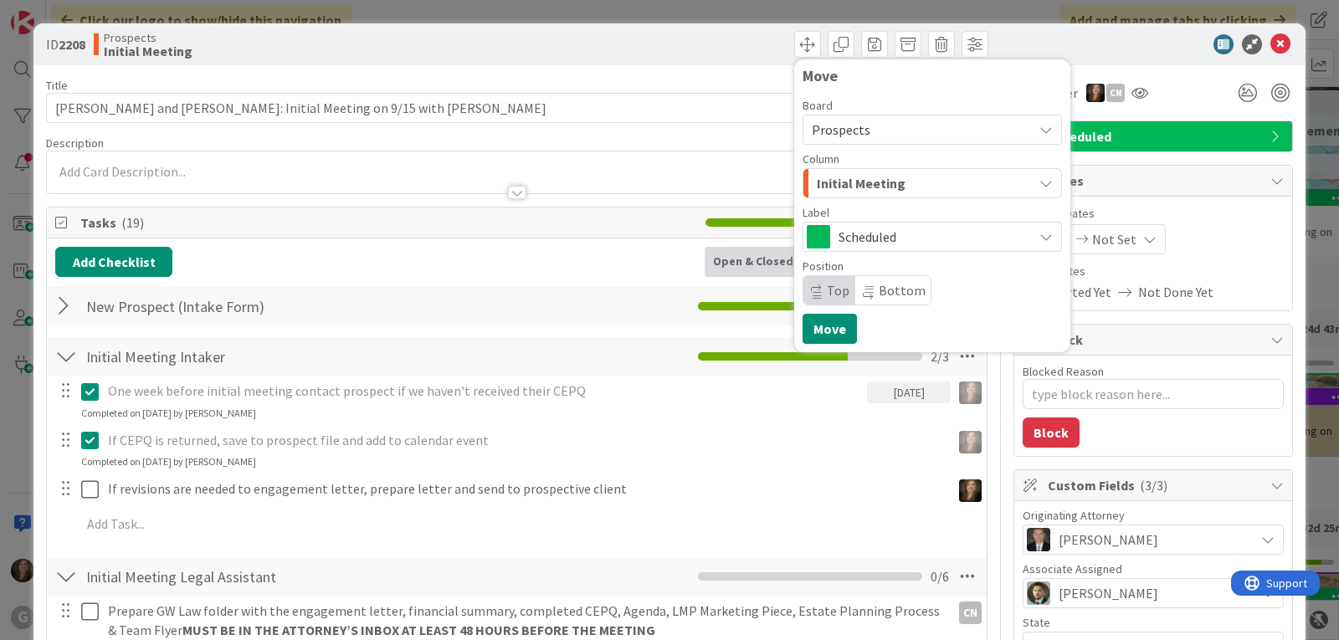
click at [1031, 176] on button "Initial Meeting" at bounding box center [931, 183] width 259 height 30
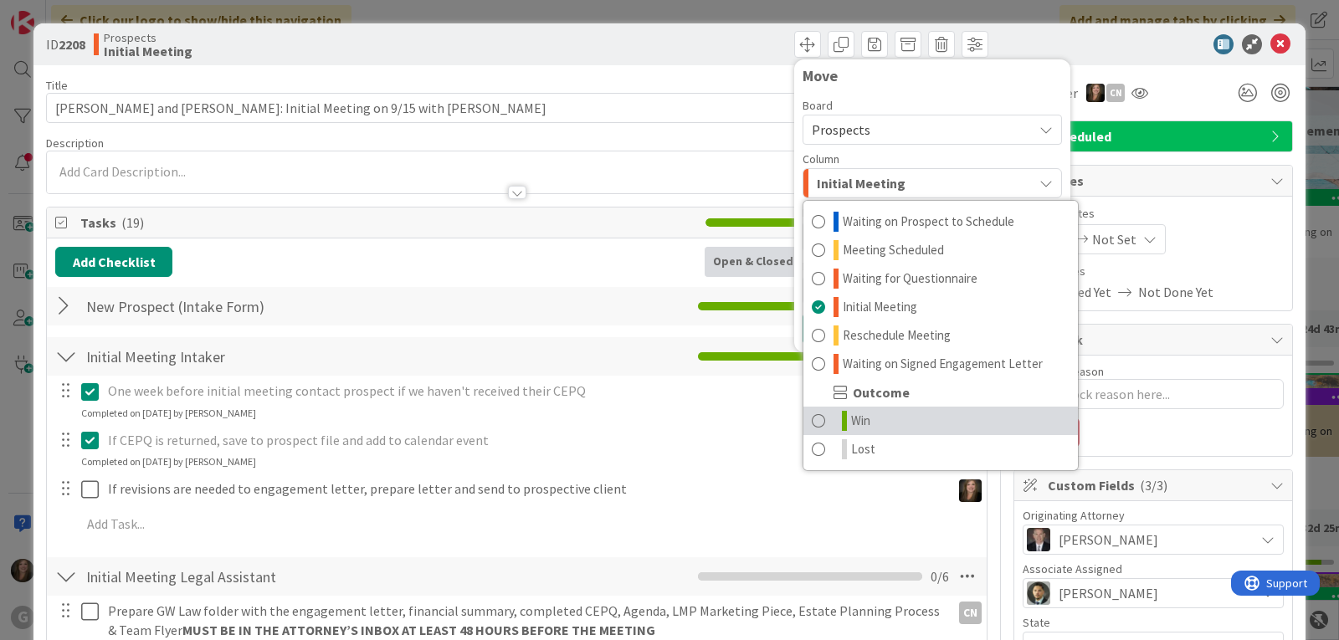
click at [880, 422] on link "Win" at bounding box center [940, 421] width 274 height 28
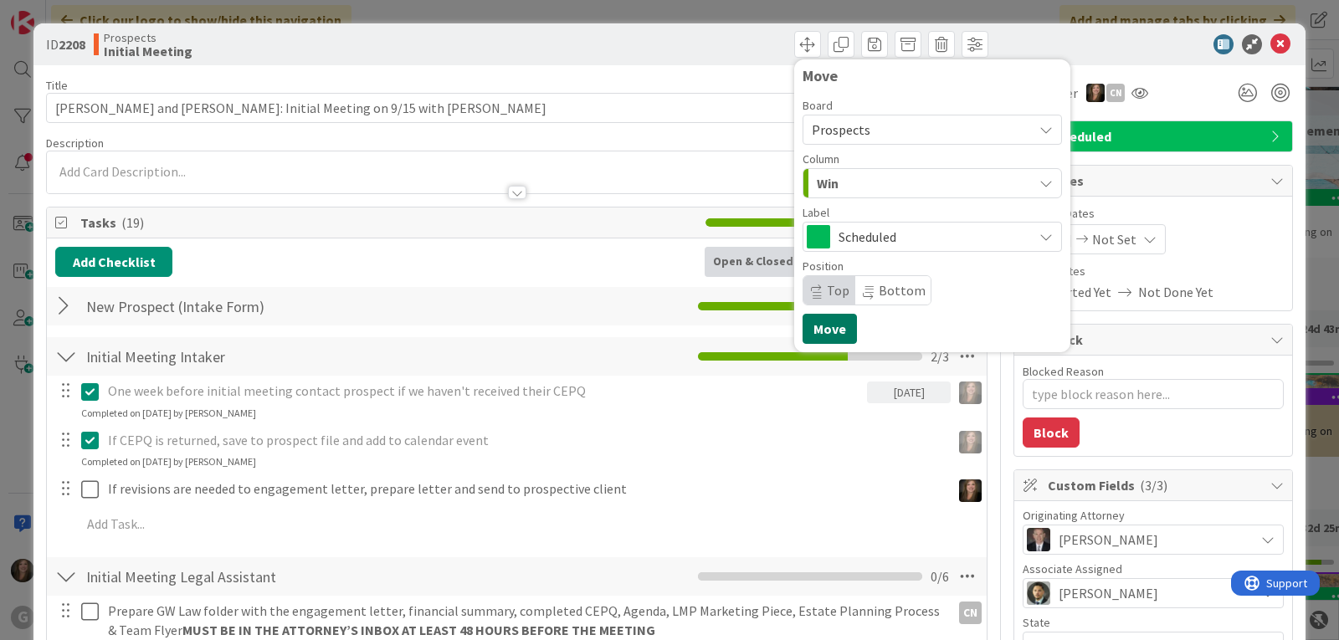
click at [822, 319] on button "Move" at bounding box center [829, 329] width 54 height 30
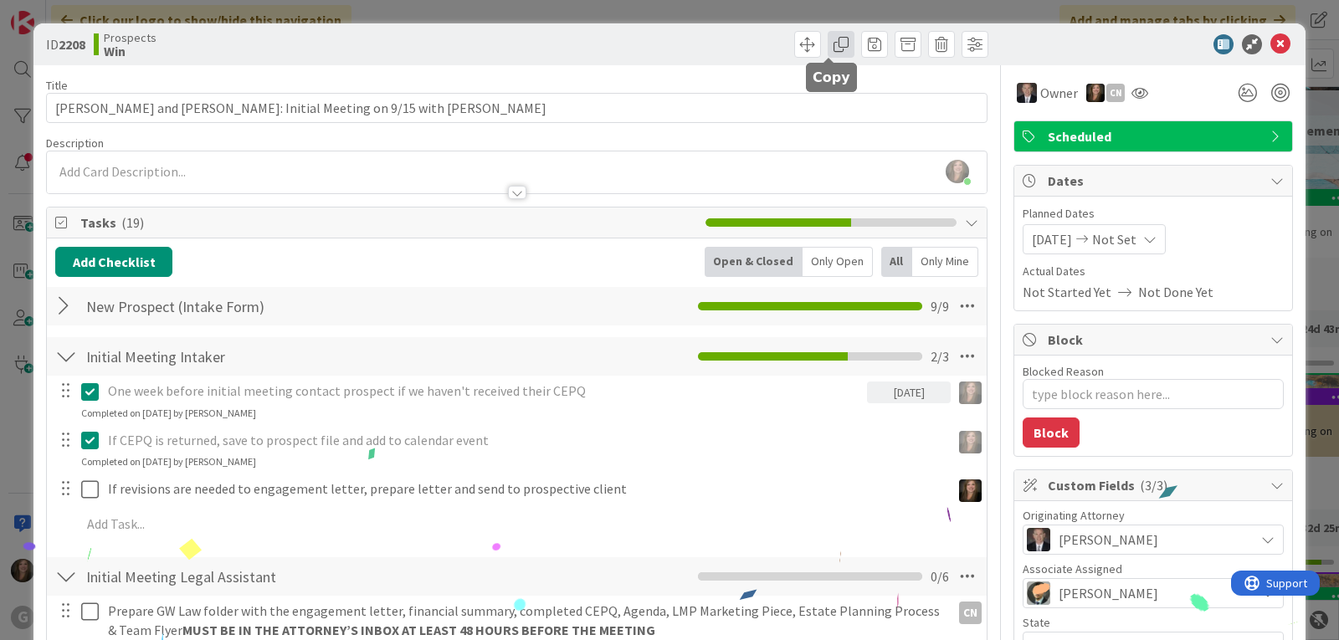
click at [827, 39] on span at bounding box center [840, 44] width 27 height 27
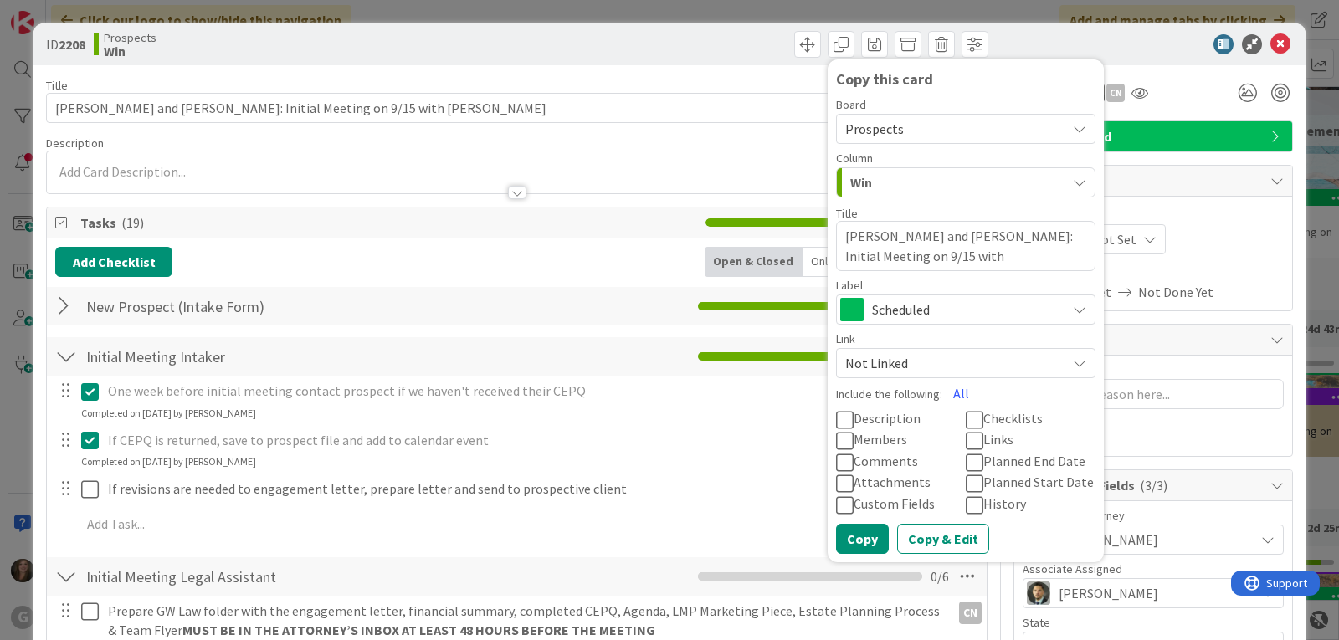
click at [1056, 178] on button "Win" at bounding box center [965, 182] width 259 height 30
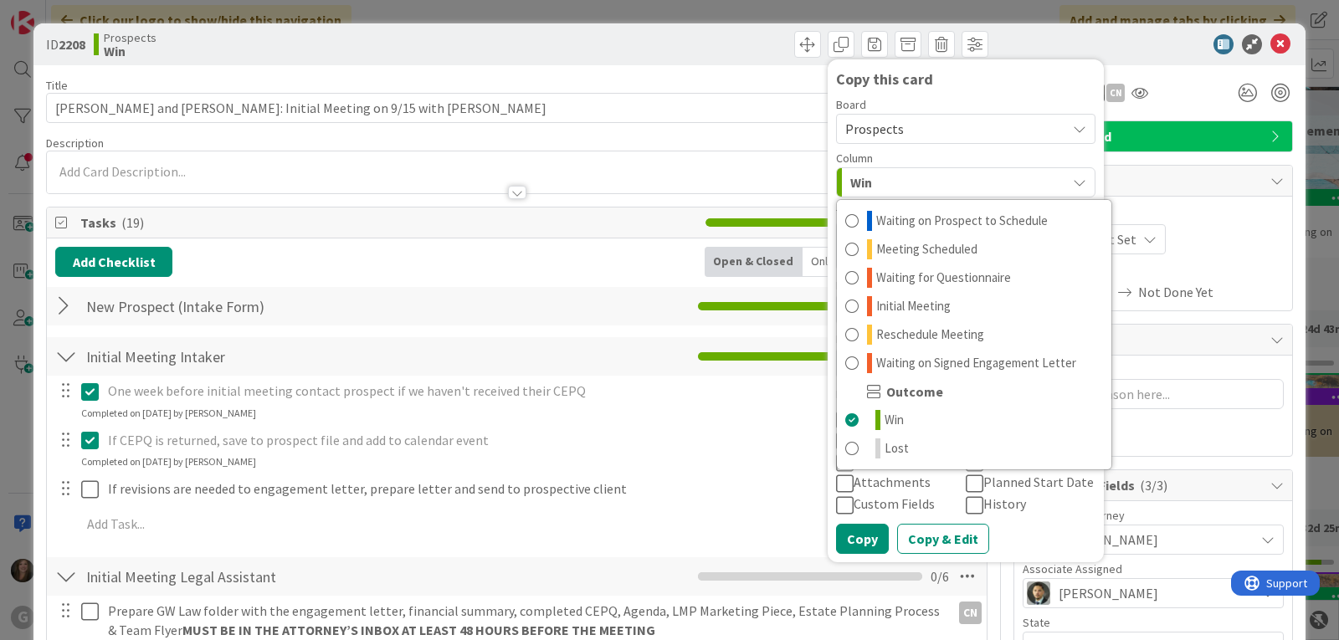
click at [1037, 136] on span "Prospects" at bounding box center [951, 128] width 212 height 23
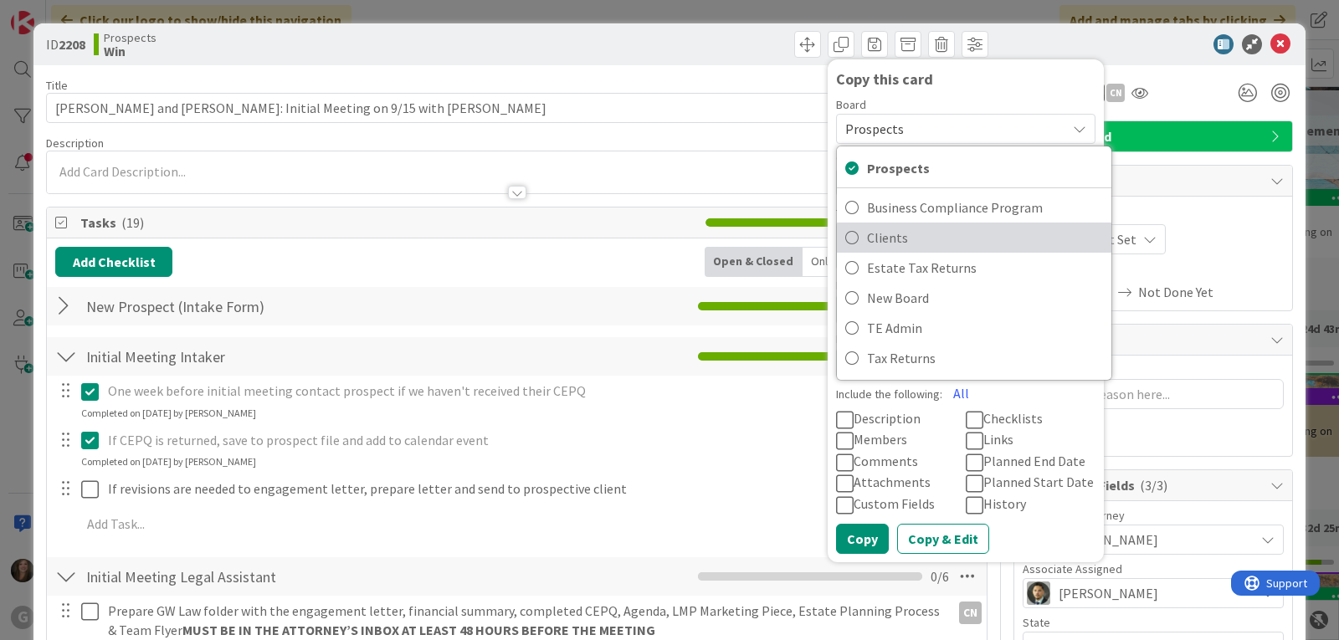
click at [898, 237] on span "Clients" at bounding box center [985, 237] width 236 height 25
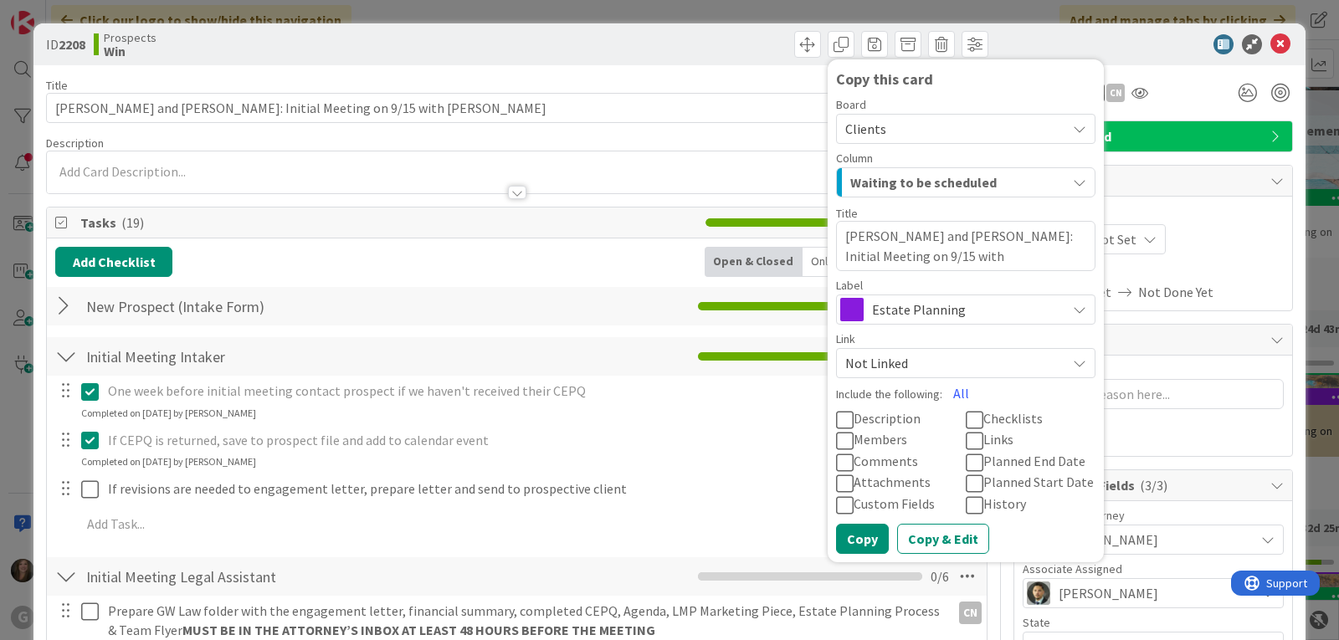
click at [1072, 181] on icon "button" at bounding box center [1078, 182] width 13 height 13
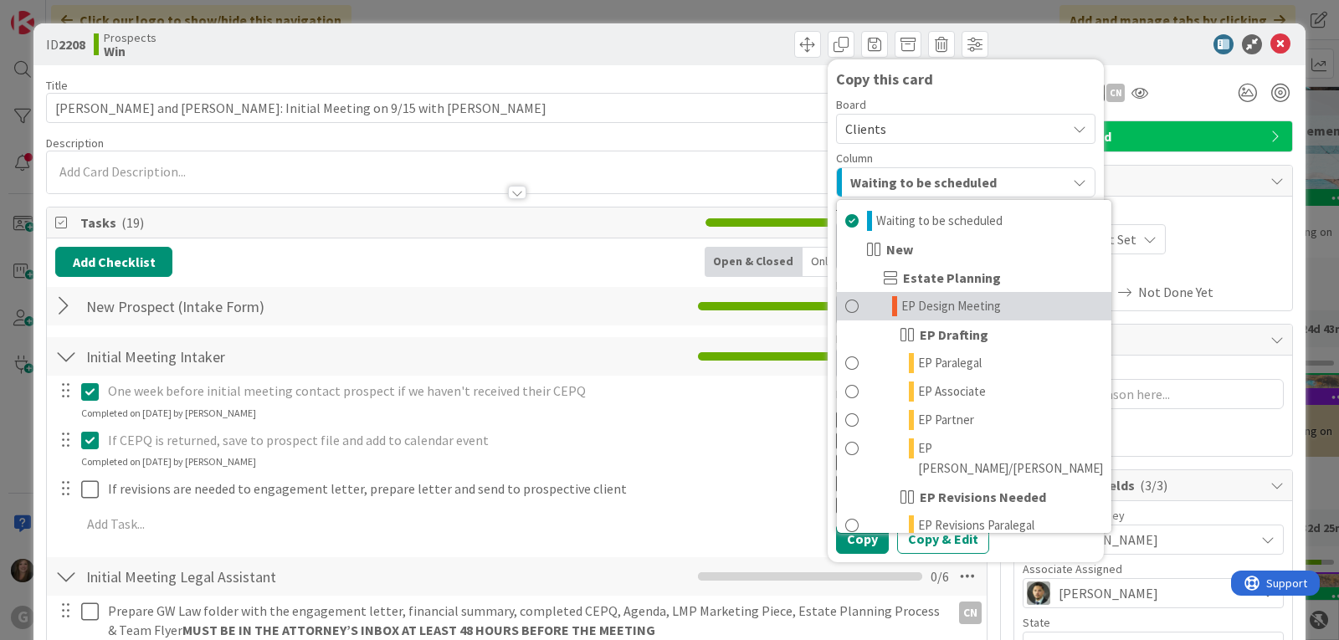
click at [960, 301] on span "EP Design Meeting" at bounding box center [951, 306] width 100 height 20
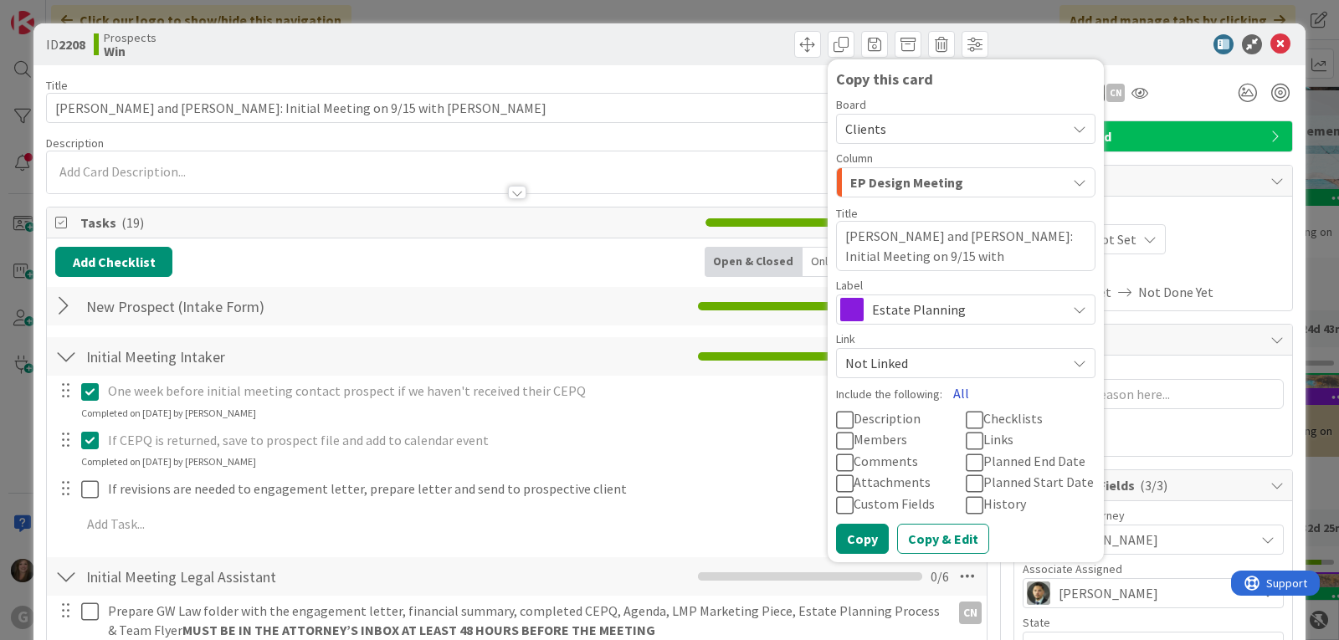
click at [942, 393] on button "All" at bounding box center [961, 393] width 38 height 30
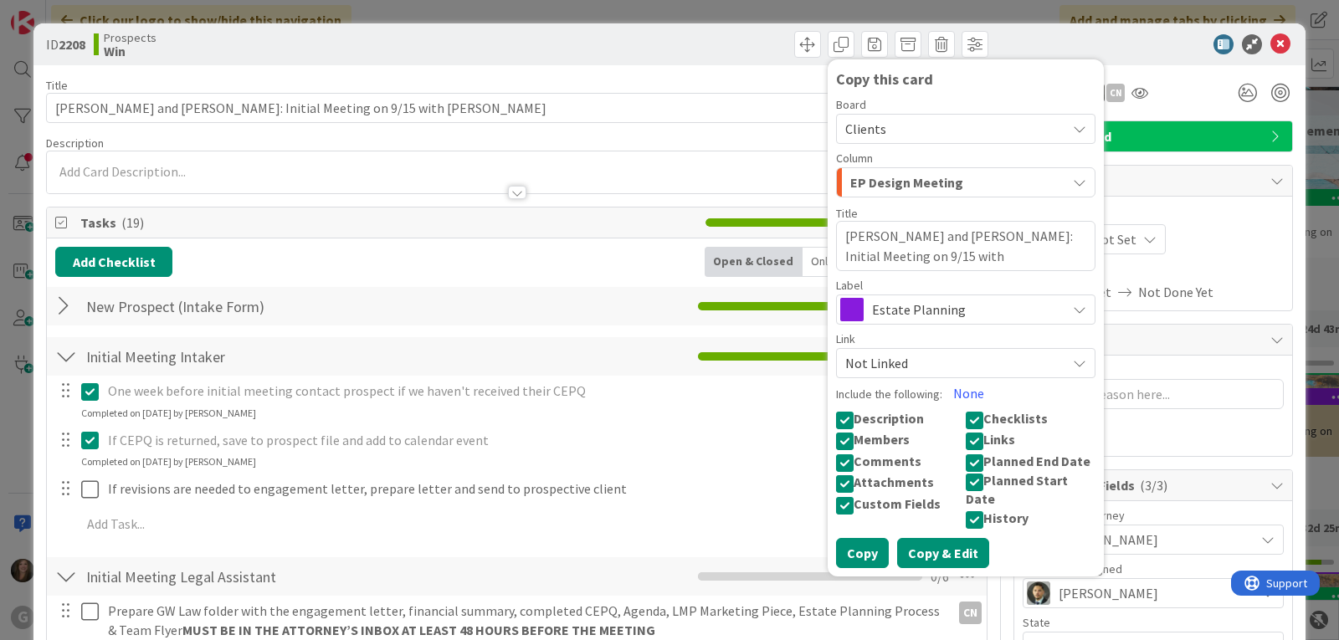
click at [918, 538] on button "Copy & Edit" at bounding box center [943, 553] width 92 height 30
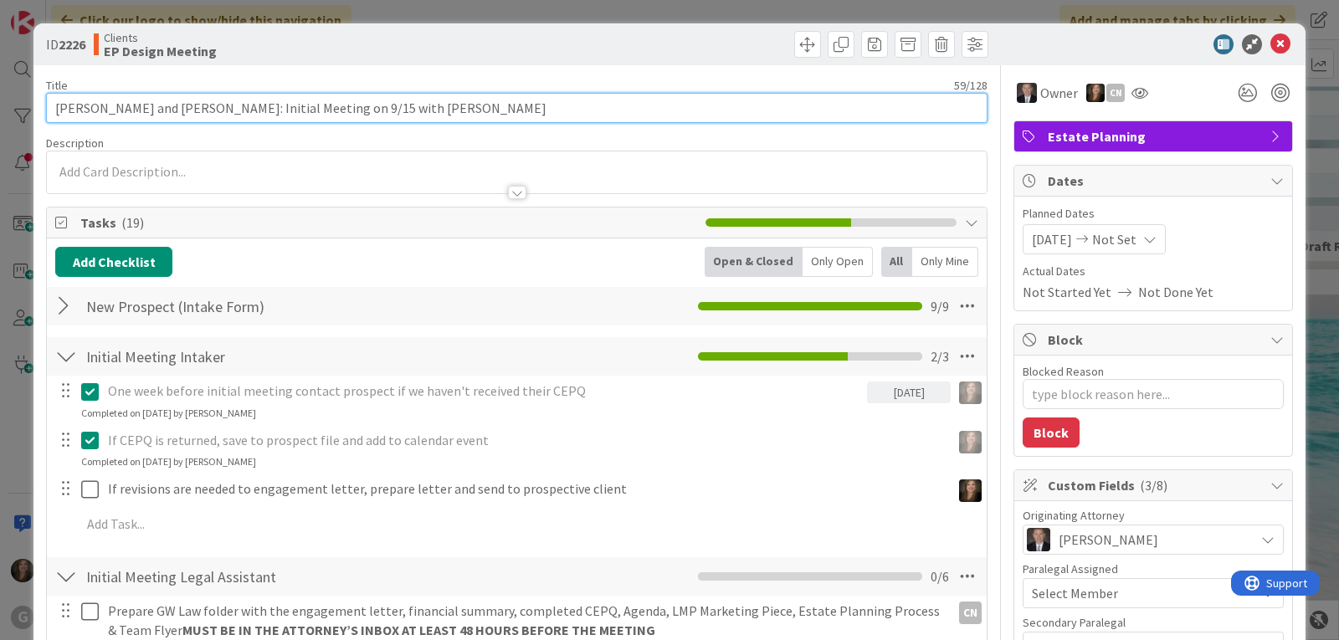
click at [426, 104] on input "Pulver, Brian and Kelly: Initial Meeting on 9/15 with Chris" at bounding box center [516, 108] width 941 height 30
type textarea "x"
click at [421, 105] on input "Pulver, Brian and Kelly: Initial Meeting on 9/15 with Chris" at bounding box center [516, 108] width 941 height 30
type input "Pulver, Brian and Kelly: Initial Meeting on 9/15 with Chris:"
type textarea "x"
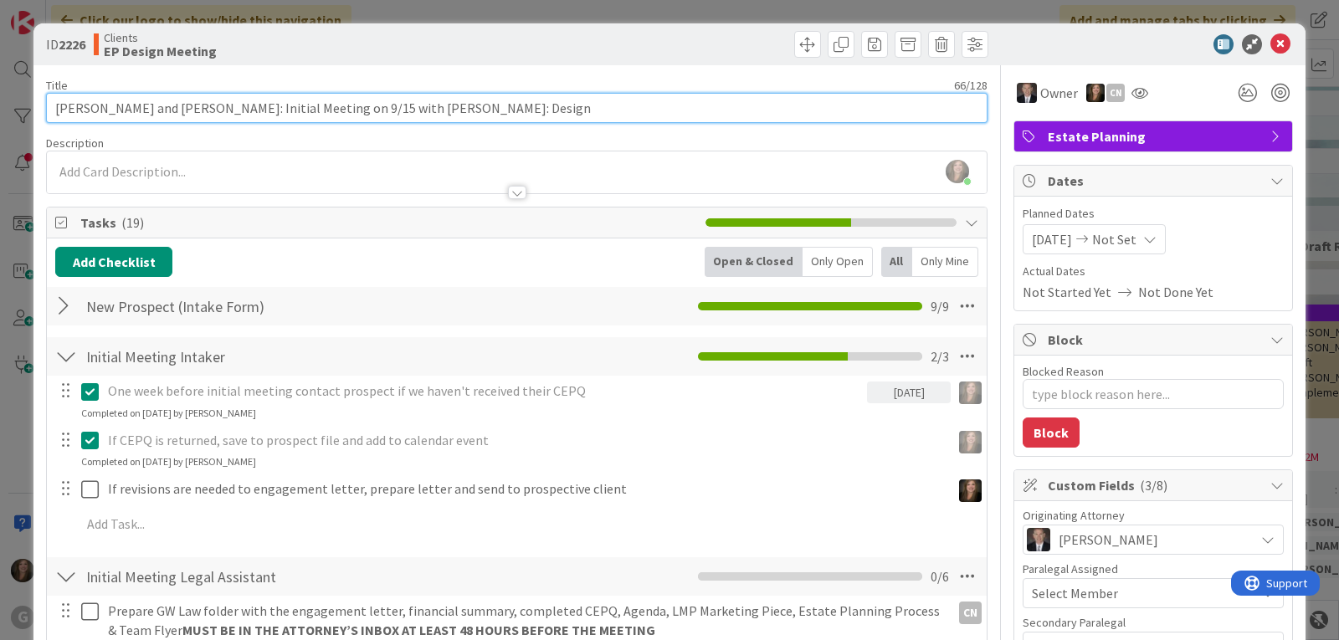
type input "Pulver, Brian and Kelly: Initial Meeting on 9/15 with Chris: Design"
type textarea "x"
type input "Pulver, Brian and Kelly: Initial Meeting on 9/15 with Chris: Design on"
type textarea "x"
type input "[PERSON_NAME] and [PERSON_NAME]: Initial Meeting on 9/15 with [PERSON_NAME]: De…"
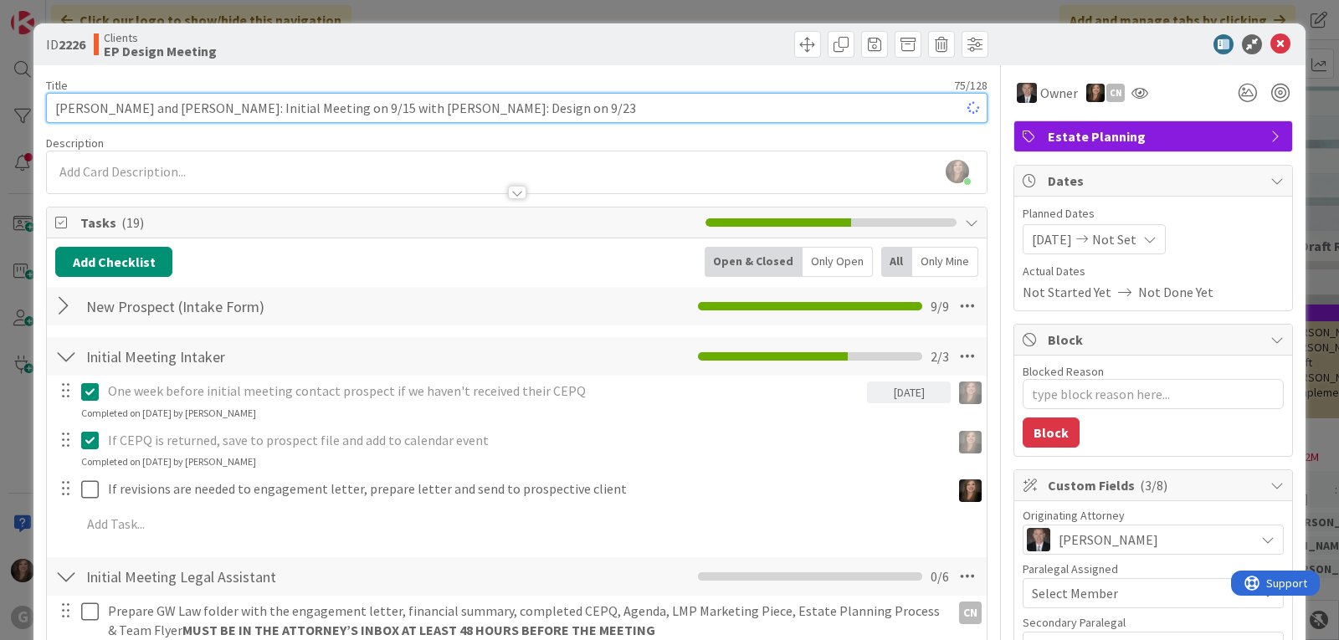
type textarea "x"
type input "[PERSON_NAME] and [PERSON_NAME]: Initial Meeting on 9/15 with [PERSON_NAME]: De…"
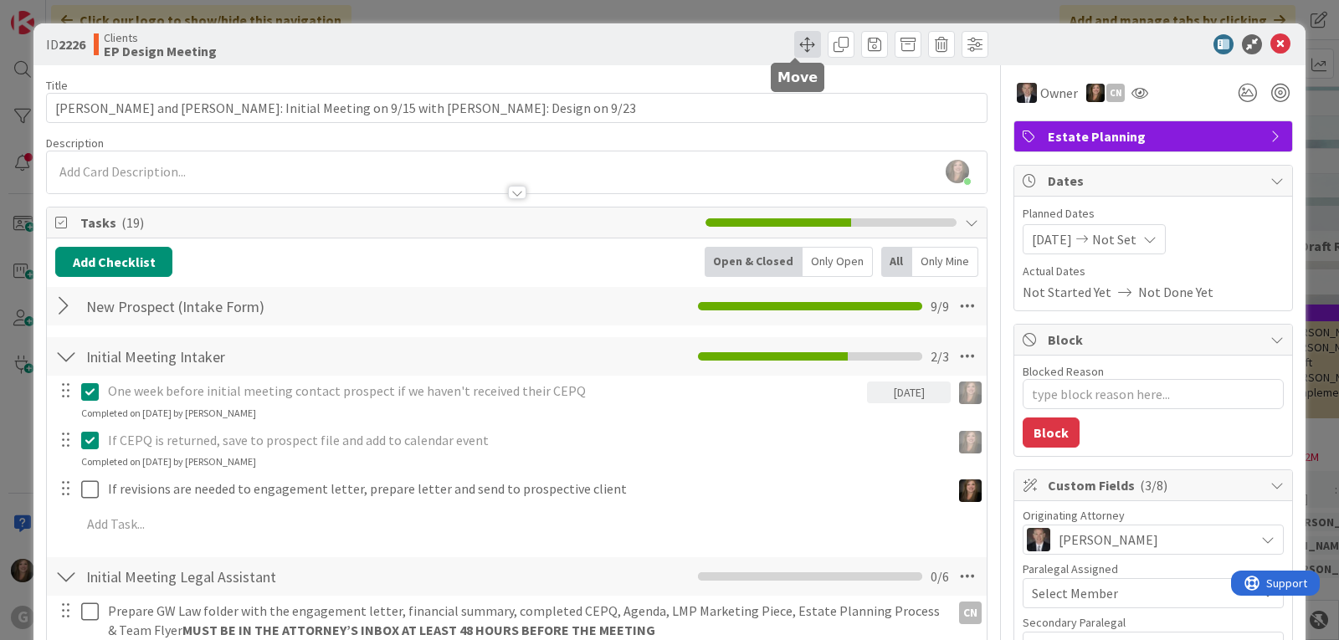
click at [794, 48] on span at bounding box center [807, 44] width 27 height 27
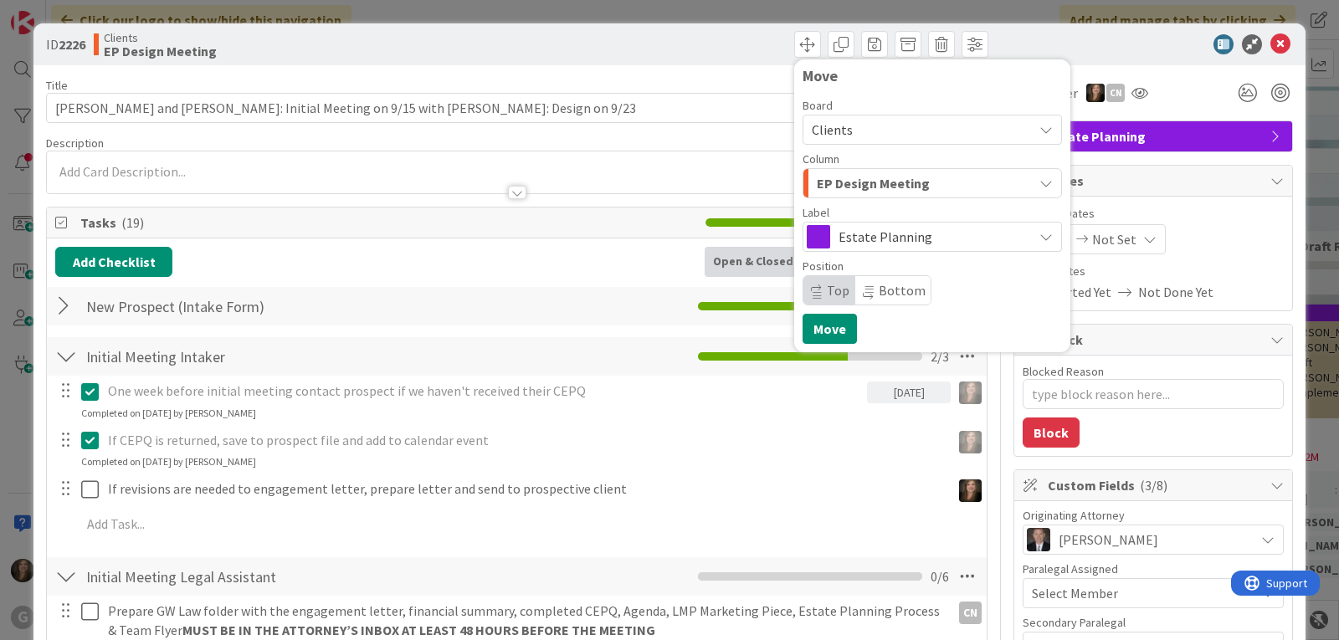
click at [955, 179] on div "EP Design Meeting" at bounding box center [922, 183] width 220 height 27
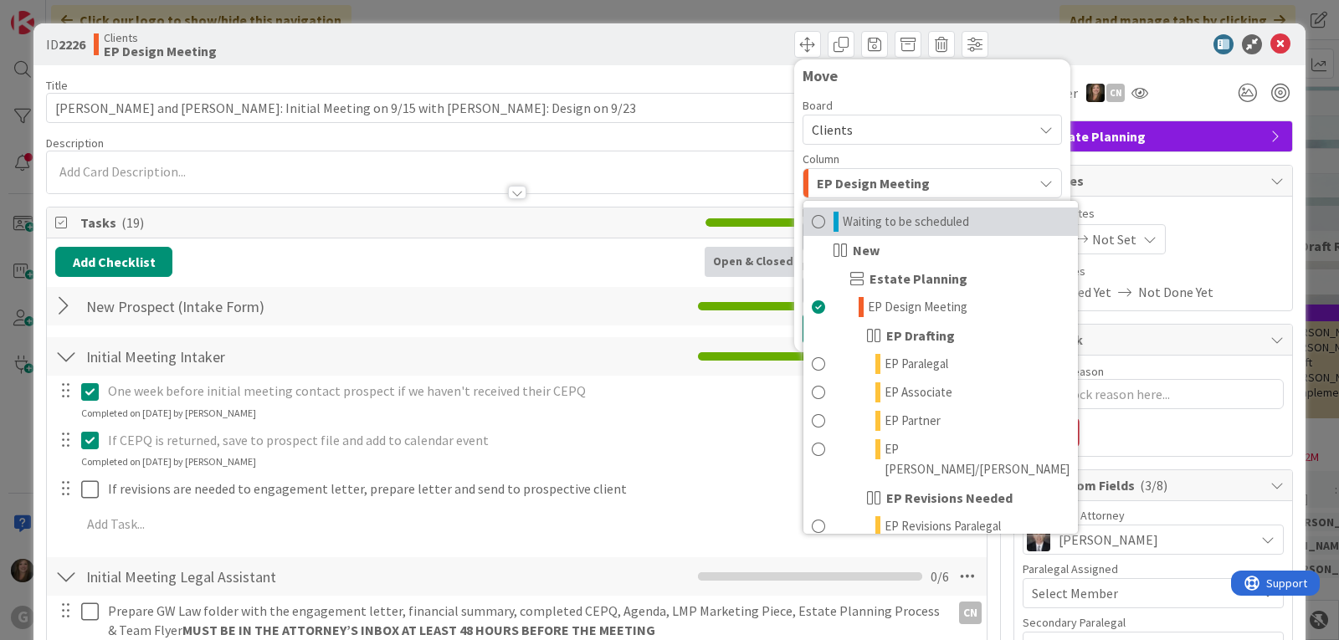
click at [939, 218] on span "Waiting to be scheduled" at bounding box center [905, 222] width 126 height 20
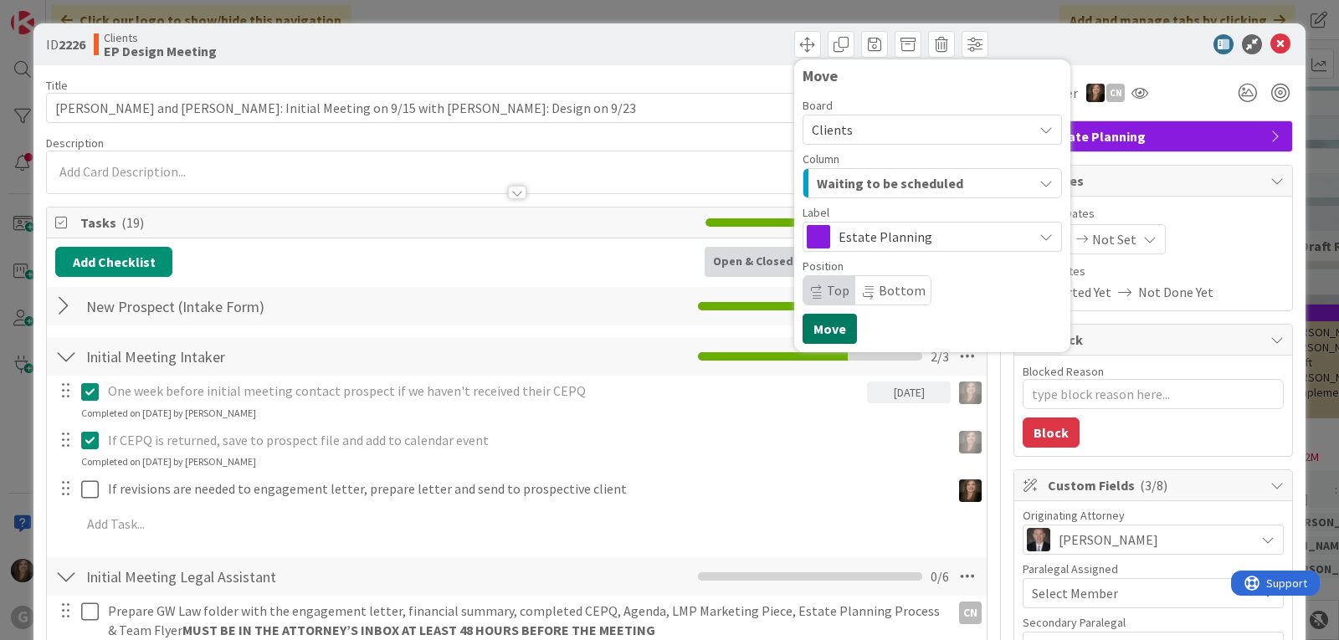
click at [816, 331] on button "Move" at bounding box center [829, 329] width 54 height 30
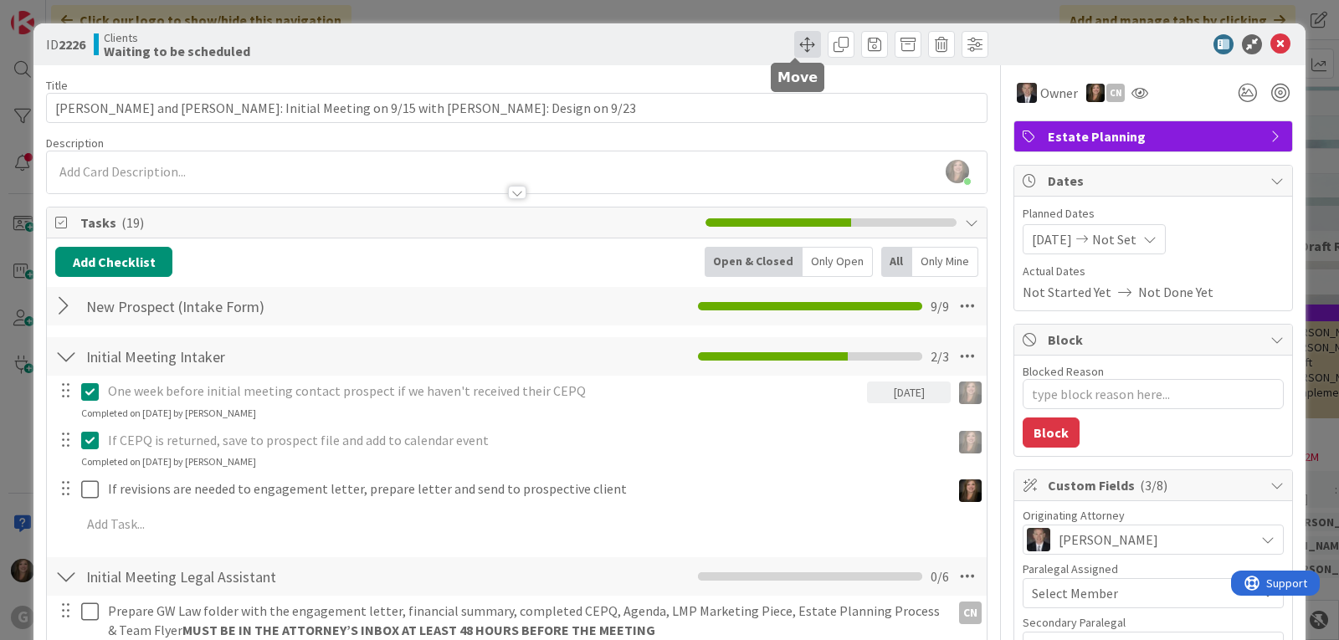
click at [794, 41] on span at bounding box center [807, 44] width 27 height 27
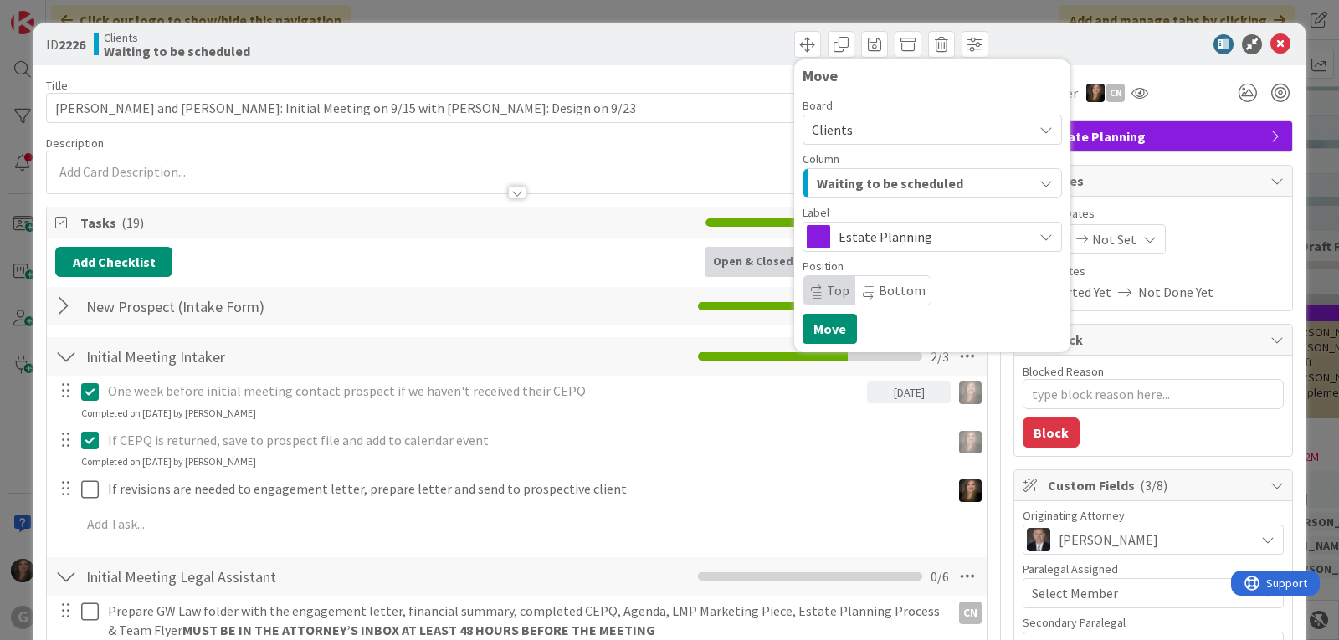
click at [907, 183] on span "Waiting to be scheduled" at bounding box center [889, 183] width 146 height 22
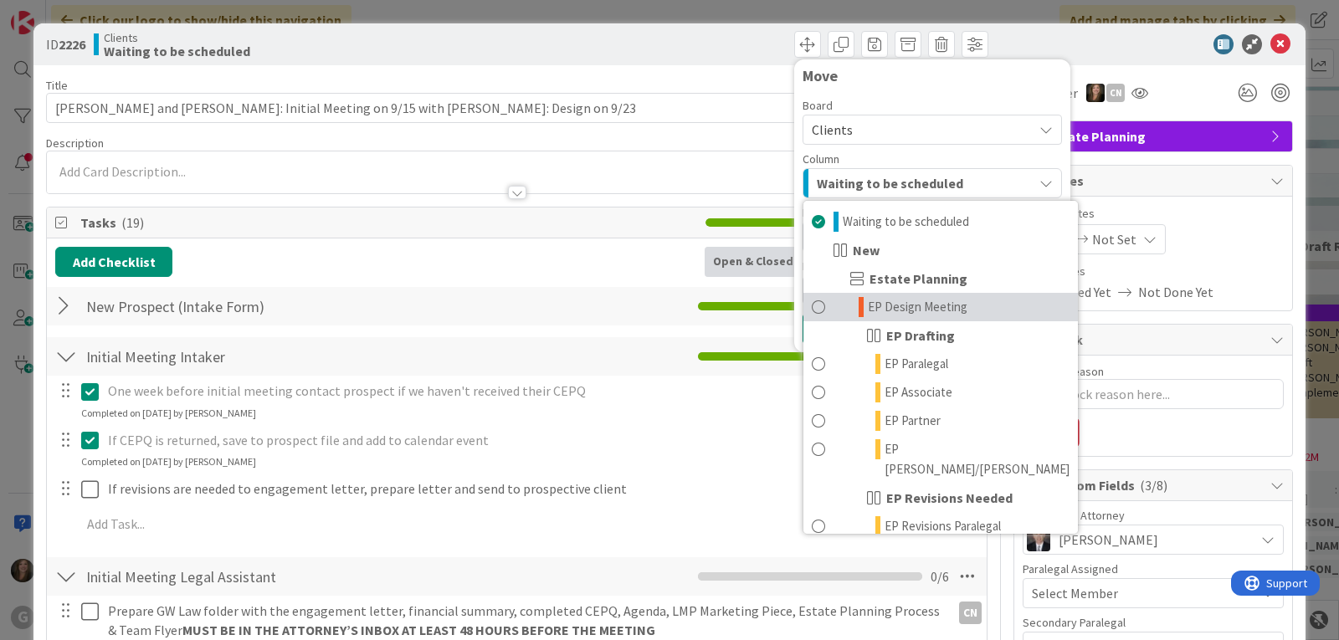
click at [894, 313] on span "EP Design Meeting" at bounding box center [918, 307] width 100 height 20
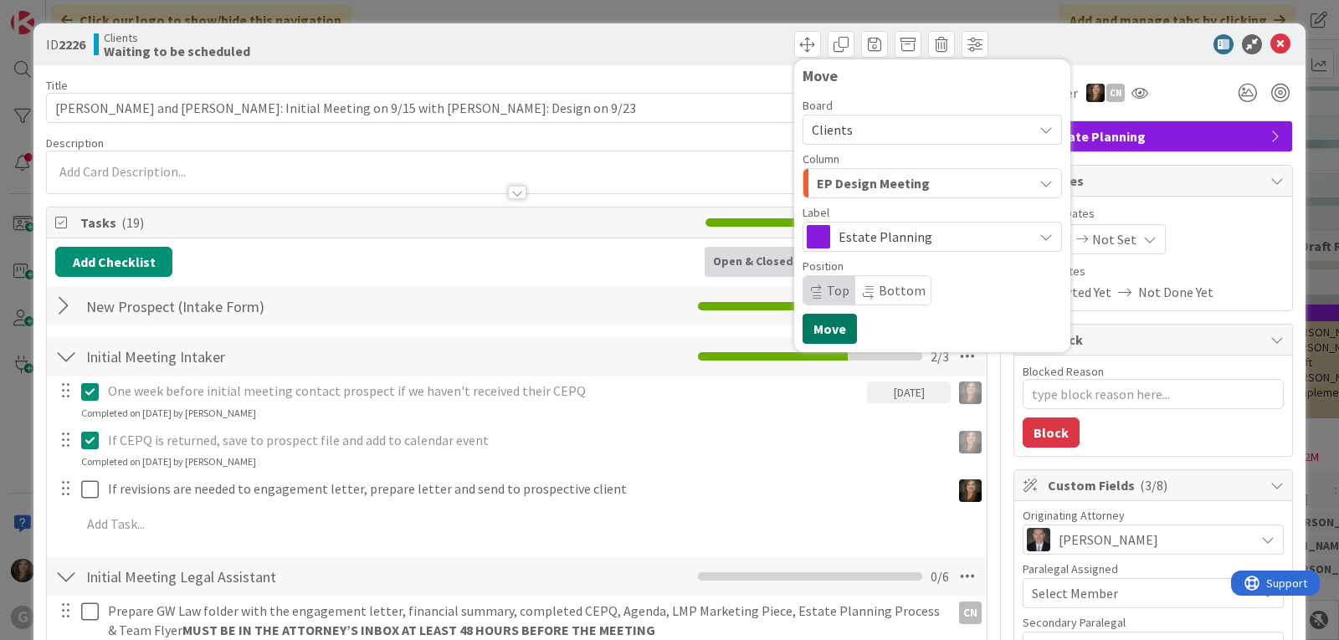
click at [823, 325] on button "Move" at bounding box center [829, 329] width 54 height 30
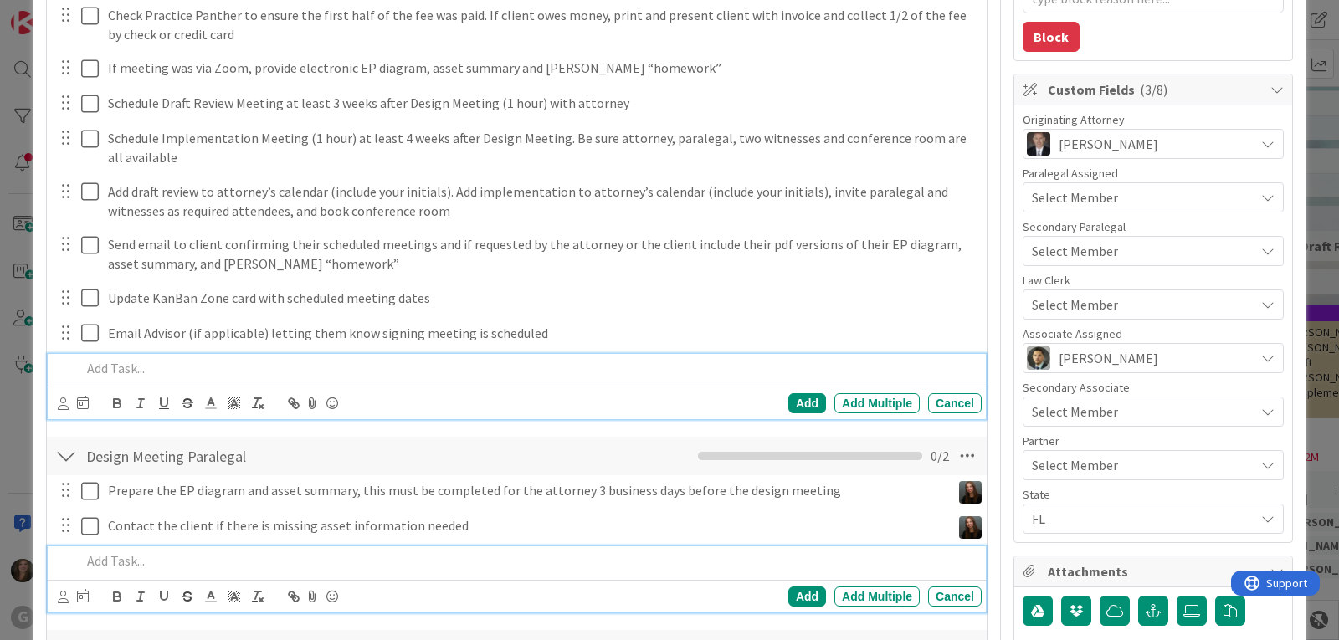
scroll to position [433, 0]
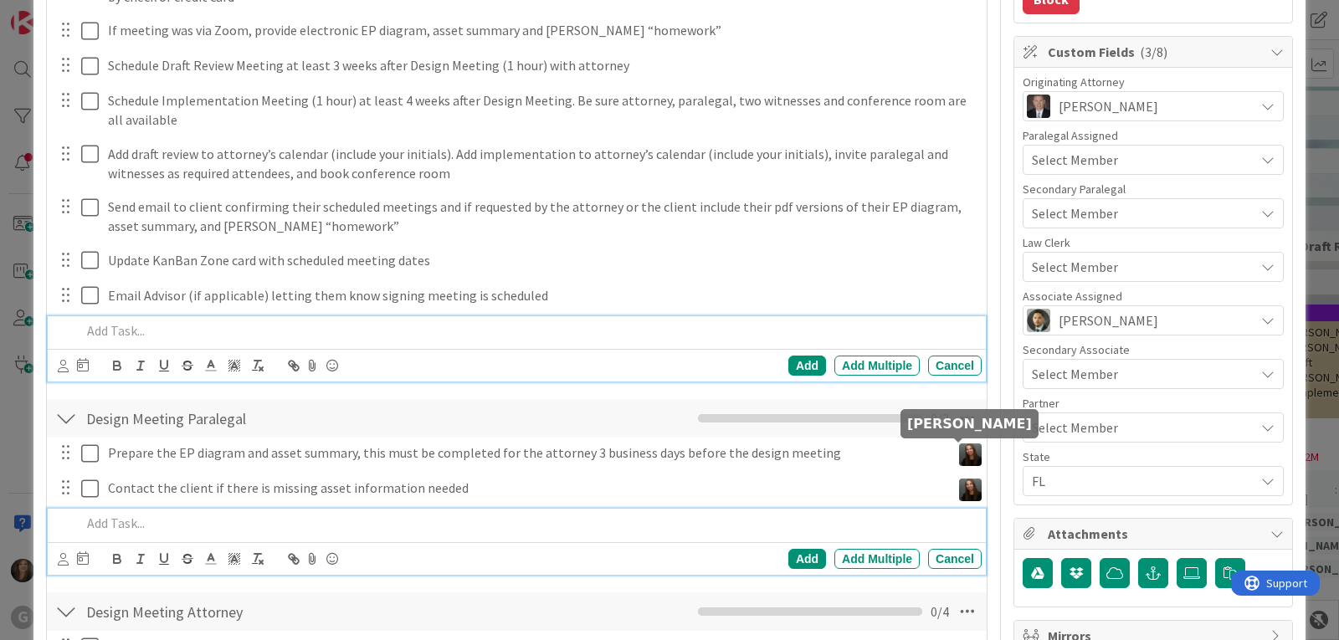
click at [959, 458] on img at bounding box center [970, 454] width 23 height 23
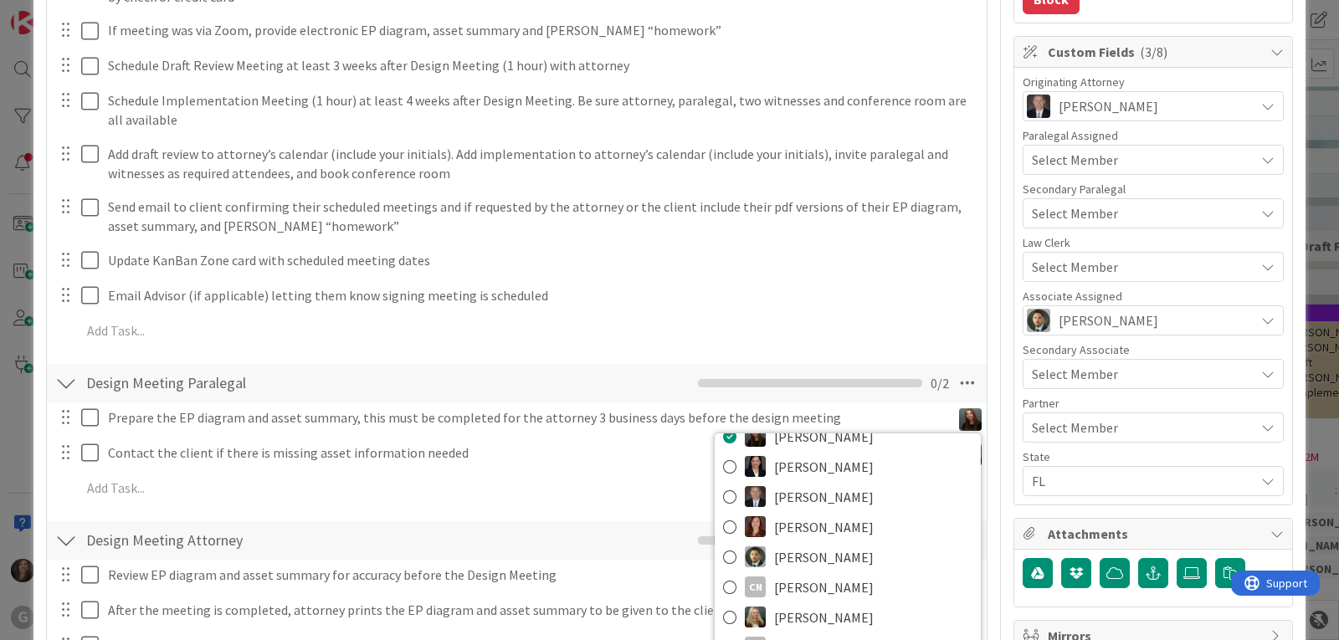
scroll to position [768, 0]
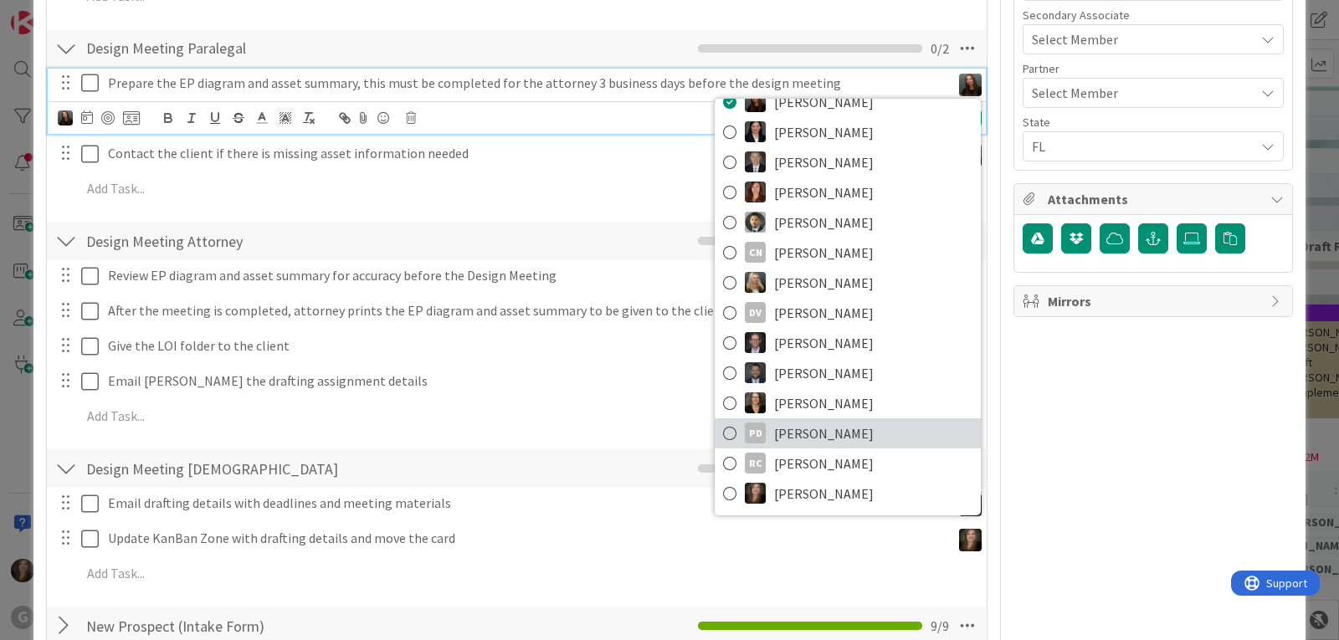
click at [723, 436] on icon at bounding box center [729, 433] width 13 height 25
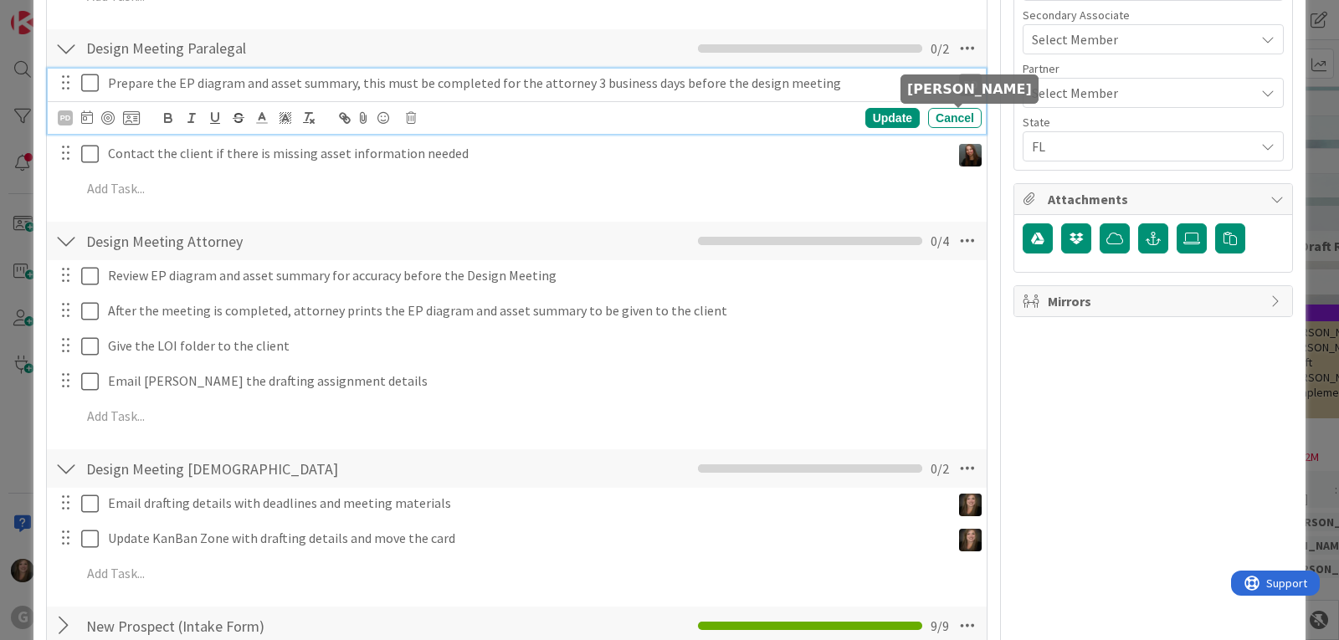
click at [961, 144] on img at bounding box center [970, 155] width 23 height 23
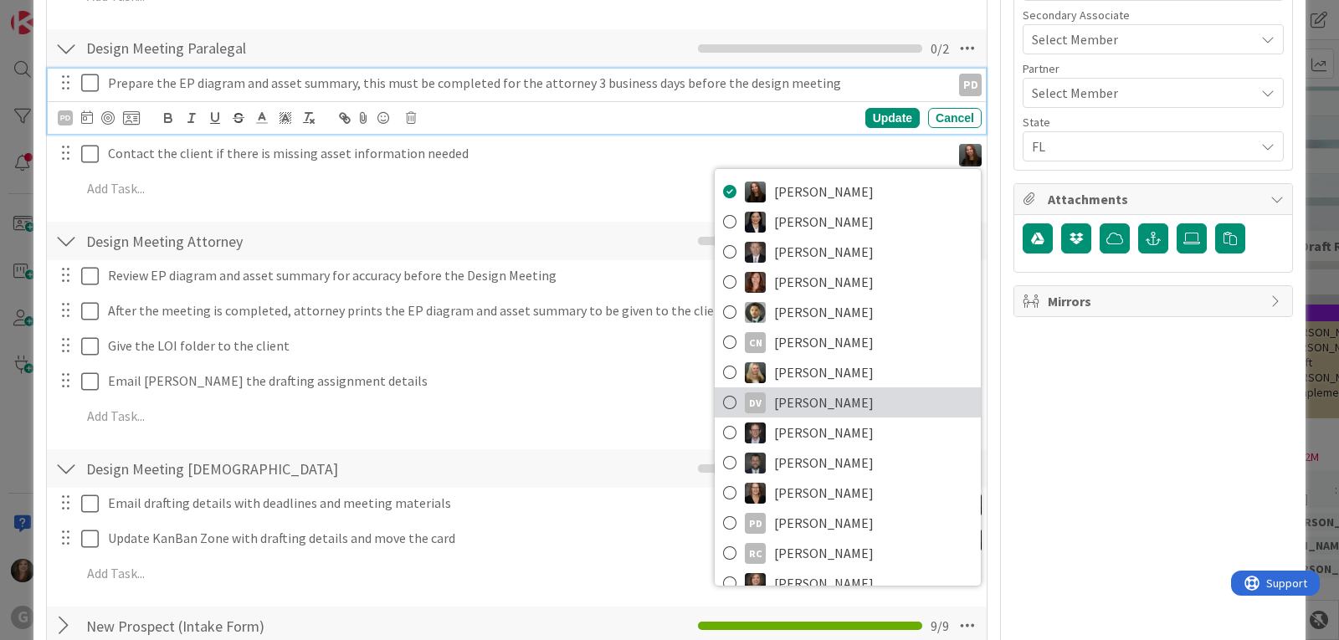
scroll to position [59, 0]
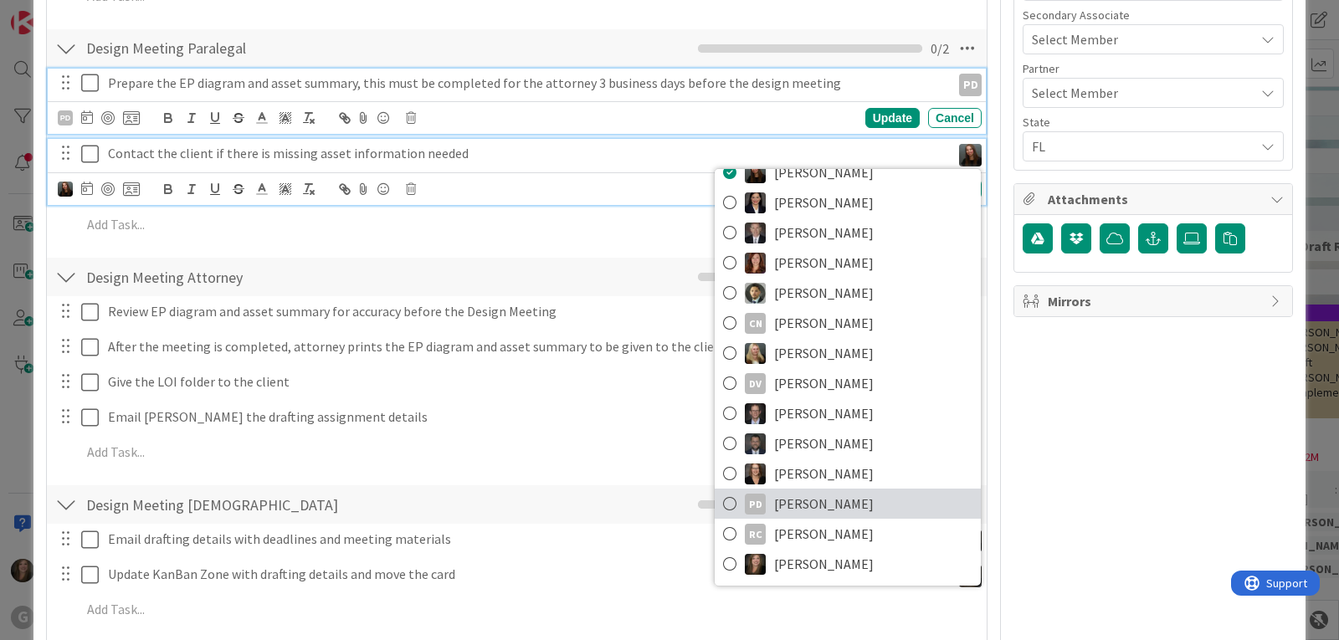
click at [723, 491] on icon at bounding box center [729, 503] width 13 height 25
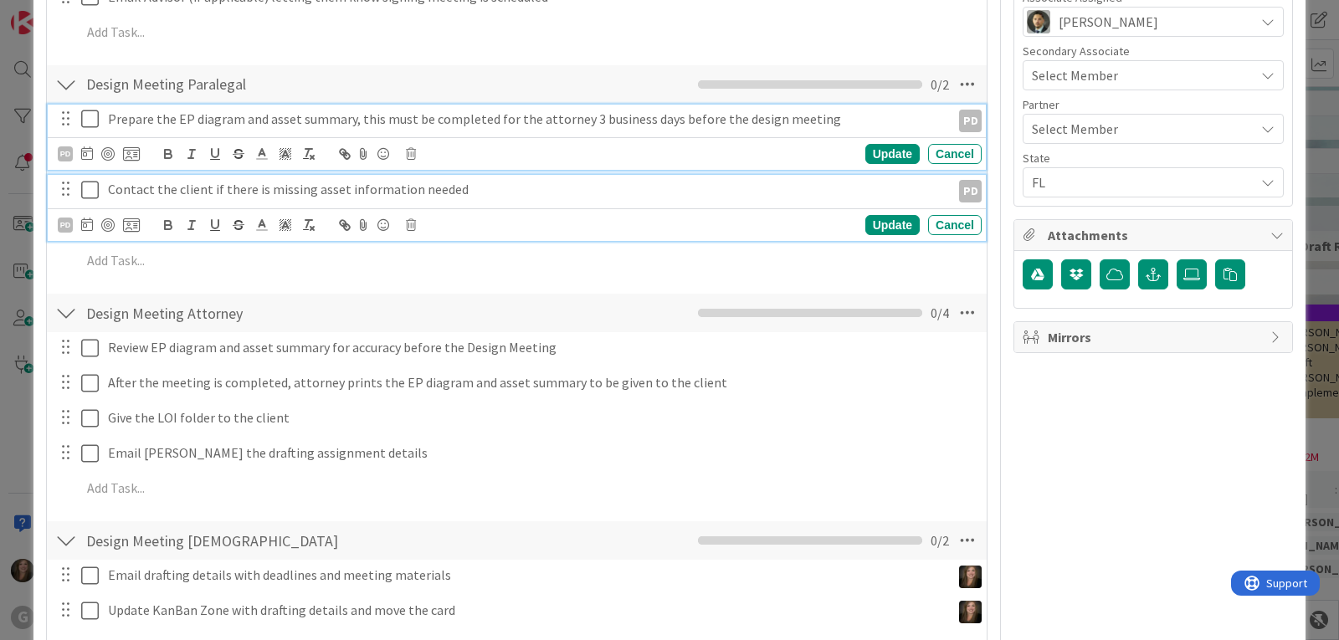
scroll to position [684, 0]
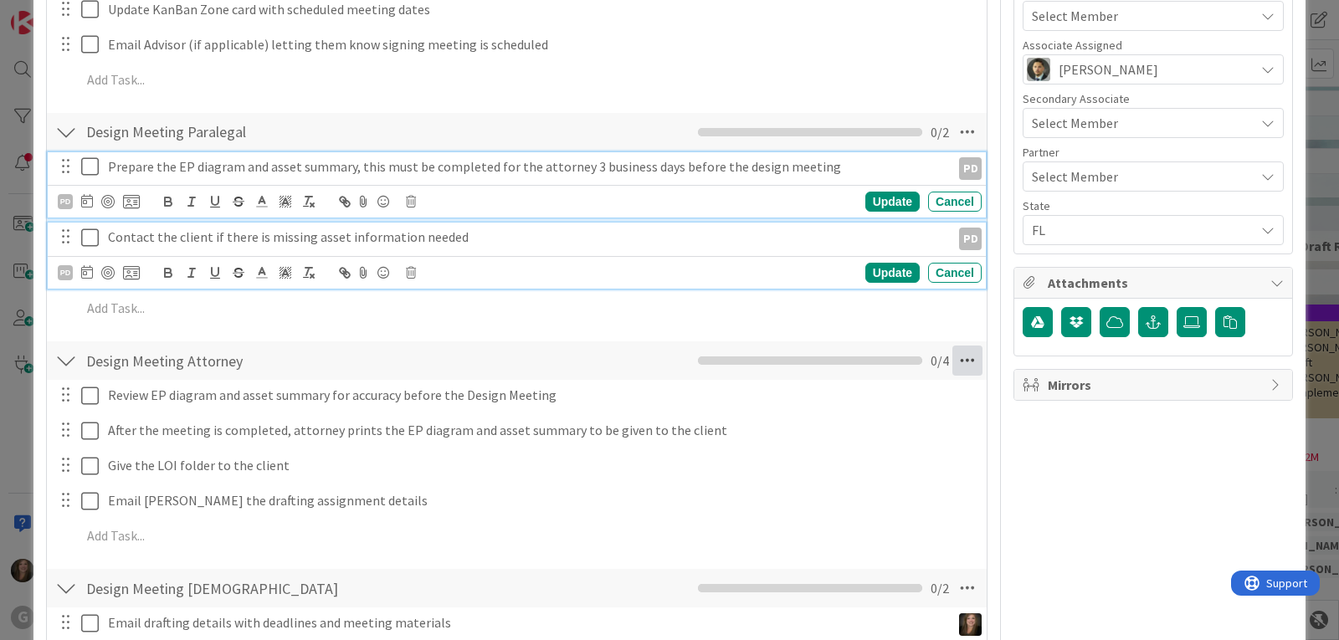
click at [960, 346] on icon at bounding box center [967, 361] width 30 height 30
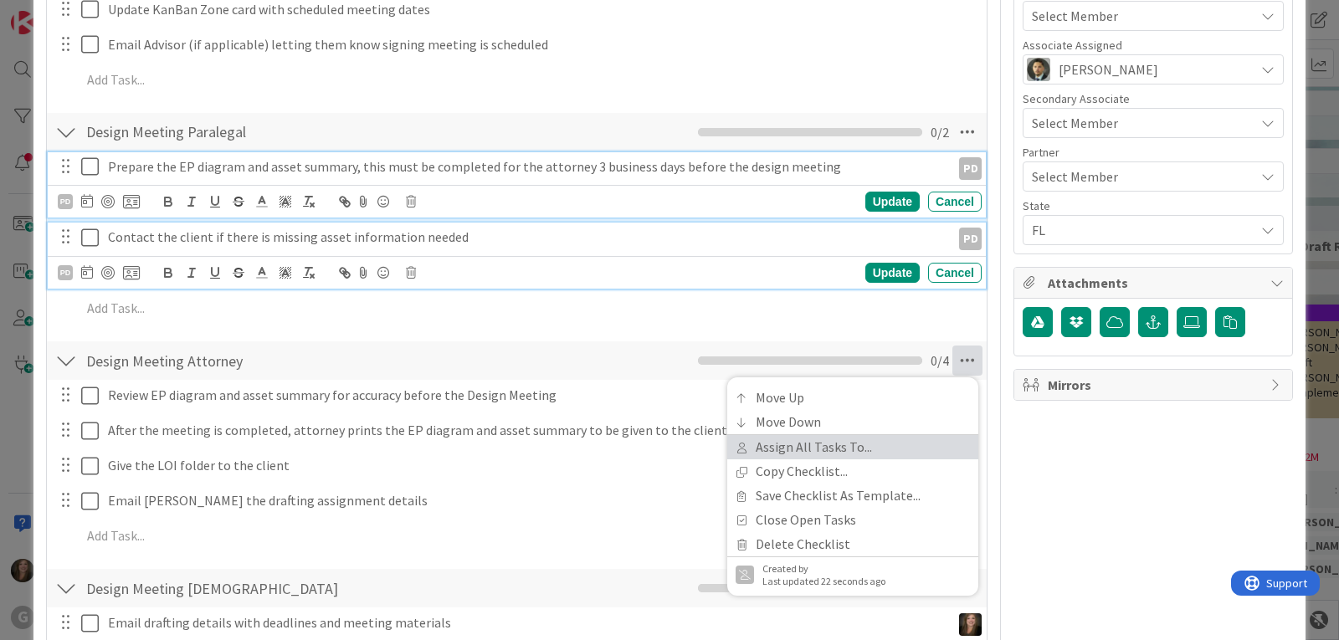
click at [825, 435] on link "Assign All Tasks To..." at bounding box center [852, 447] width 251 height 24
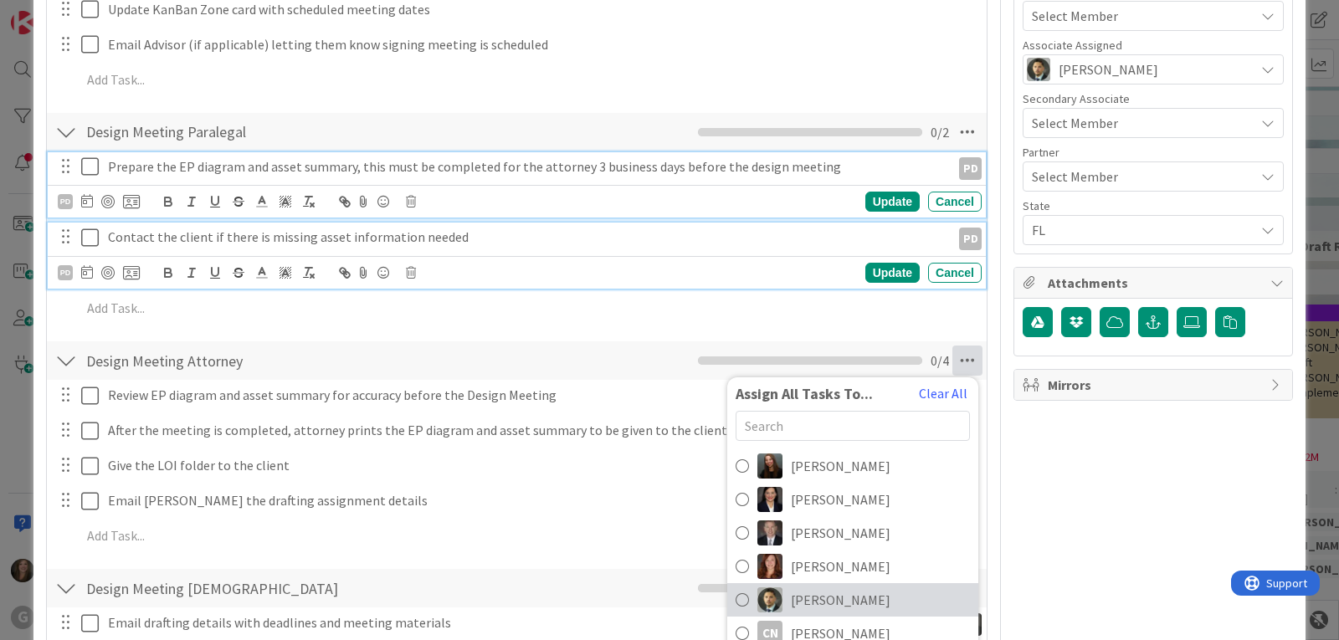
click at [735, 587] on span at bounding box center [741, 599] width 13 height 25
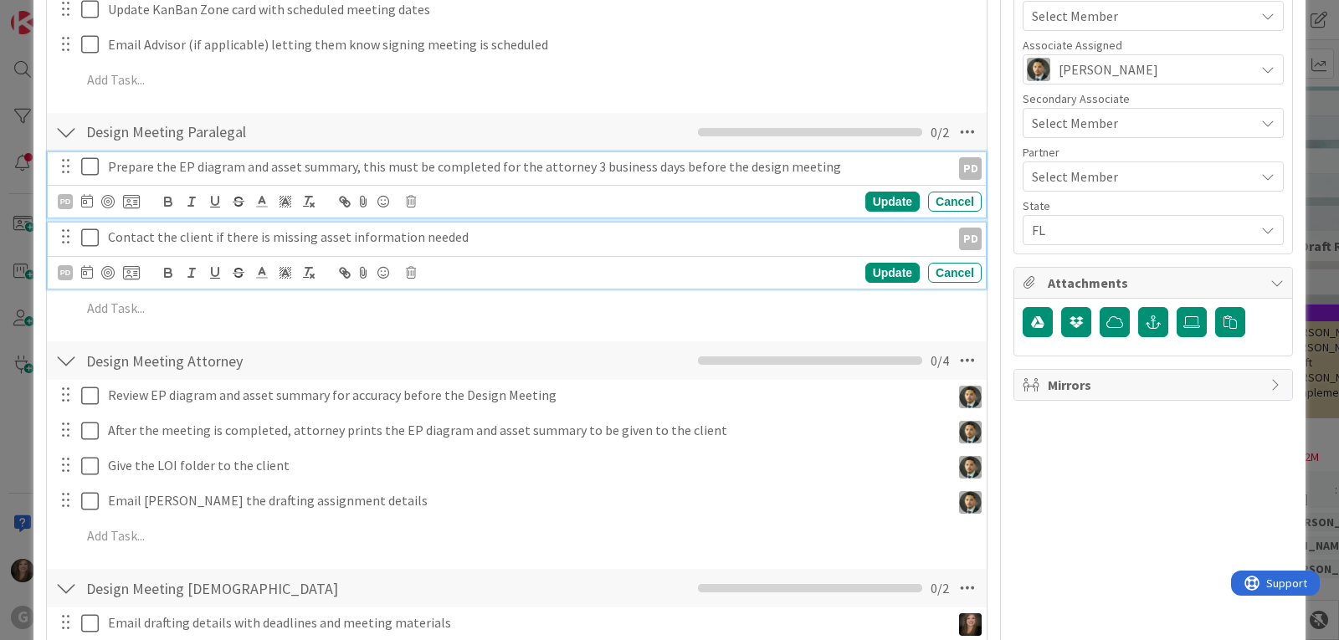
type textarea "x"
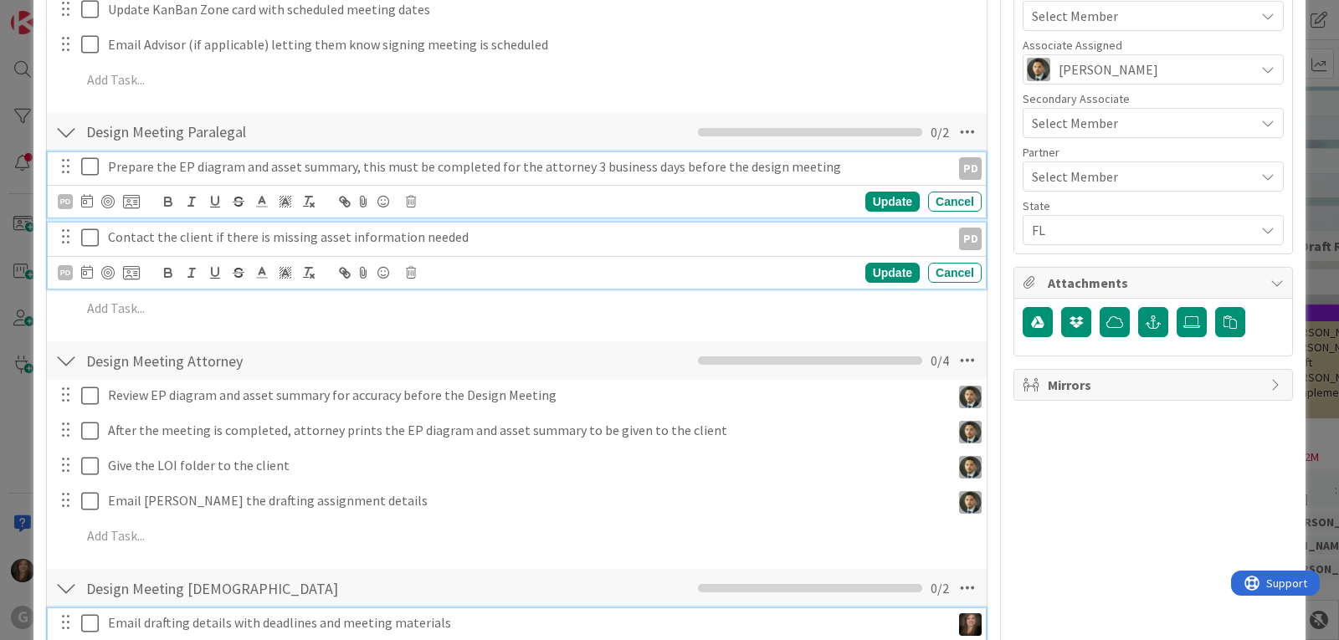
click at [386, 613] on p "Email drafting details with deadlines and meeting materials" at bounding box center [526, 622] width 836 height 19
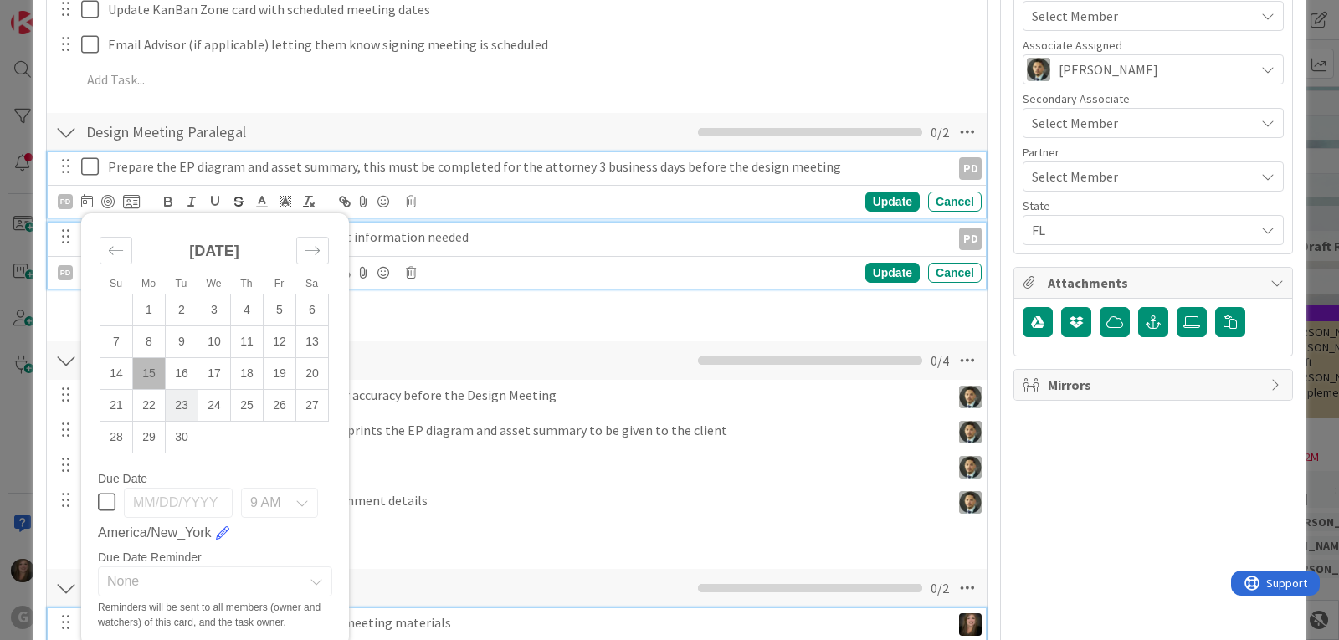
click at [182, 389] on td "23" at bounding box center [182, 405] width 33 height 32
type input "09/23/2025"
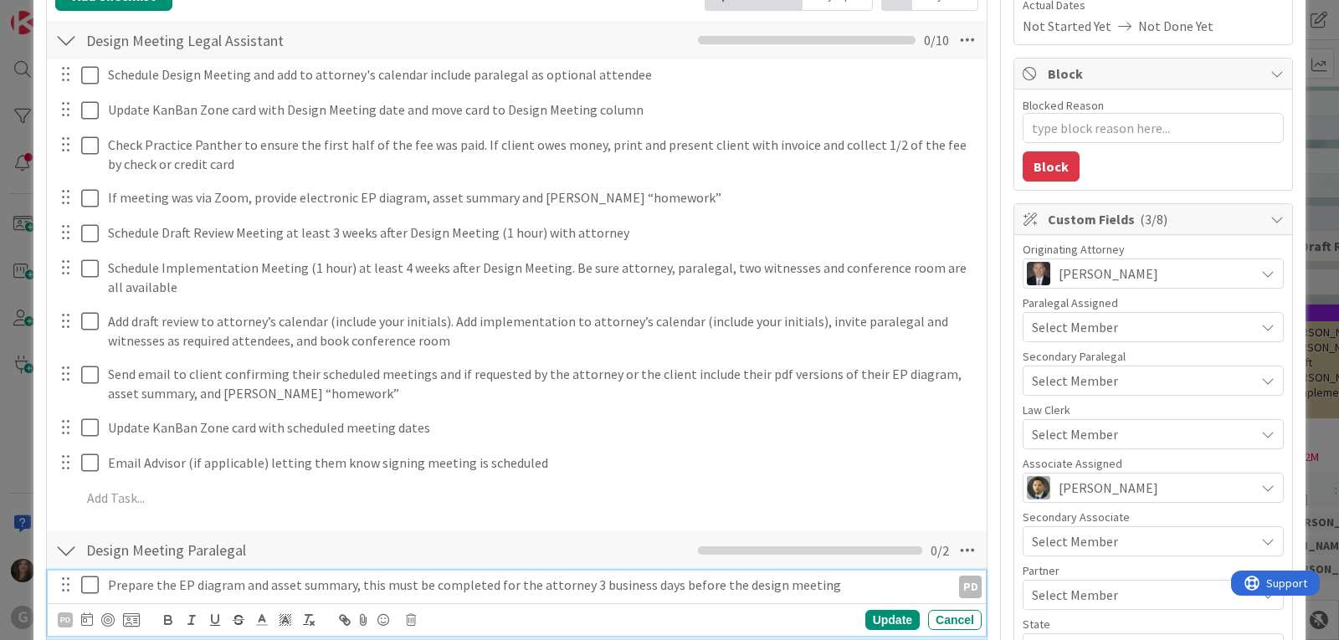
scroll to position [182, 0]
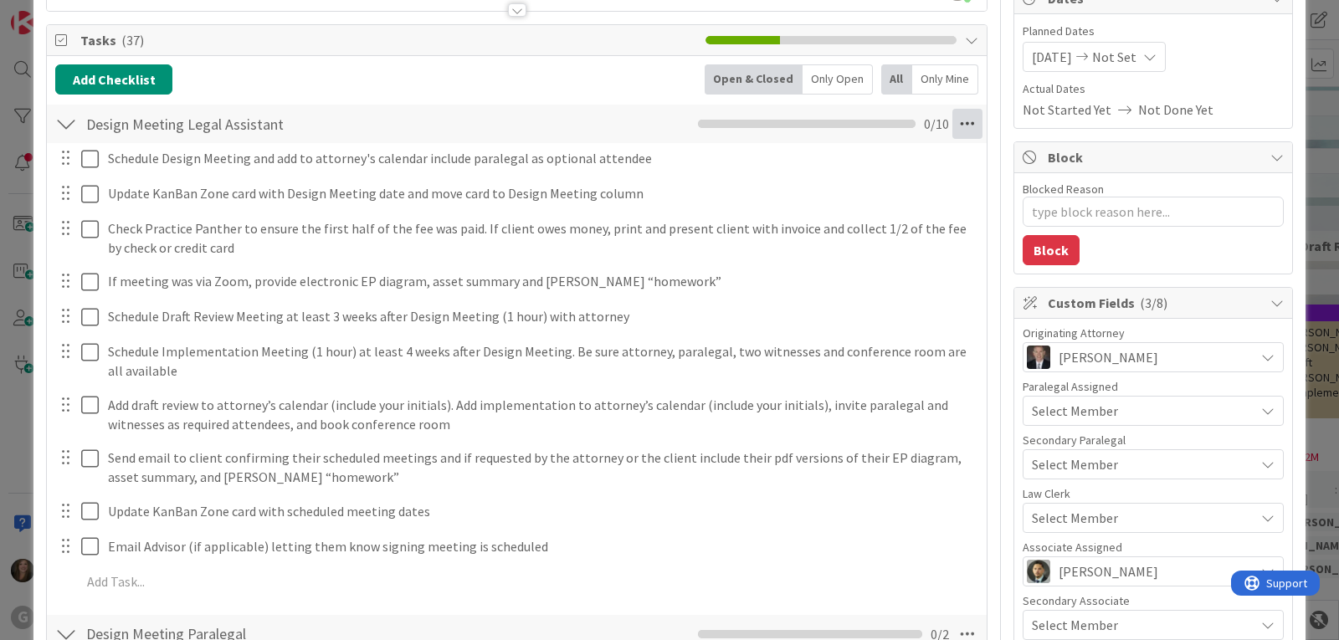
click at [955, 117] on icon at bounding box center [967, 124] width 30 height 30
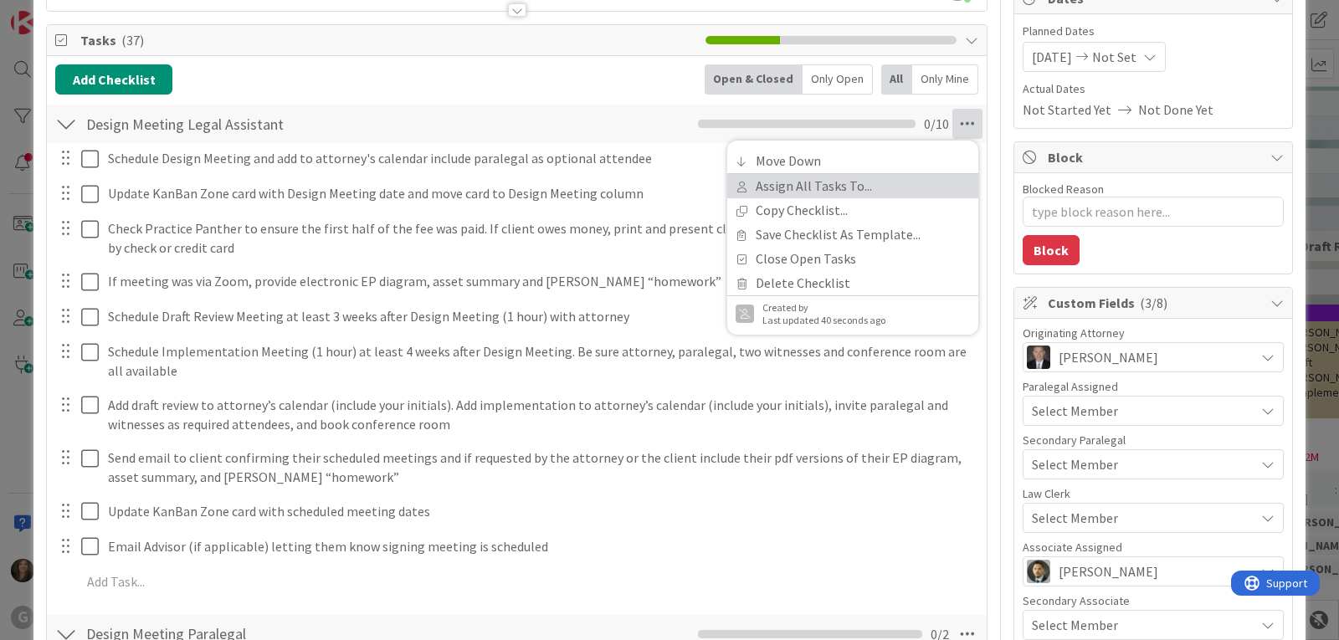
click at [885, 182] on link "Assign All Tasks To..." at bounding box center [852, 186] width 251 height 24
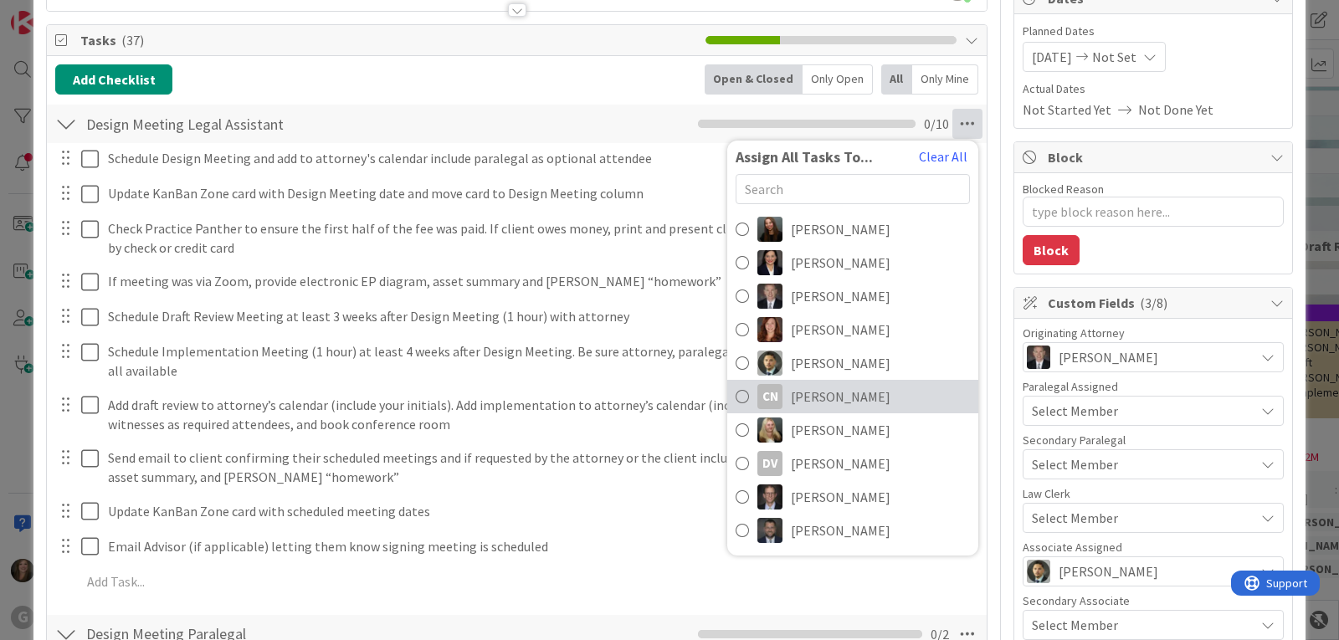
click at [791, 390] on span "[PERSON_NAME]" at bounding box center [841, 396] width 100 height 20
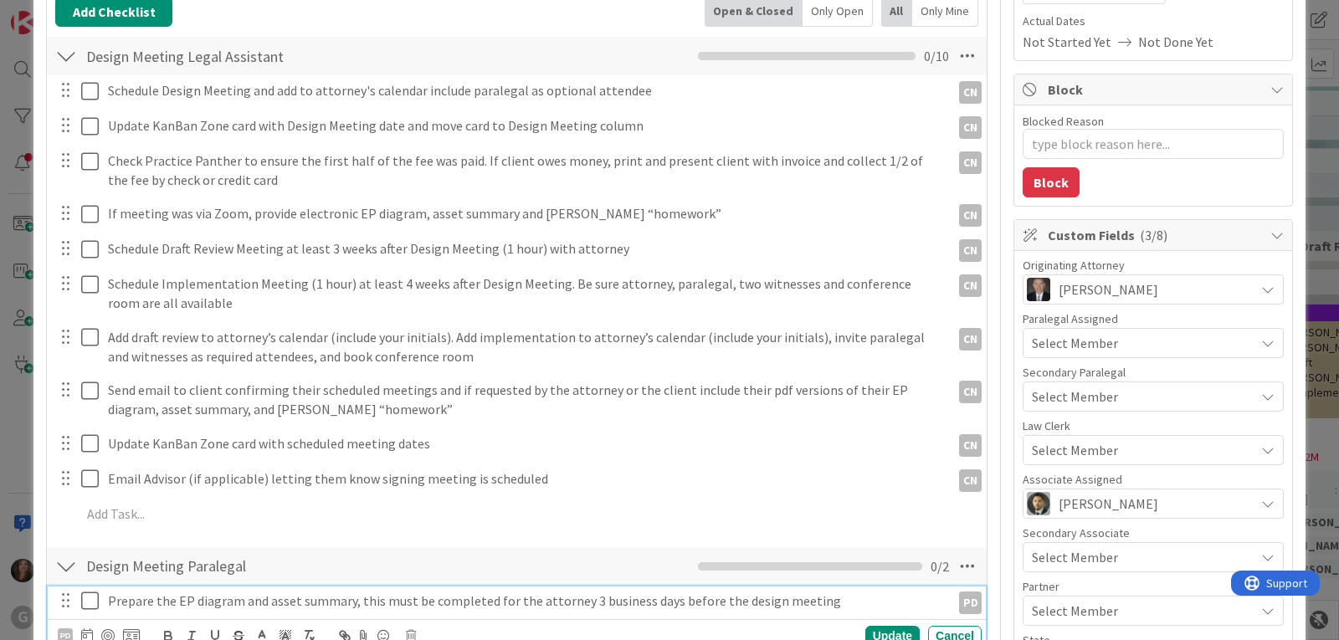
scroll to position [335, 0]
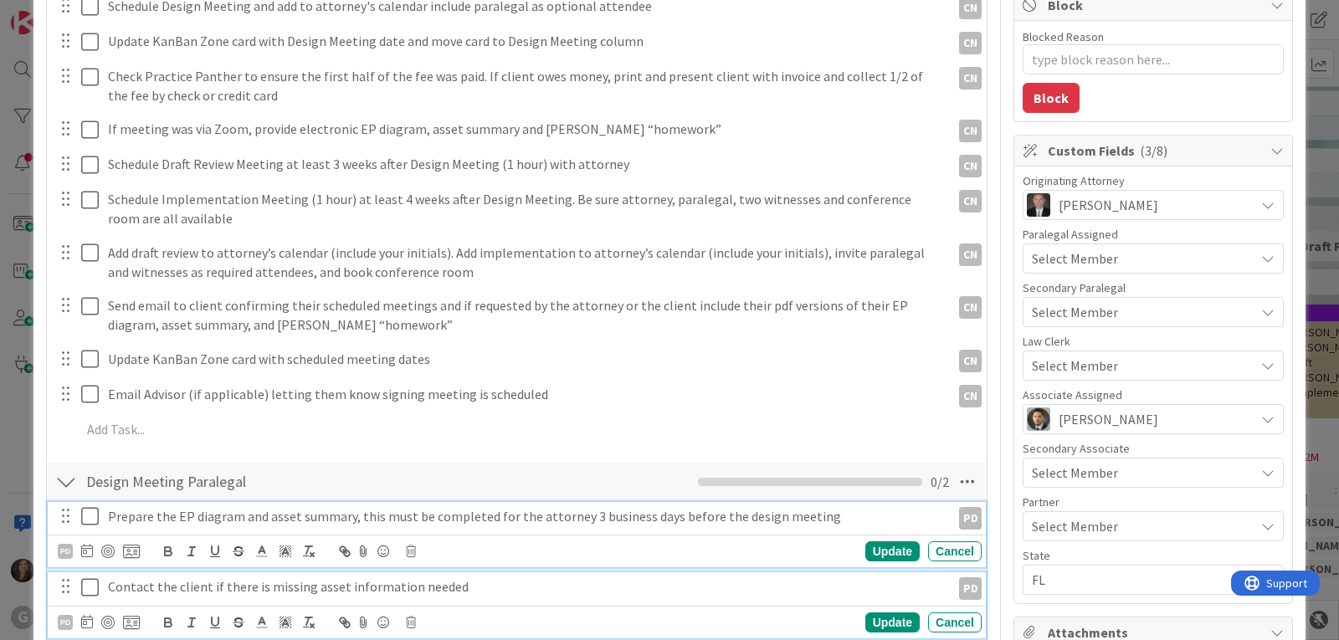
click at [1211, 367] on div "Select Member" at bounding box center [1142, 366] width 223 height 20
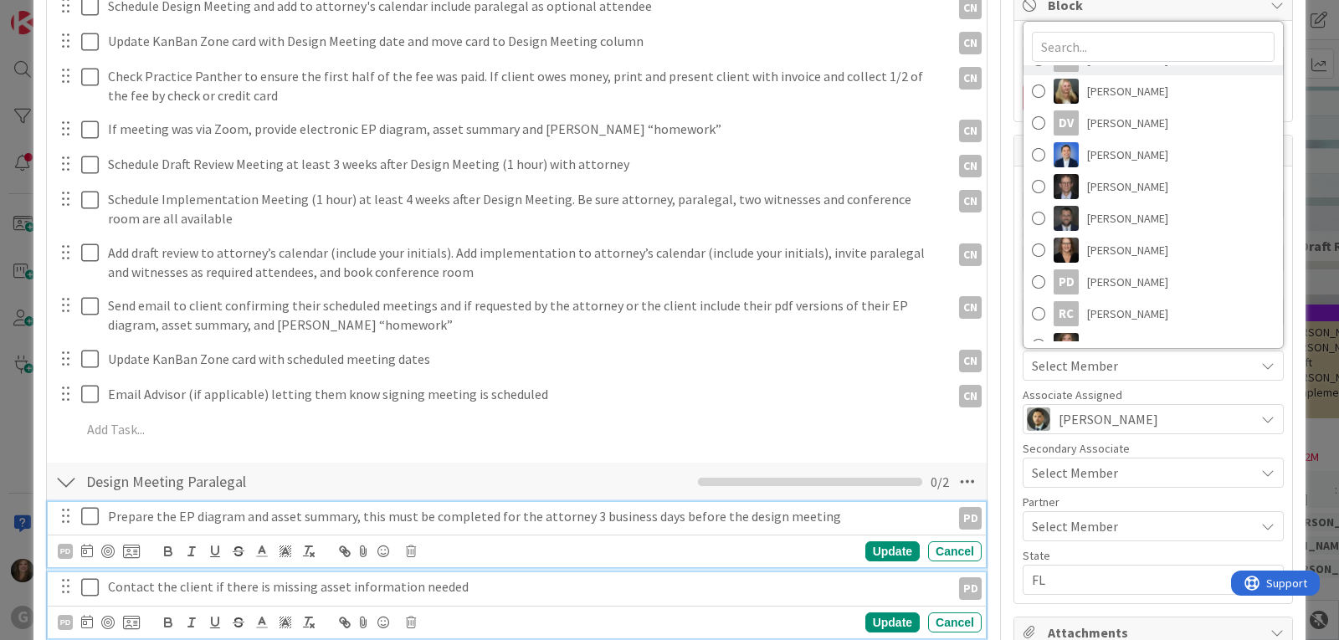
scroll to position [201, 0]
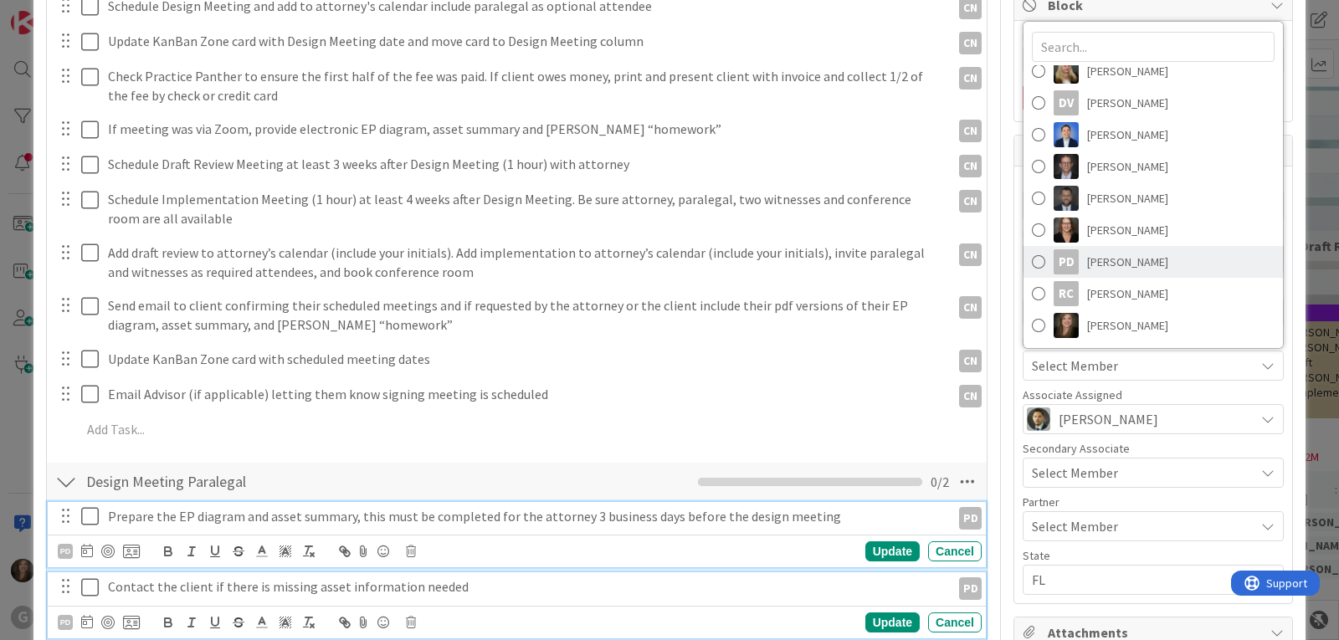
click at [1180, 259] on link "PD Paul D'Agostino" at bounding box center [1152, 262] width 259 height 32
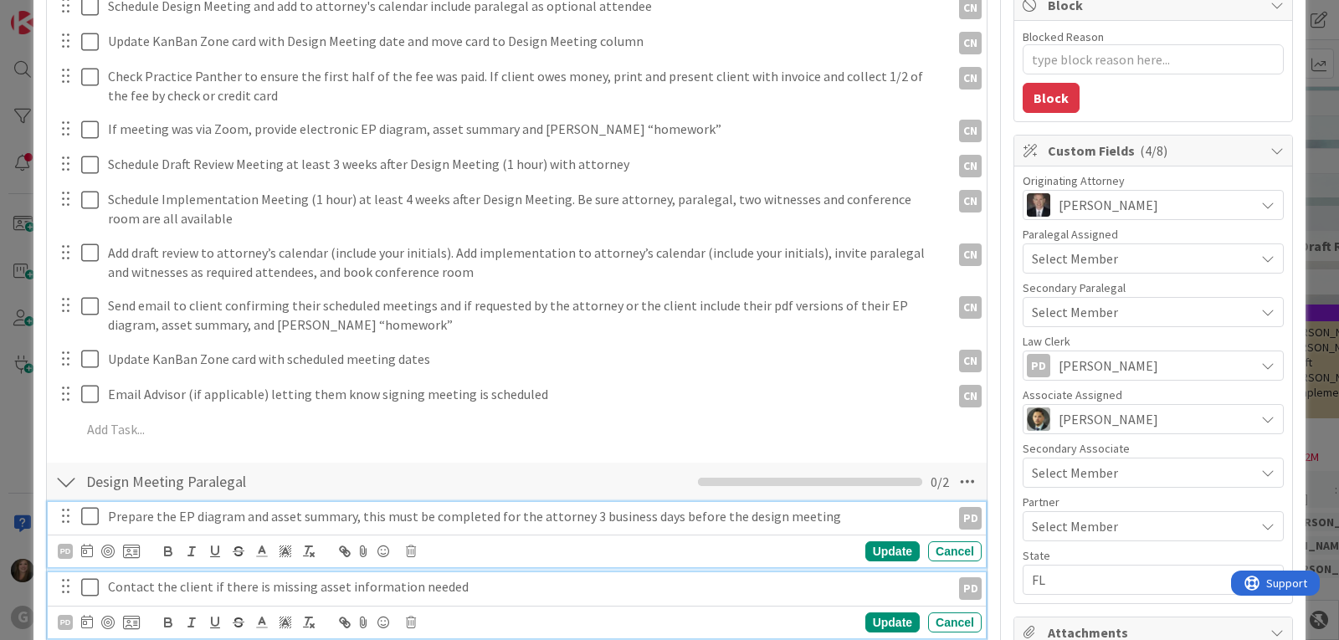
type textarea "x"
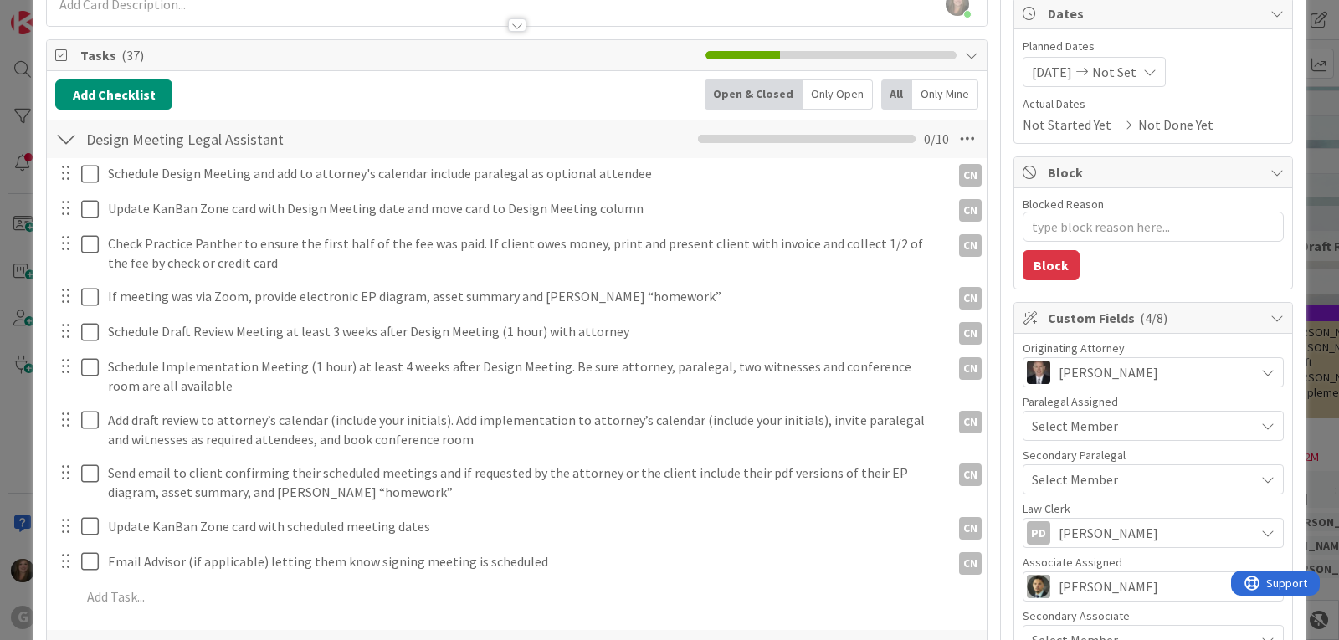
scroll to position [0, 0]
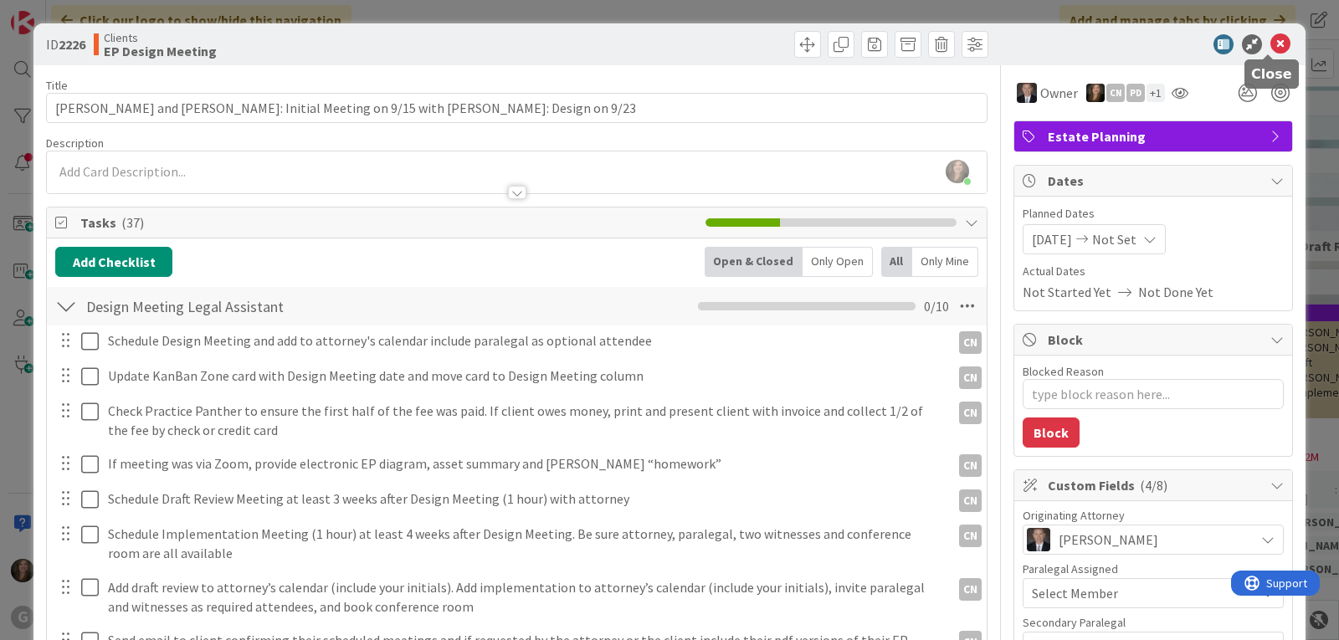
click at [1270, 47] on icon at bounding box center [1280, 44] width 20 height 20
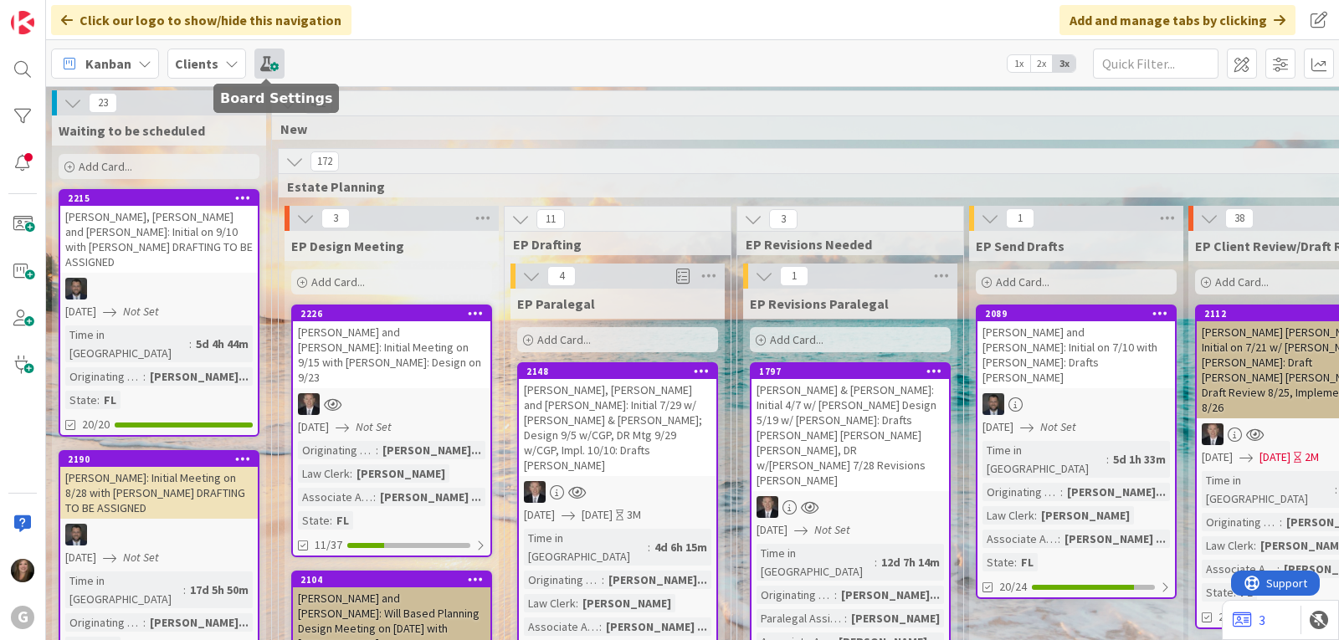
click at [260, 63] on span at bounding box center [269, 64] width 30 height 30
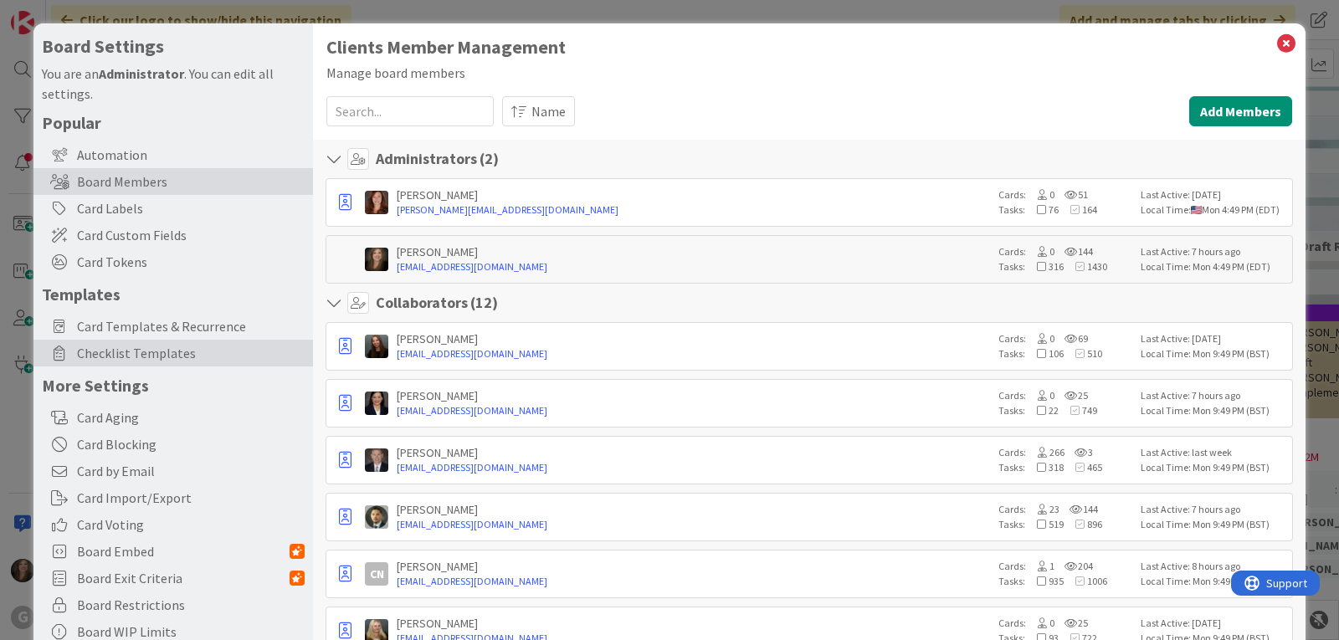
click at [140, 347] on span "Checklist Templates" at bounding box center [191, 353] width 228 height 20
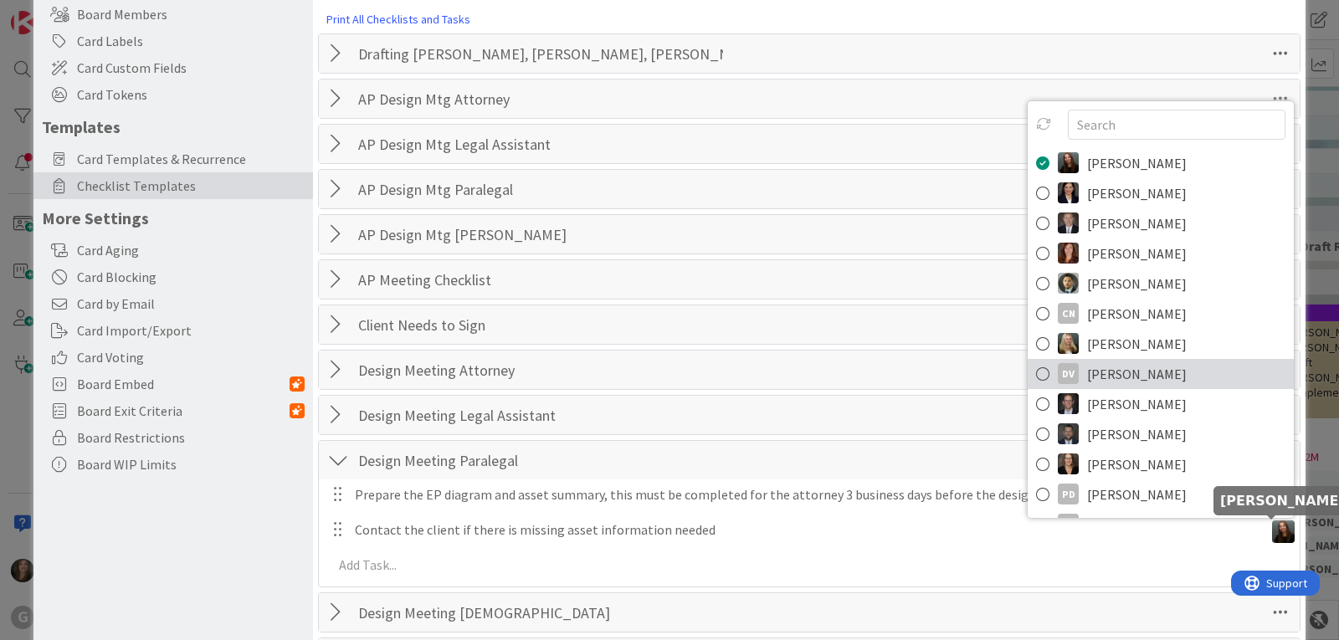
scroll to position [167, 0]
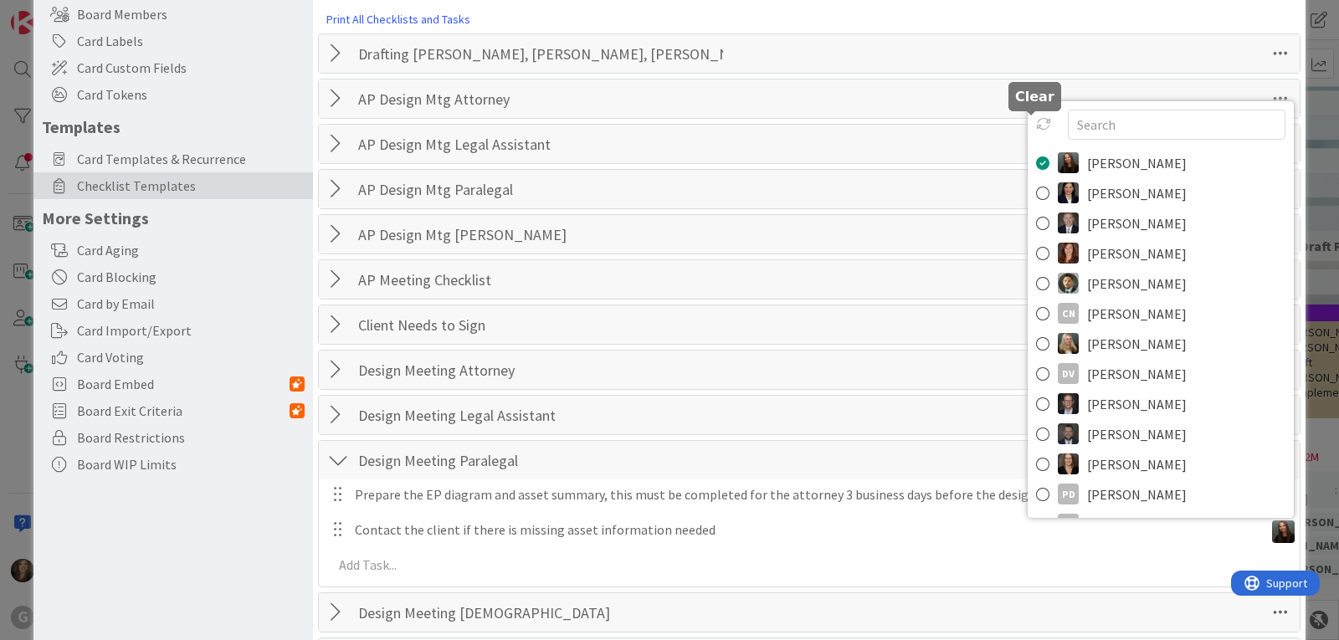
click at [1036, 126] on icon at bounding box center [1043, 123] width 15 height 15
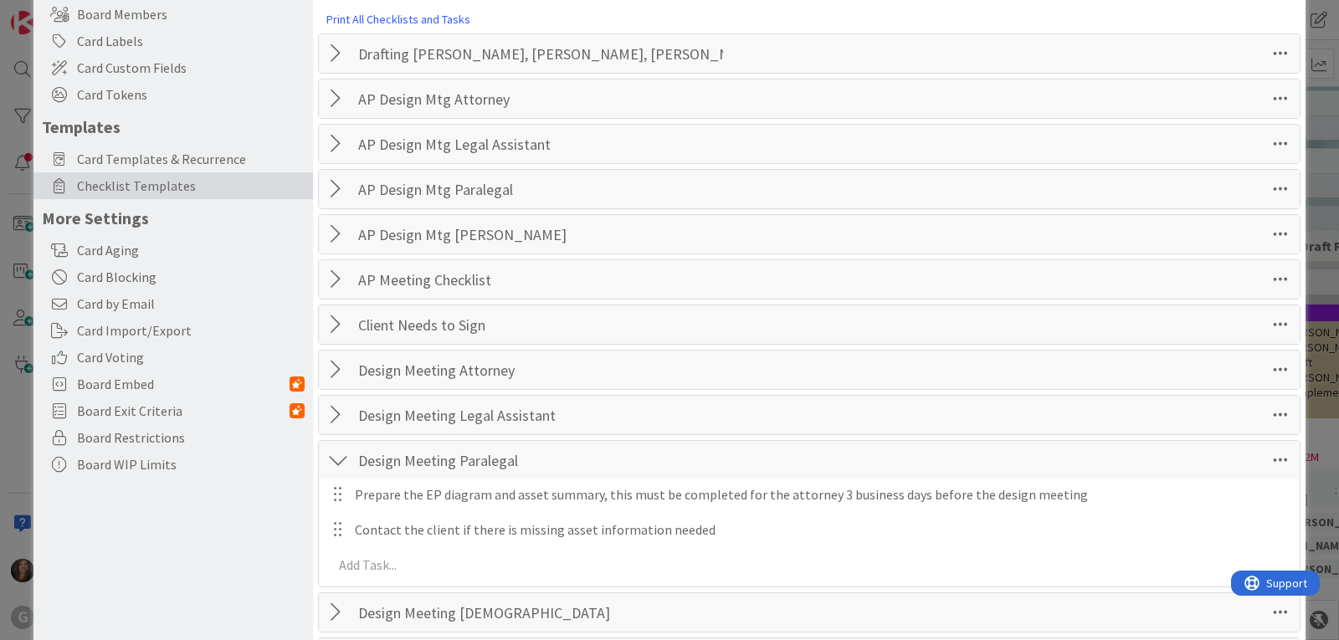
scroll to position [0, 0]
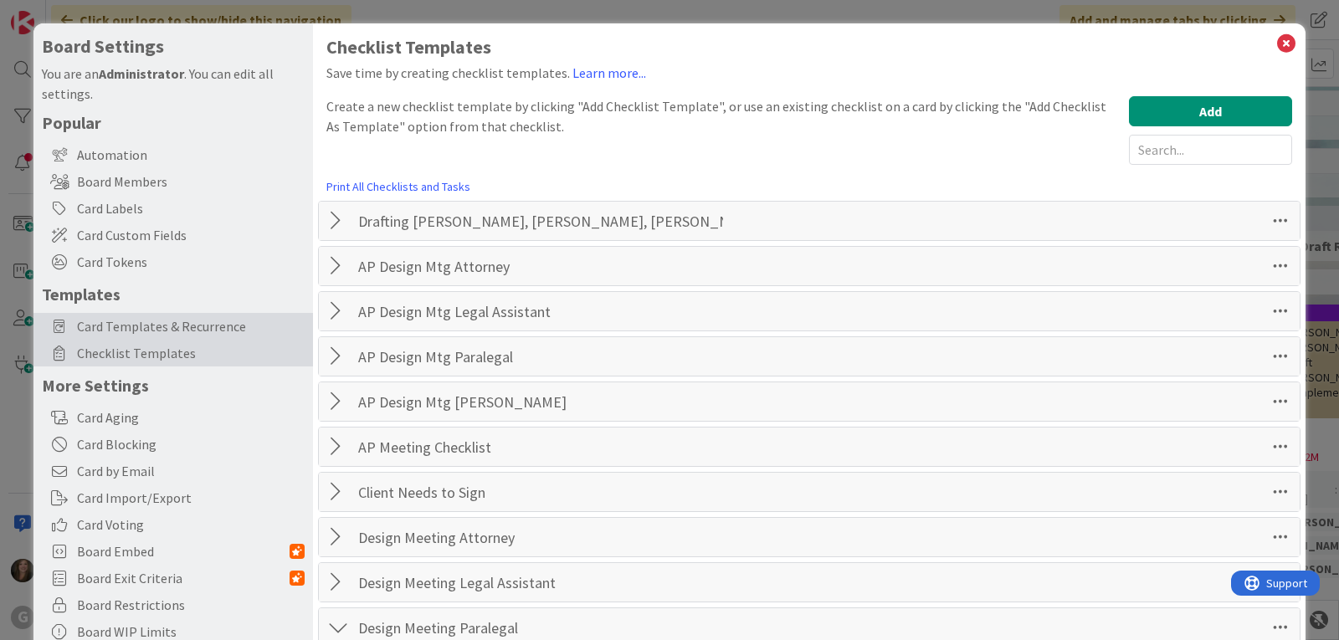
click at [138, 320] on span "Card Templates & Recurrence" at bounding box center [191, 326] width 228 height 20
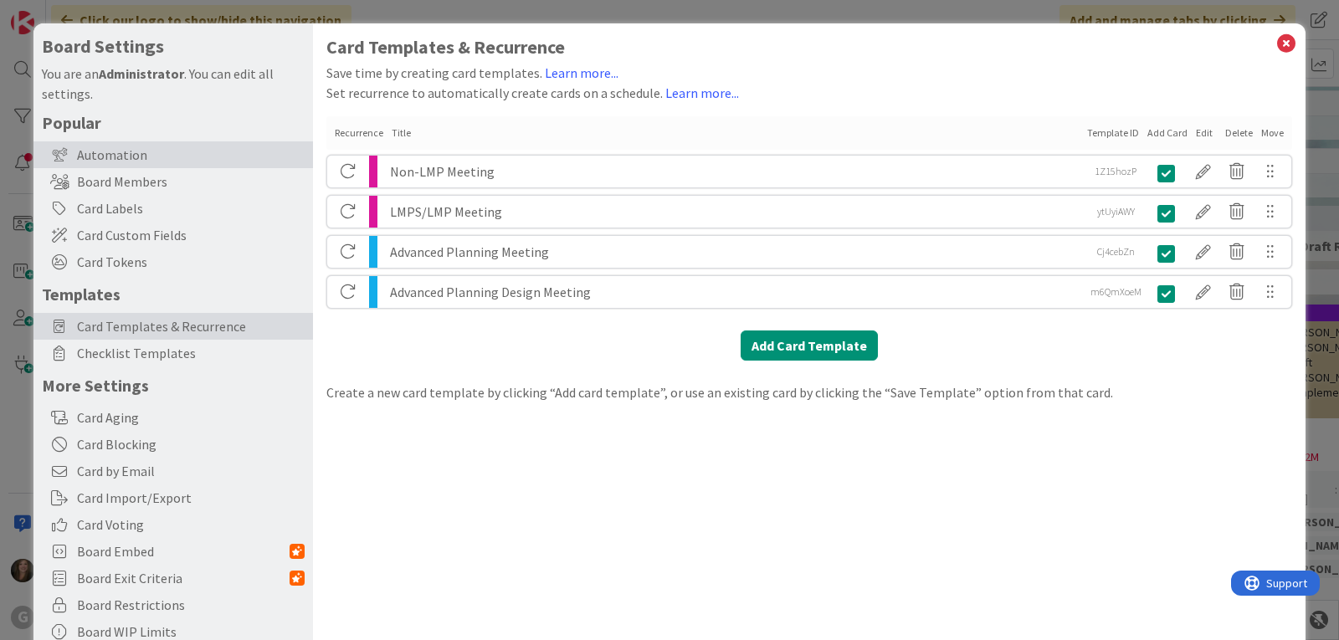
click at [151, 156] on div "Automation" at bounding box center [172, 154] width 279 height 27
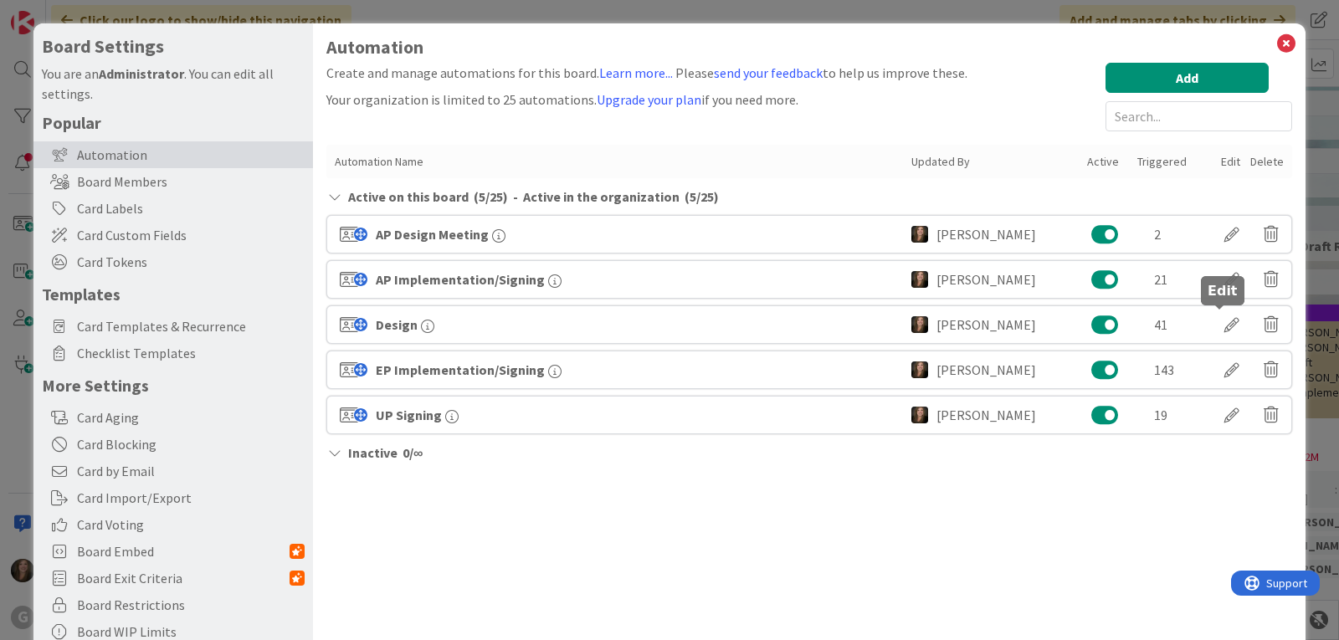
click at [1219, 323] on div at bounding box center [1231, 324] width 47 height 28
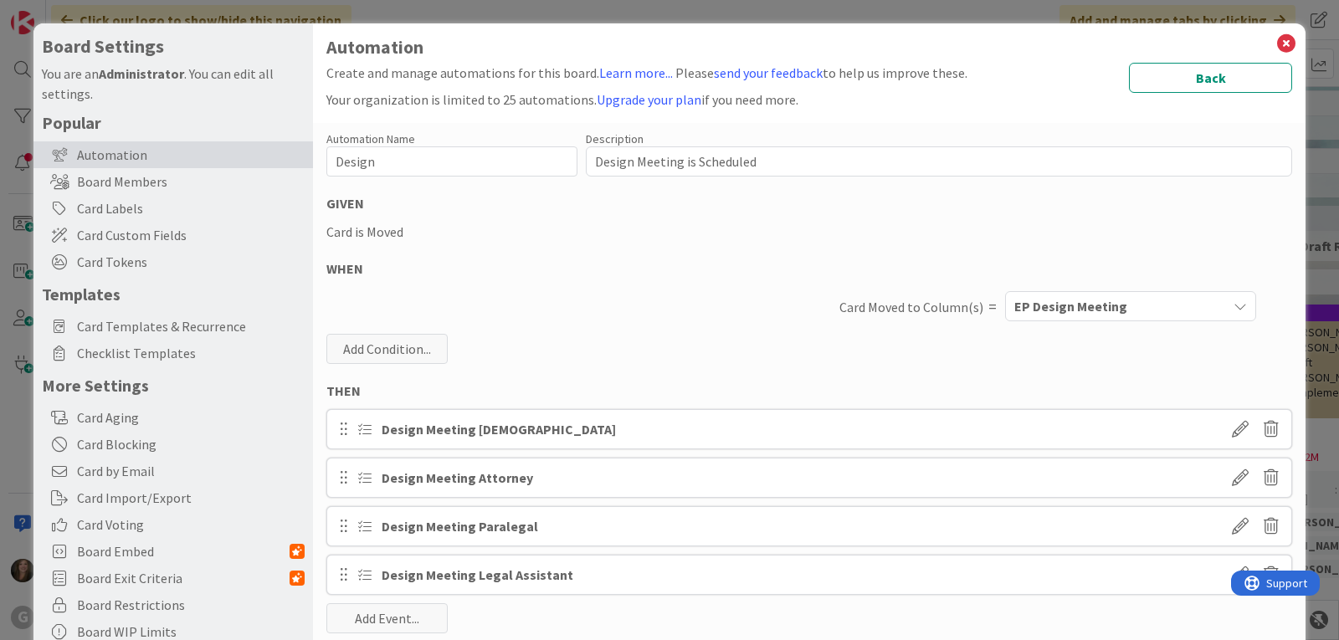
scroll to position [84, 0]
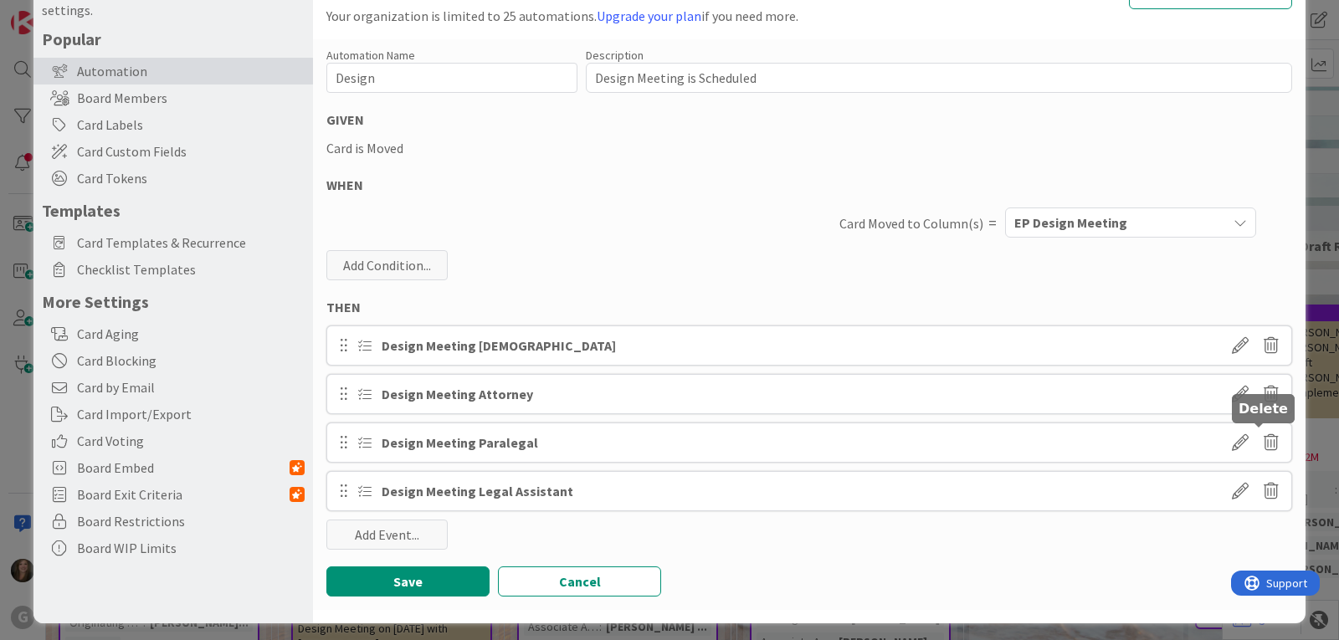
click at [1263, 437] on icon at bounding box center [1270, 442] width 15 height 28
click at [1093, 509] on button "Delete" at bounding box center [1108, 507] width 63 height 30
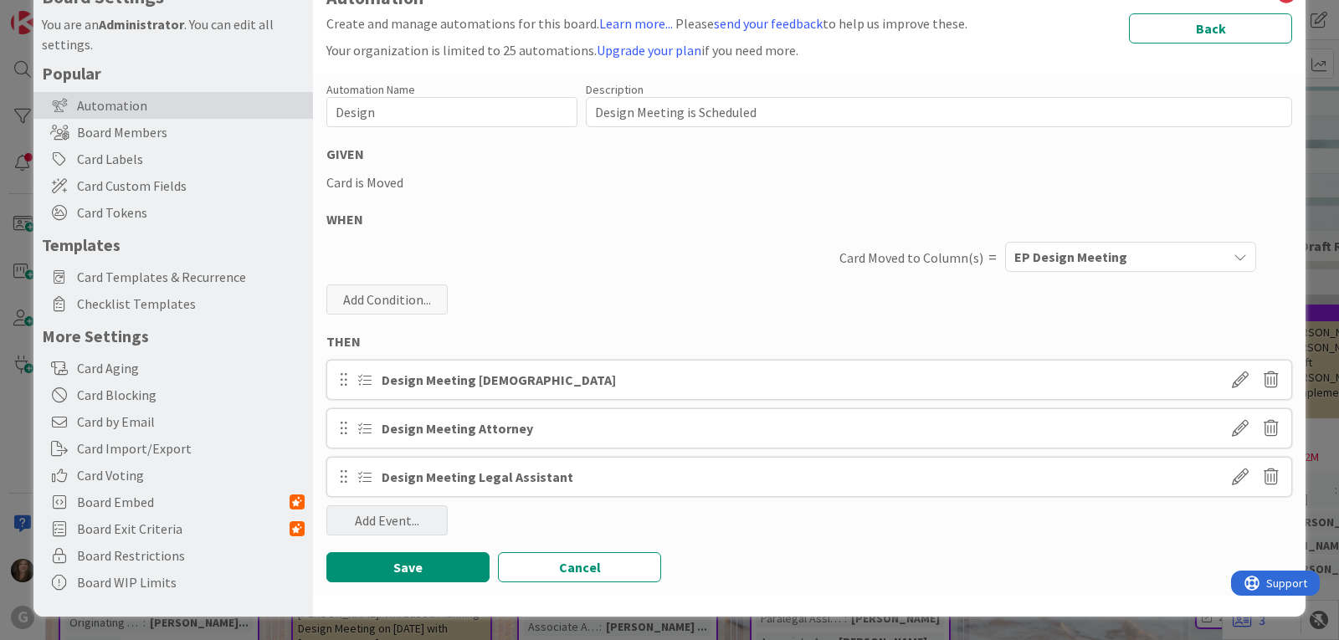
click at [383, 525] on div "Add Event..." at bounding box center [386, 520] width 121 height 30
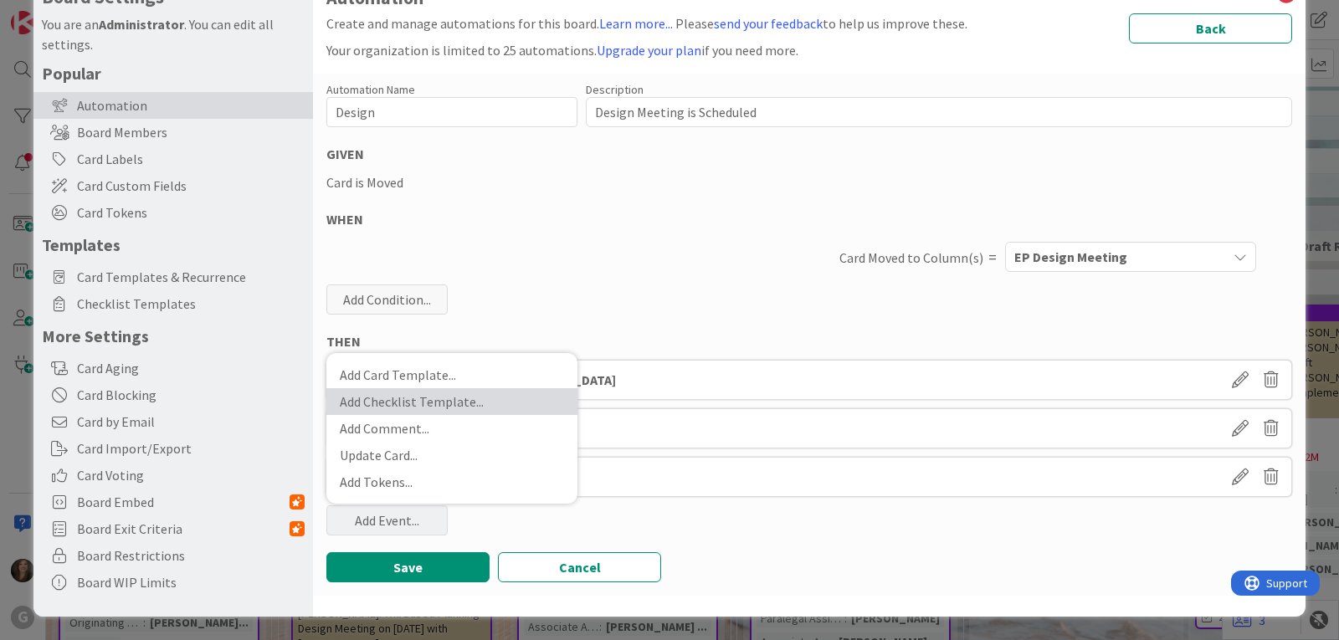
click at [376, 393] on link "Add Checklist Template ..." at bounding box center [451, 401] width 251 height 27
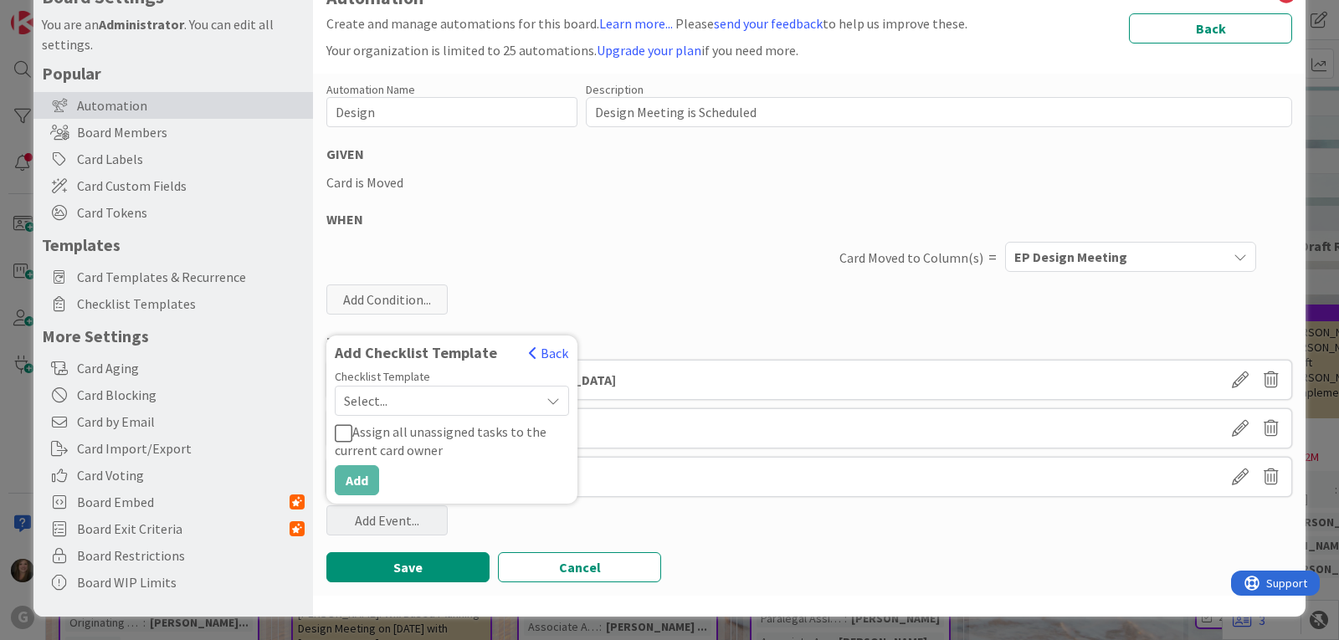
click at [543, 405] on div "Select..." at bounding box center [452, 401] width 234 height 30
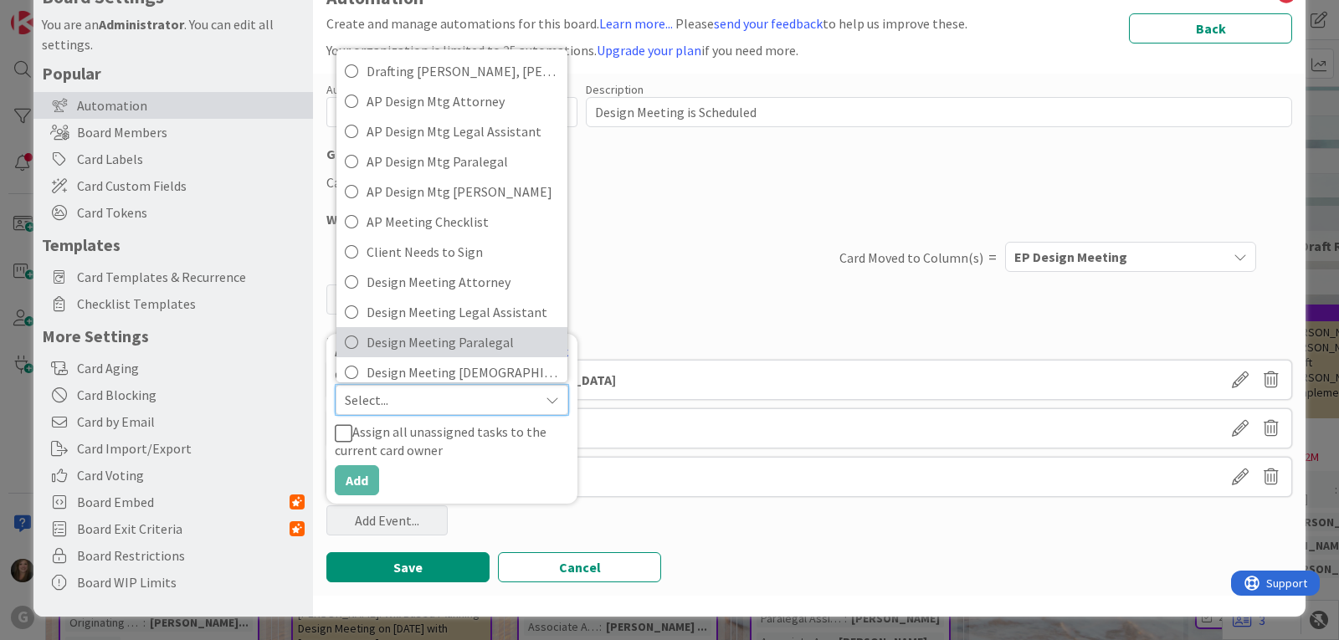
click at [469, 348] on span "Design Meeting Paralegal" at bounding box center [462, 342] width 192 height 25
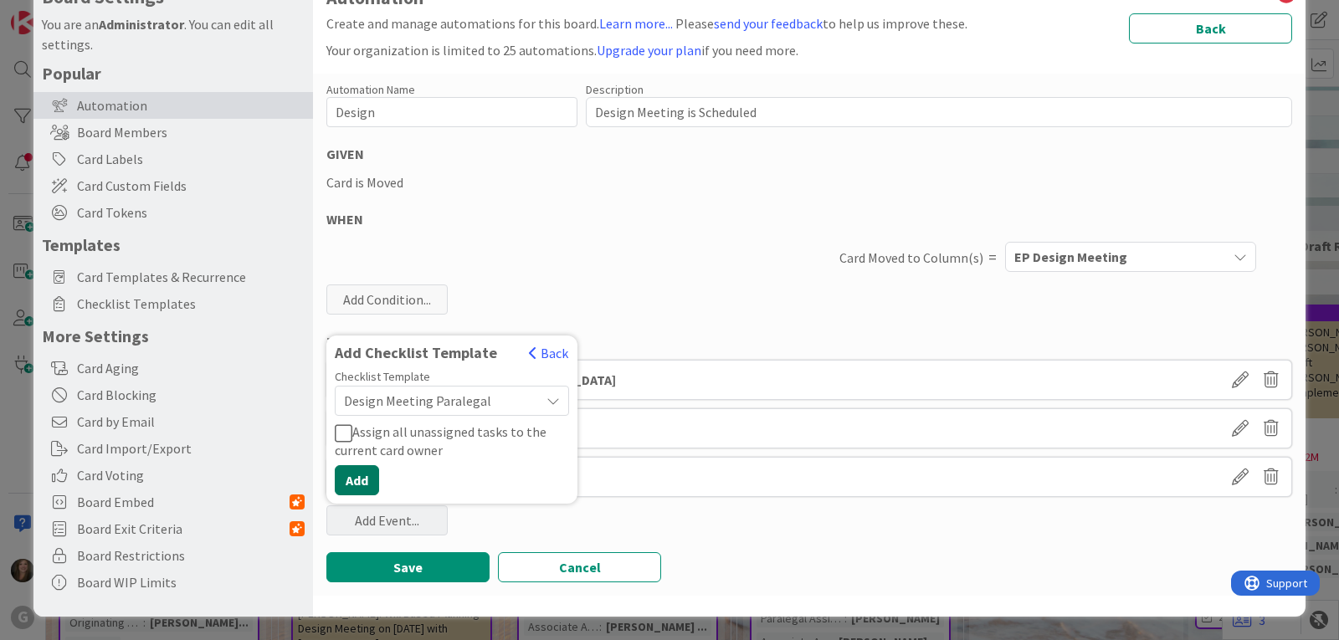
click at [365, 476] on button "Add" at bounding box center [357, 480] width 44 height 30
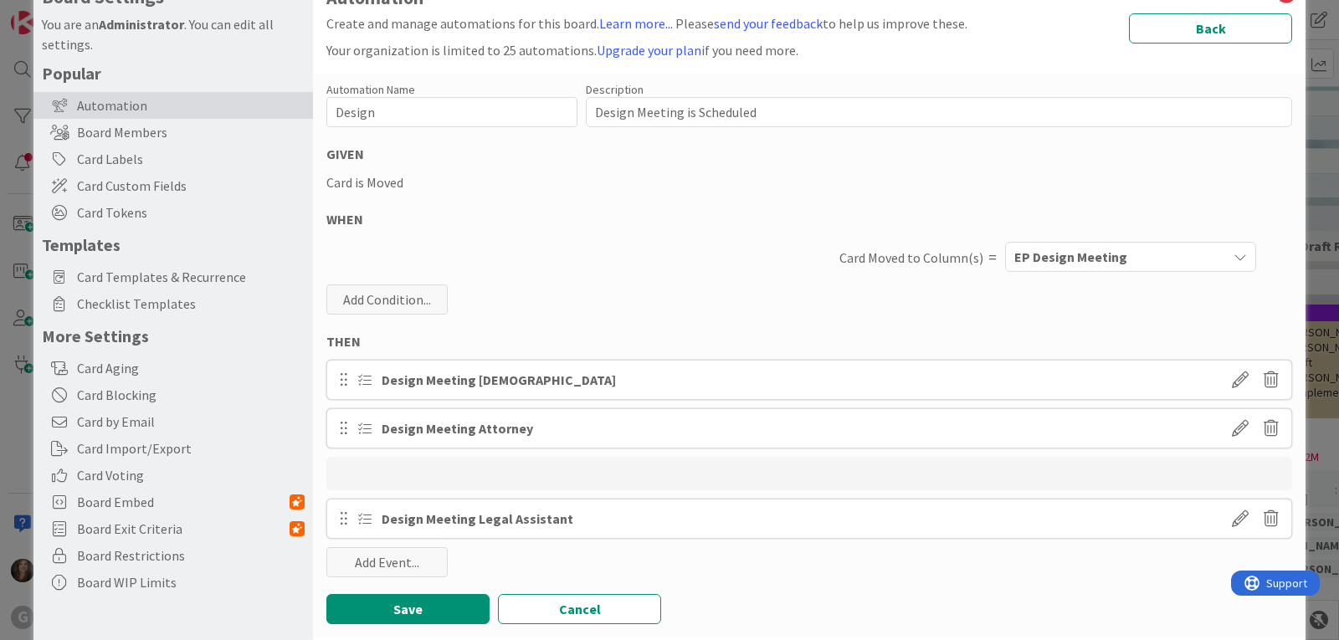
type textarea "x"
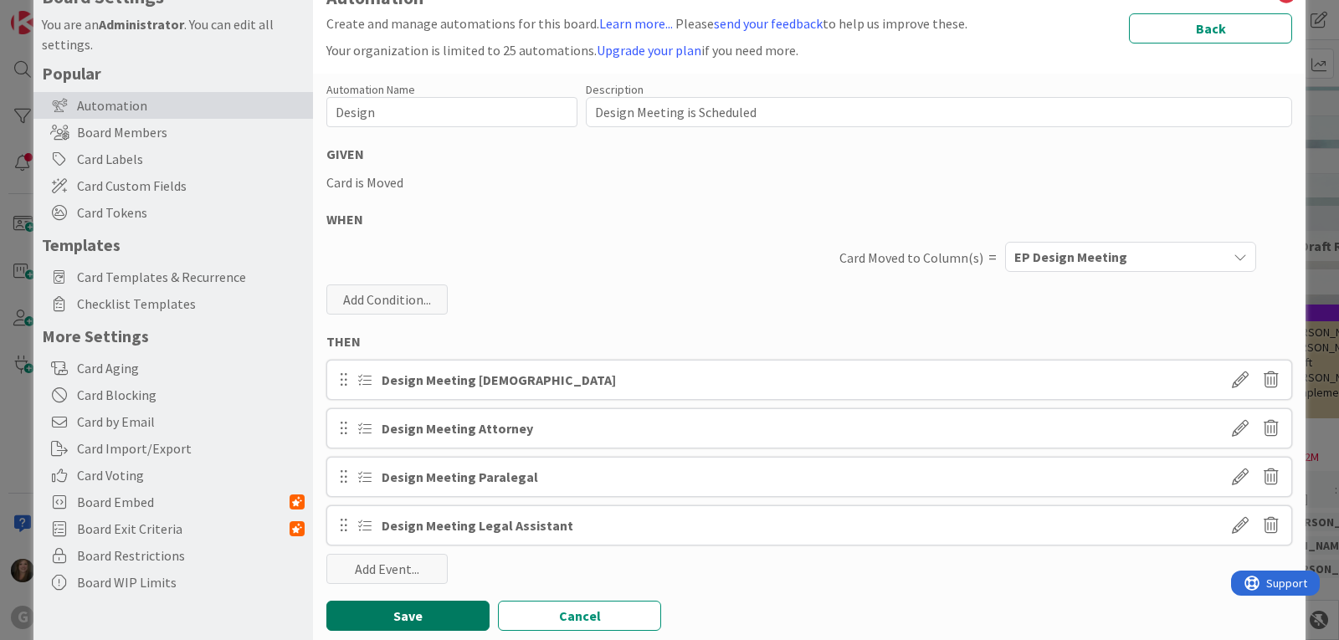
click at [425, 617] on button "Save" at bounding box center [407, 616] width 163 height 30
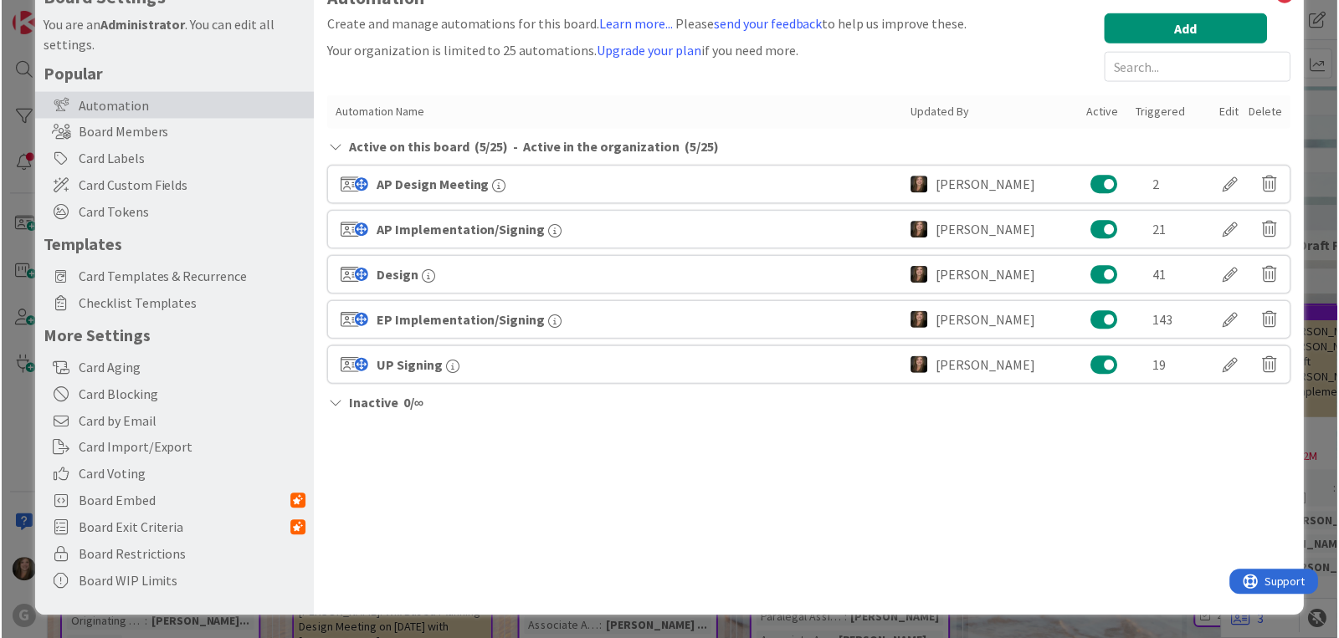
scroll to position [0, 0]
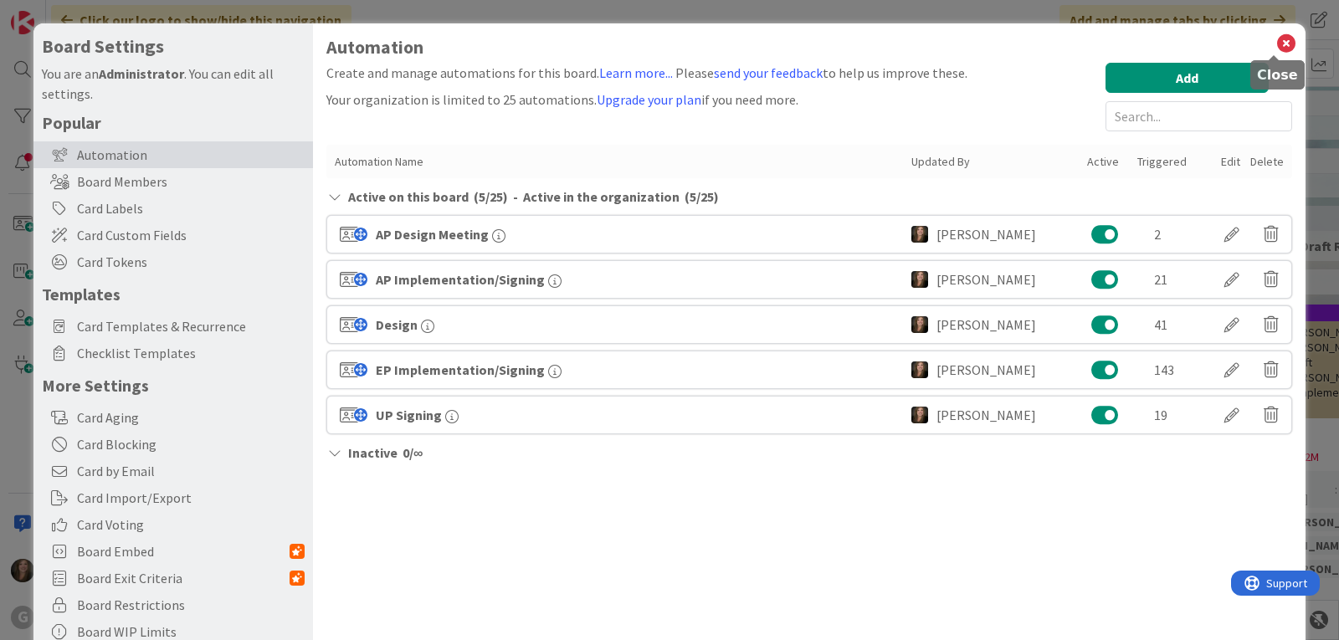
click at [1275, 38] on icon at bounding box center [1286, 43] width 22 height 23
